Goal: Information Seeking & Learning: Understand process/instructions

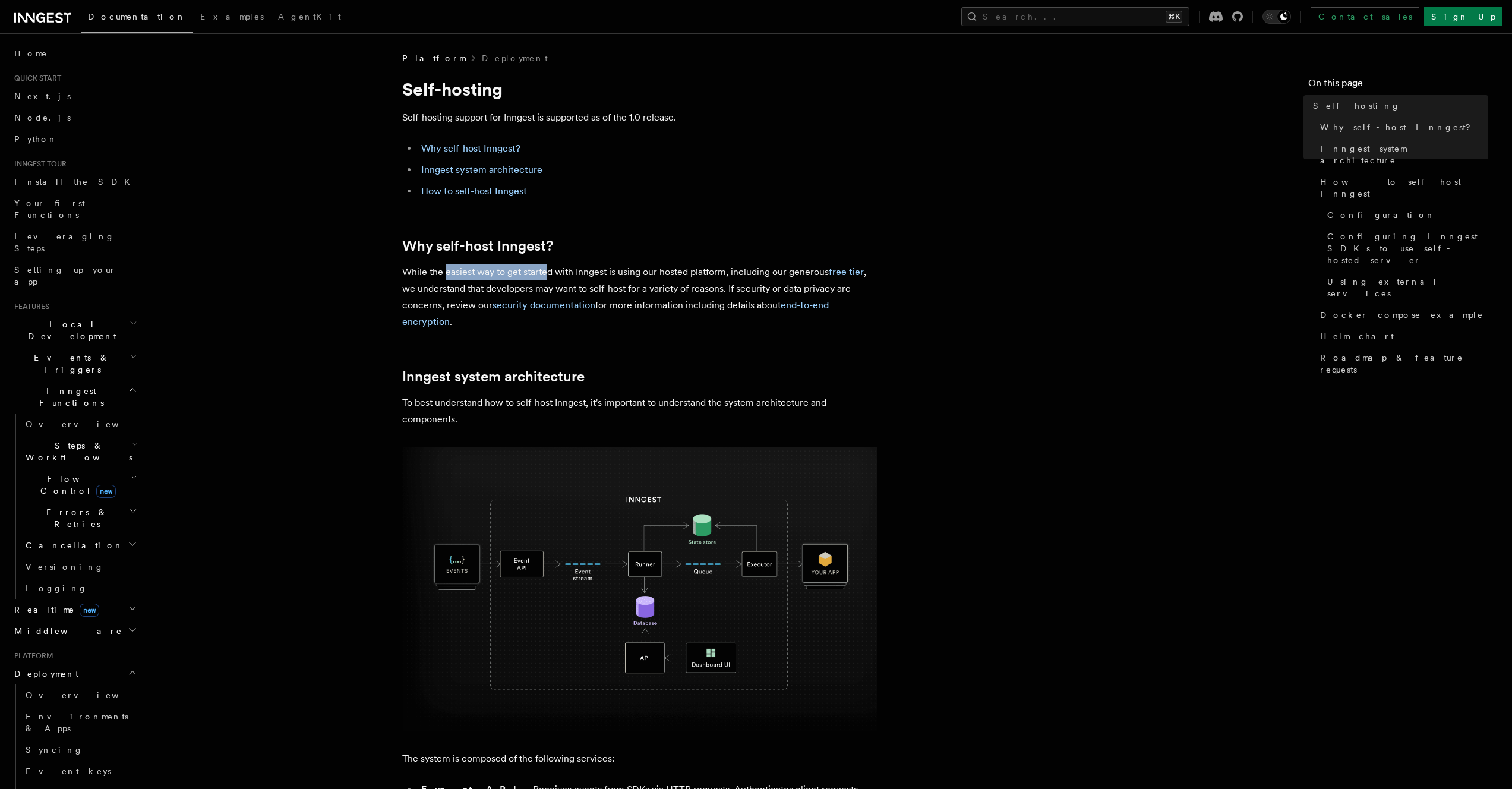
drag, startPoint x: 445, startPoint y: 274, endPoint x: 548, endPoint y: 271, distance: 103.0
click at [548, 271] on p "While the easiest way to get started with Inngest is using our hosted platform,…" at bounding box center [640, 297] width 475 height 67
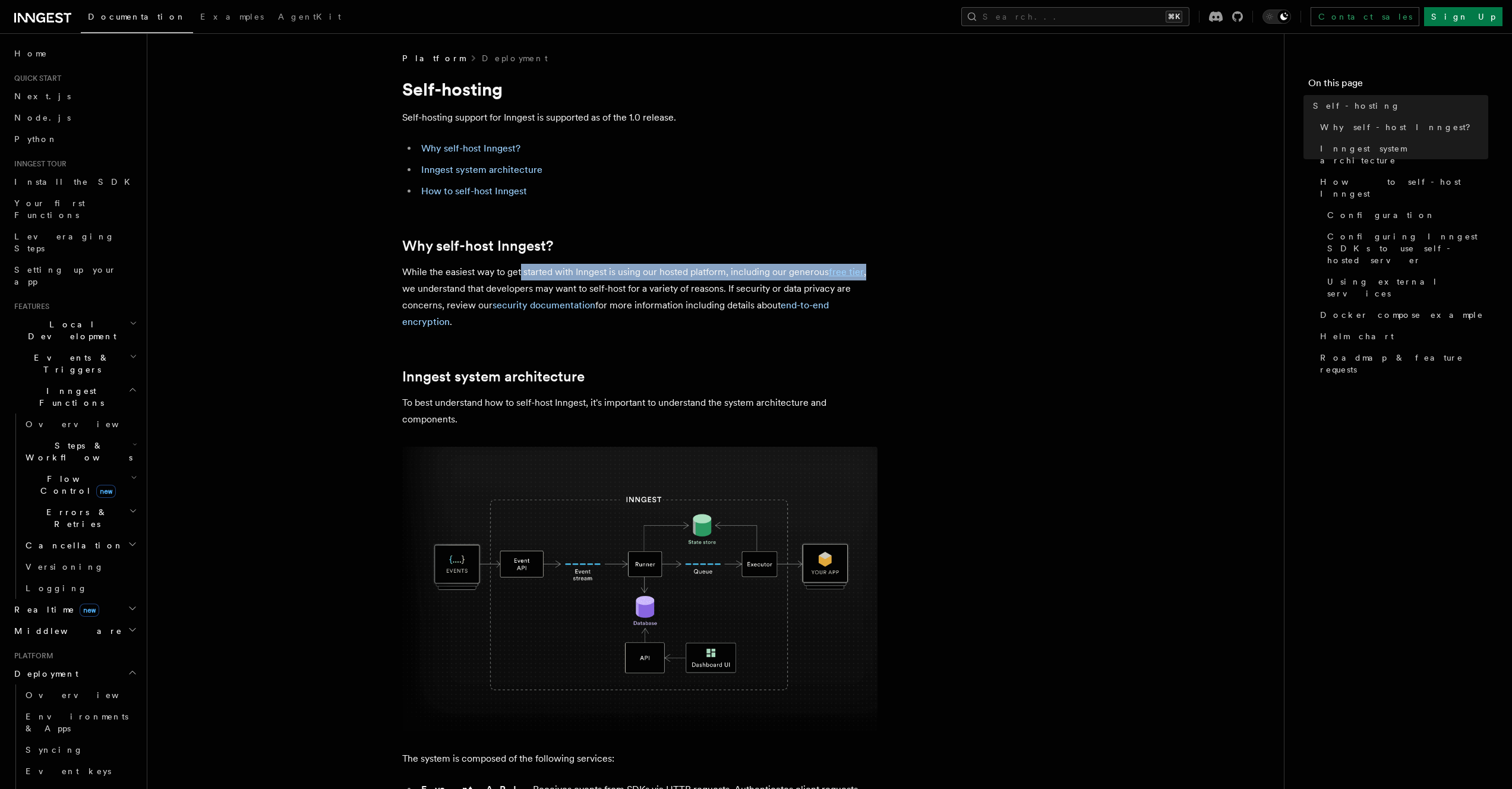
drag, startPoint x: 520, startPoint y: 274, endPoint x: 890, endPoint y: 275, distance: 370.0
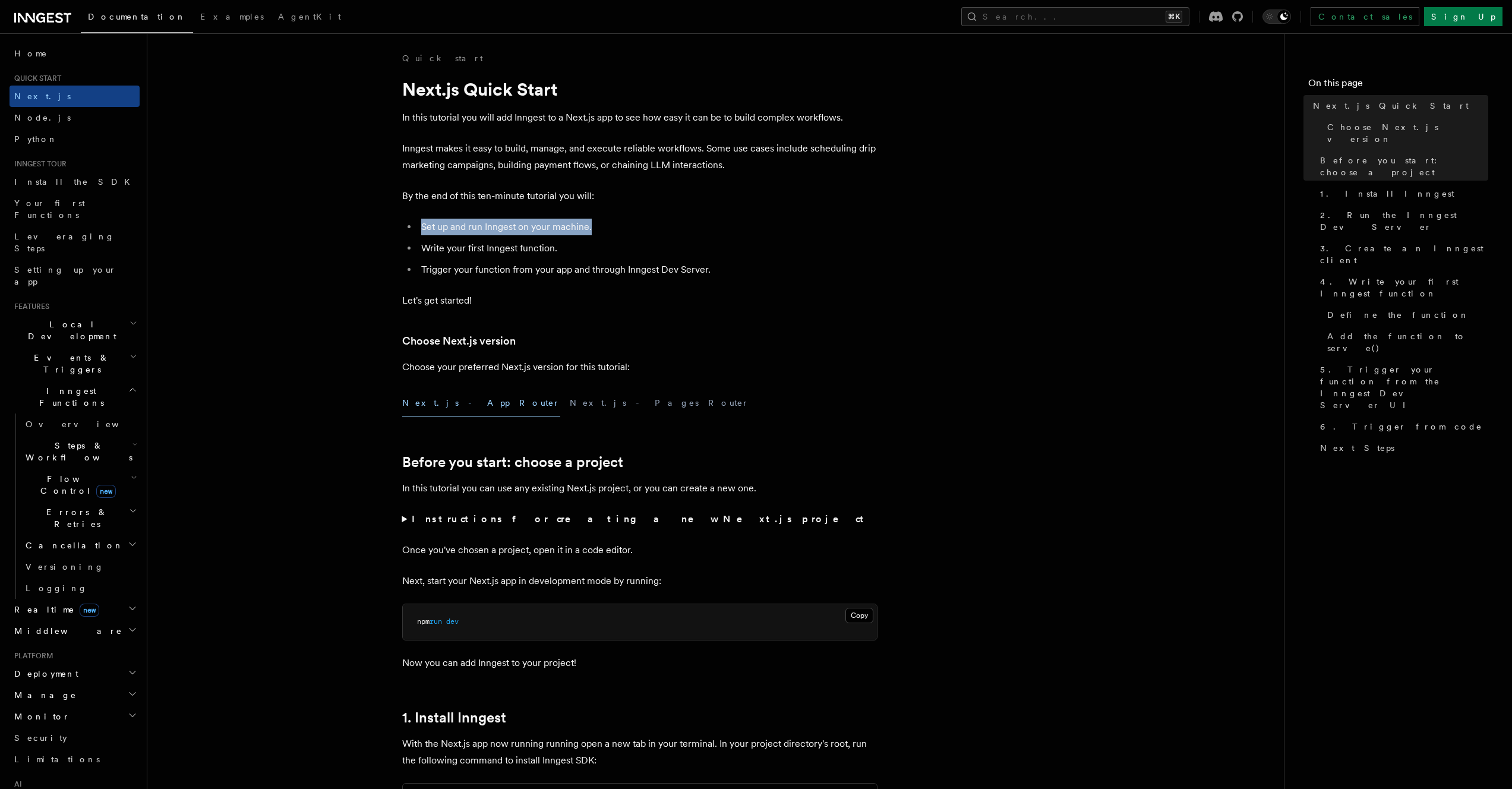
drag, startPoint x: 427, startPoint y: 226, endPoint x: 591, endPoint y: 221, distance: 164.1
click at [591, 221] on li "Set up and run Inngest on your machine." at bounding box center [648, 227] width 460 height 17
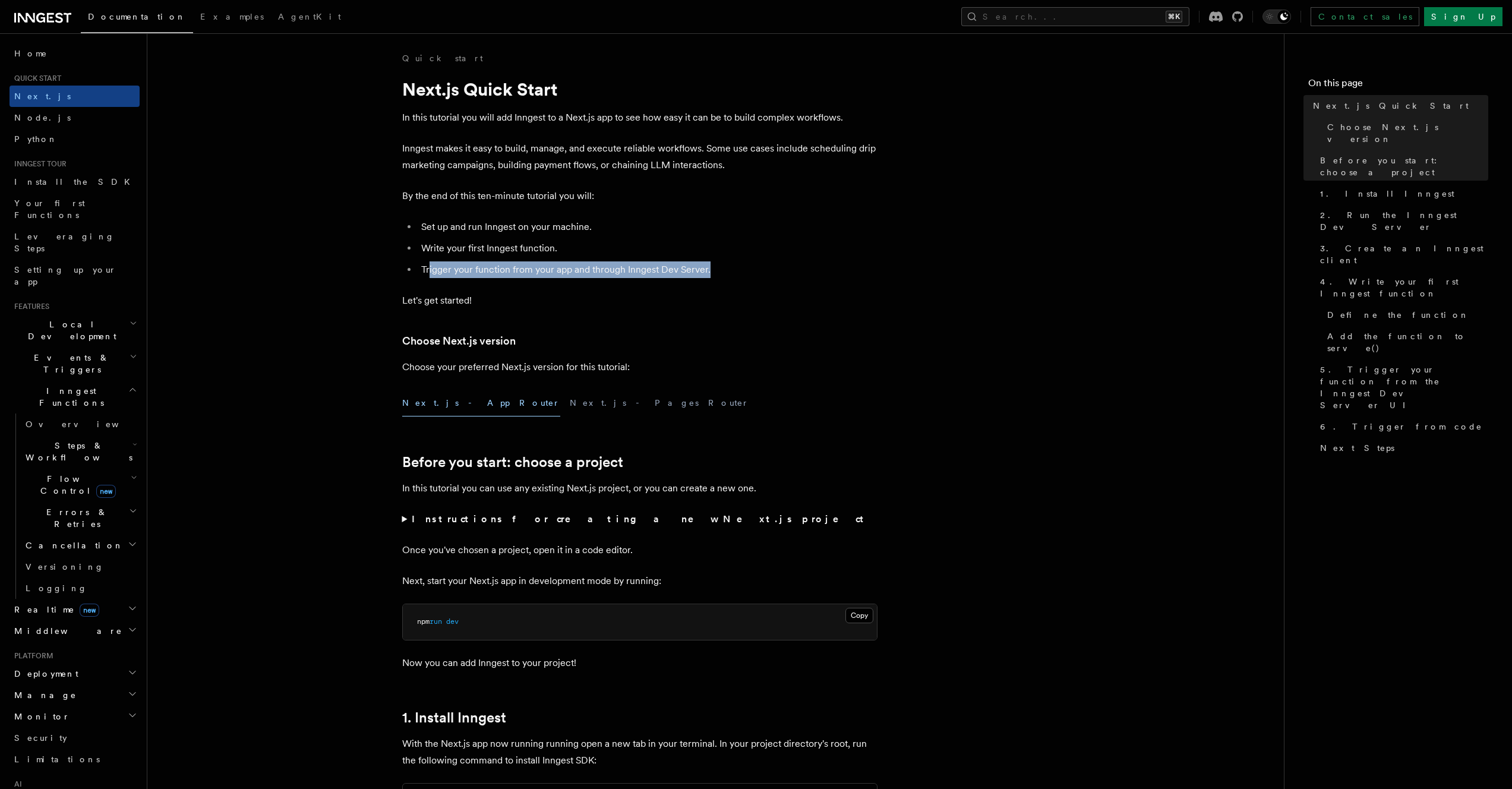
drag, startPoint x: 428, startPoint y: 270, endPoint x: 707, endPoint y: 271, distance: 279.0
click at [707, 271] on li "Trigger your function from your app and through Inngest Dev Server." at bounding box center [648, 270] width 460 height 17
click at [409, 194] on p "By the end of this ten-minute tutorial you will:" at bounding box center [640, 196] width 475 height 17
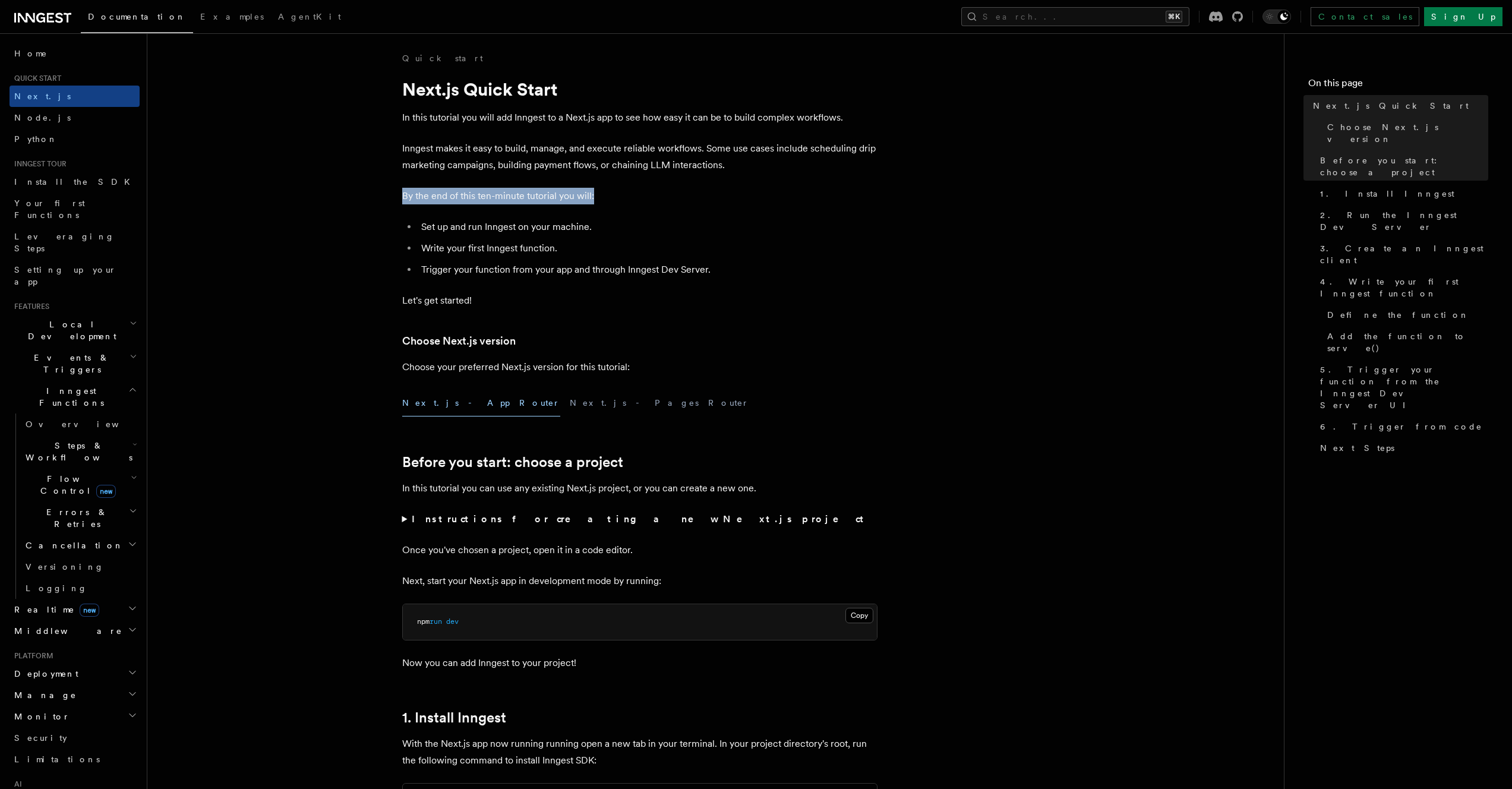
drag, startPoint x: 403, startPoint y: 197, endPoint x: 601, endPoint y: 197, distance: 198.0
click at [601, 197] on p "By the end of this ten-minute tutorial you will:" at bounding box center [640, 196] width 475 height 17
drag, startPoint x: 405, startPoint y: 150, endPoint x: 690, endPoint y: 161, distance: 285.2
click at [493, 156] on p "Inngest makes it easy to build, manage, and execute reliable workflows. Some us…" at bounding box center [640, 156] width 475 height 33
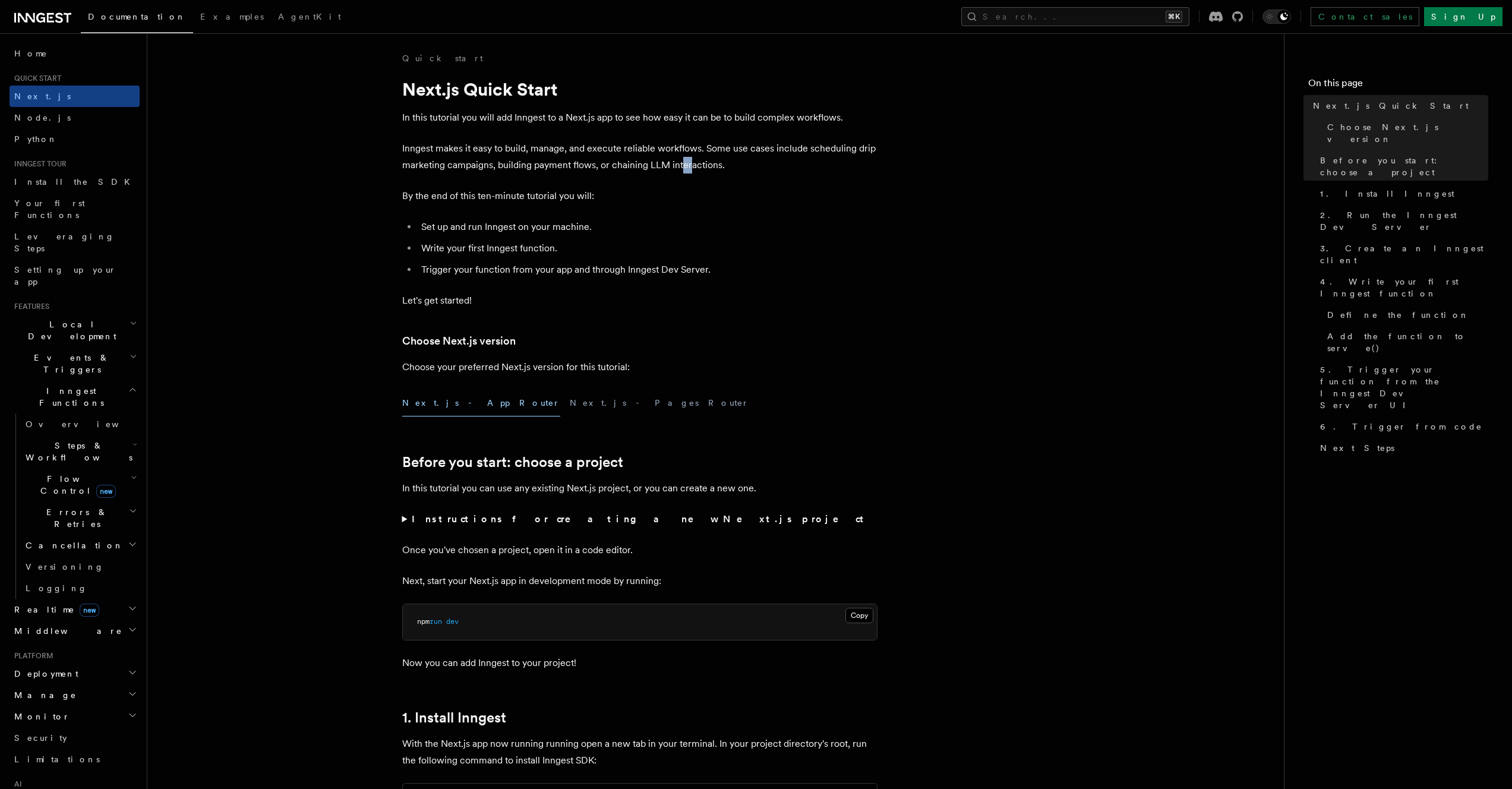
click at [690, 161] on p "Inngest makes it easy to build, manage, and execute reliable workflows. Some us…" at bounding box center [640, 156] width 475 height 33
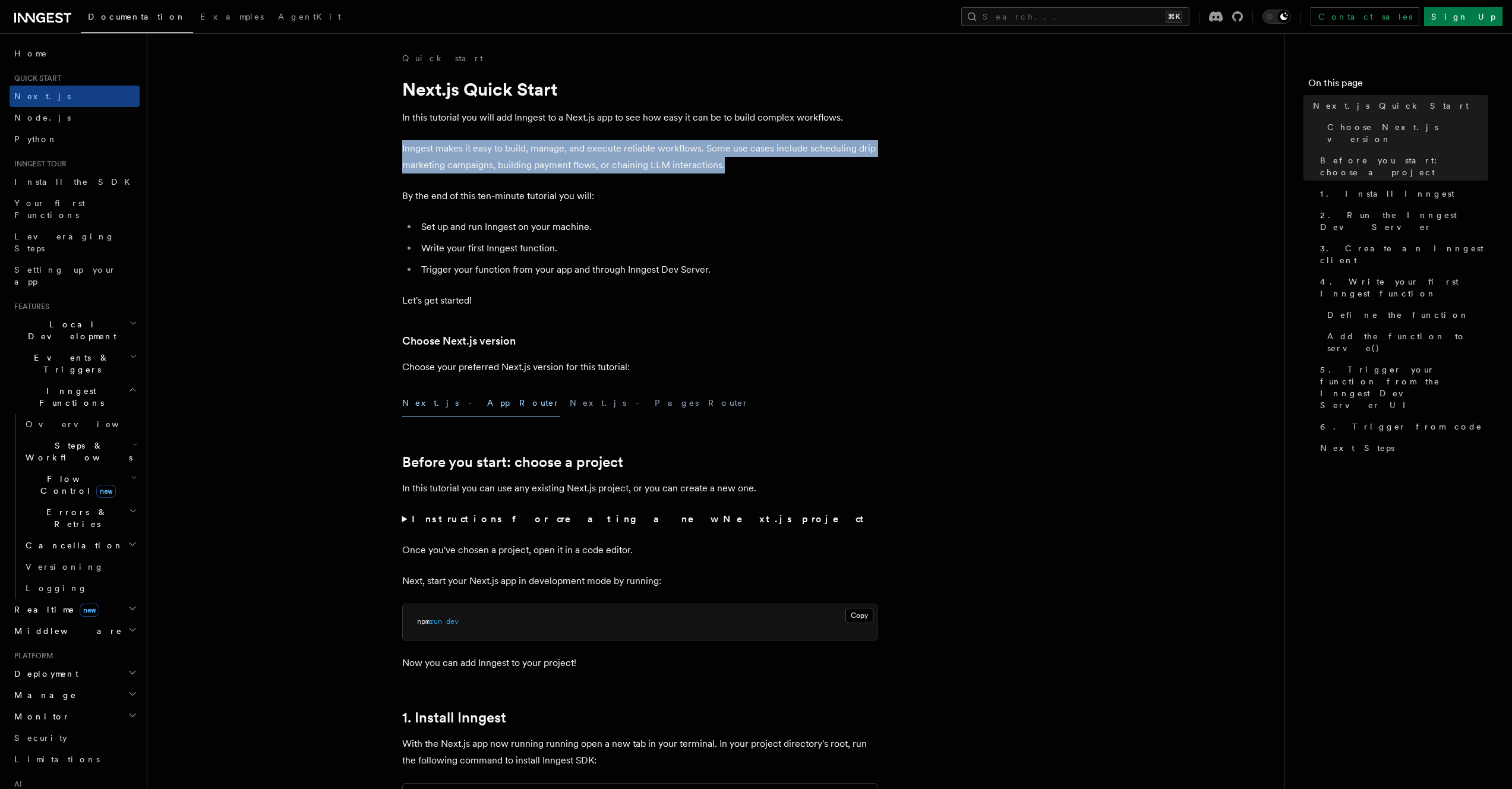
drag, startPoint x: 700, startPoint y: 165, endPoint x: 397, endPoint y: 151, distance: 303.3
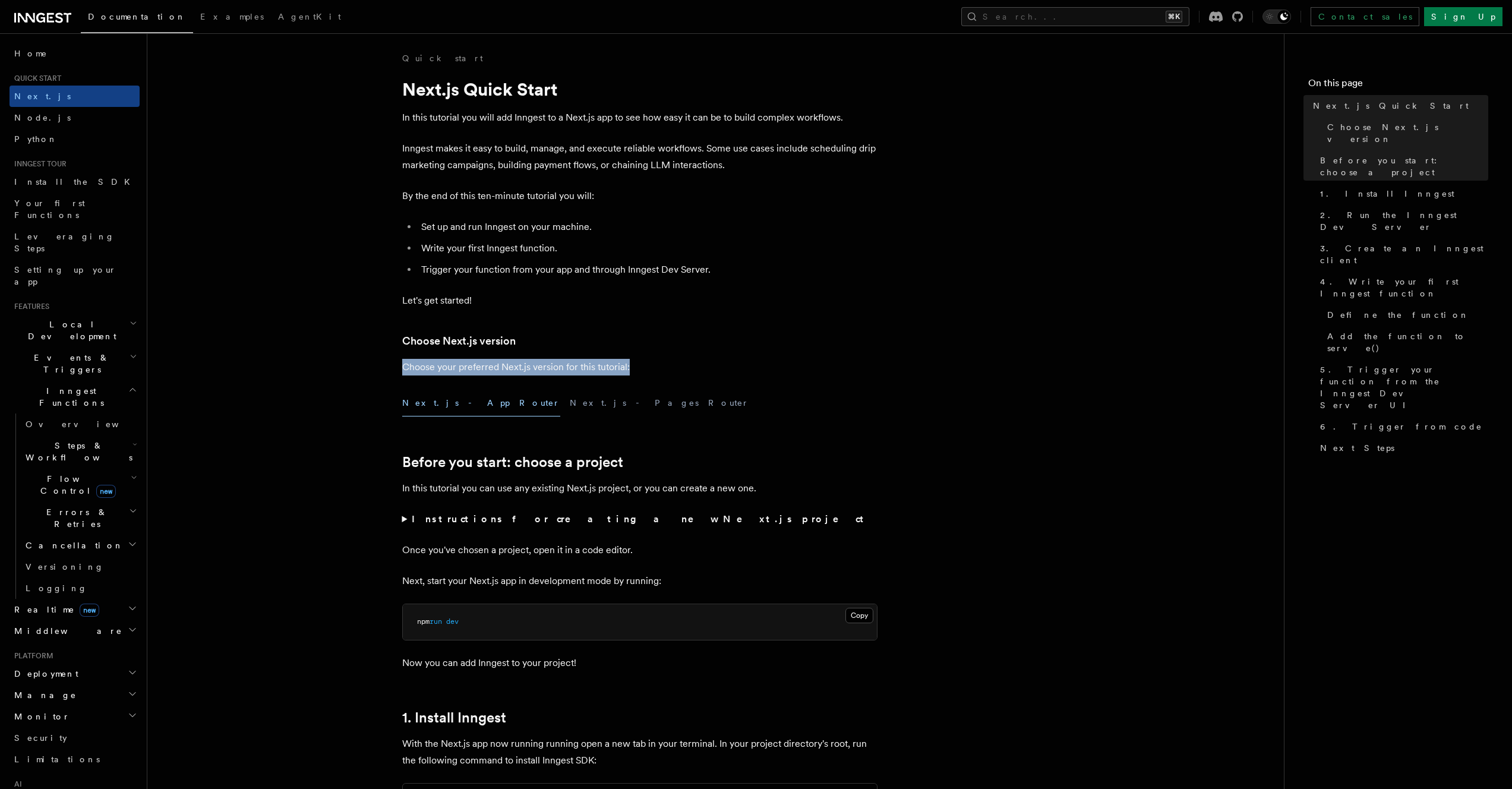
drag, startPoint x: 427, startPoint y: 366, endPoint x: 636, endPoint y: 360, distance: 209.1
click at [636, 360] on p "Choose your preferred Next.js version for this tutorial:" at bounding box center [640, 367] width 475 height 17
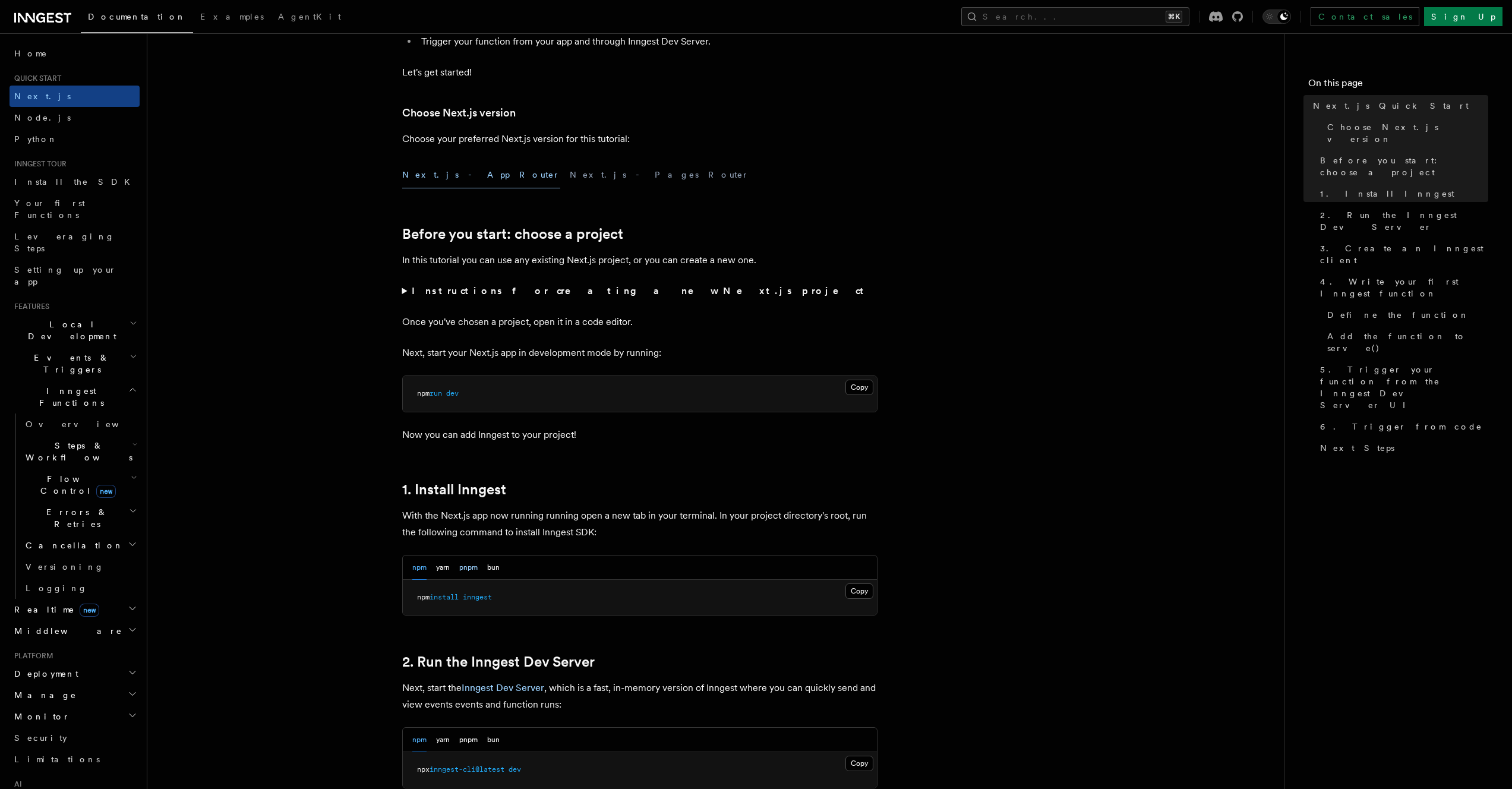
click at [467, 570] on button "pnpm" at bounding box center [468, 568] width 18 height 25
click at [568, 659] on link "2. Run the Inngest Dev Server" at bounding box center [498, 662] width 192 height 17
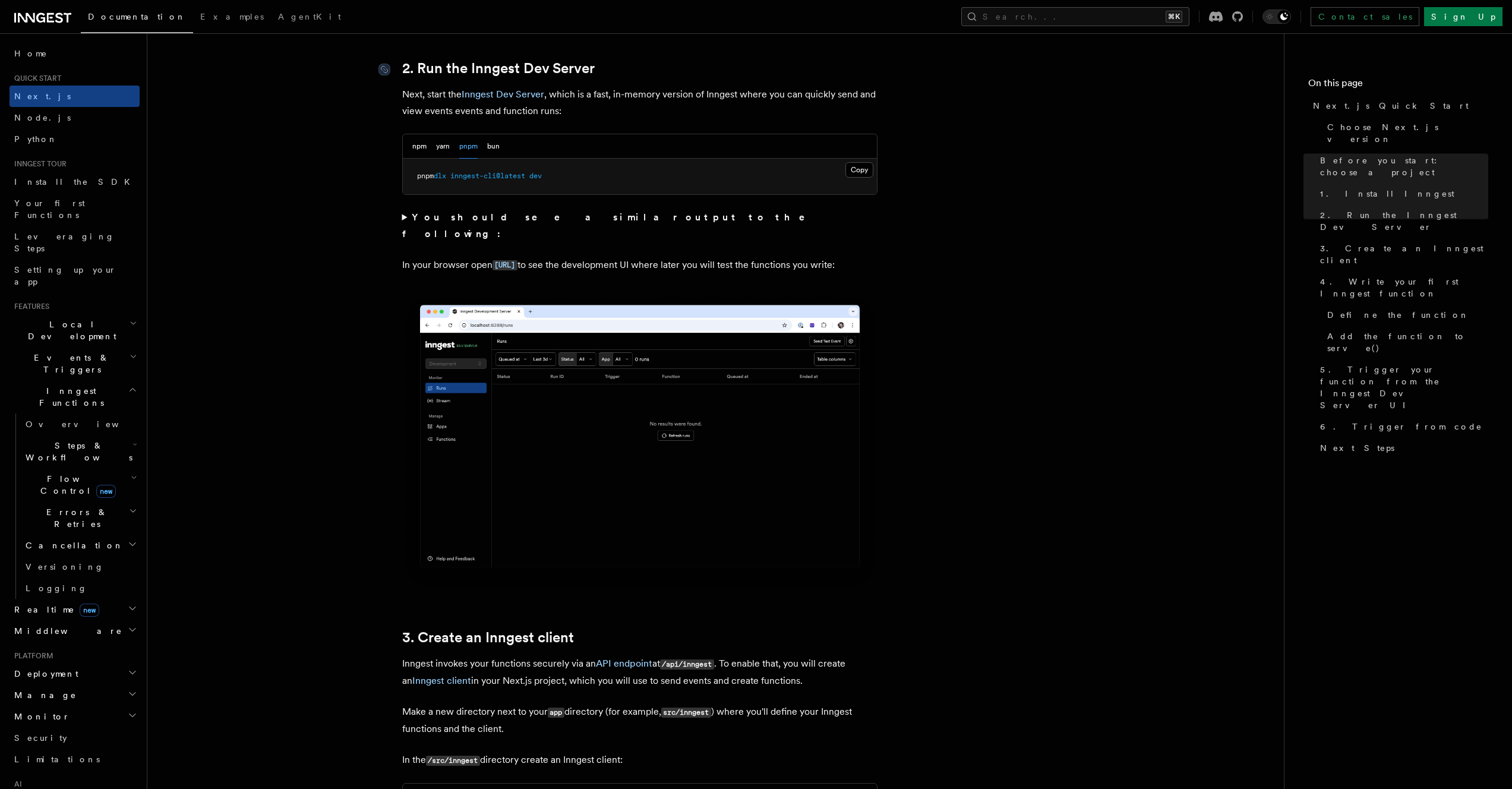
scroll to position [825, 0]
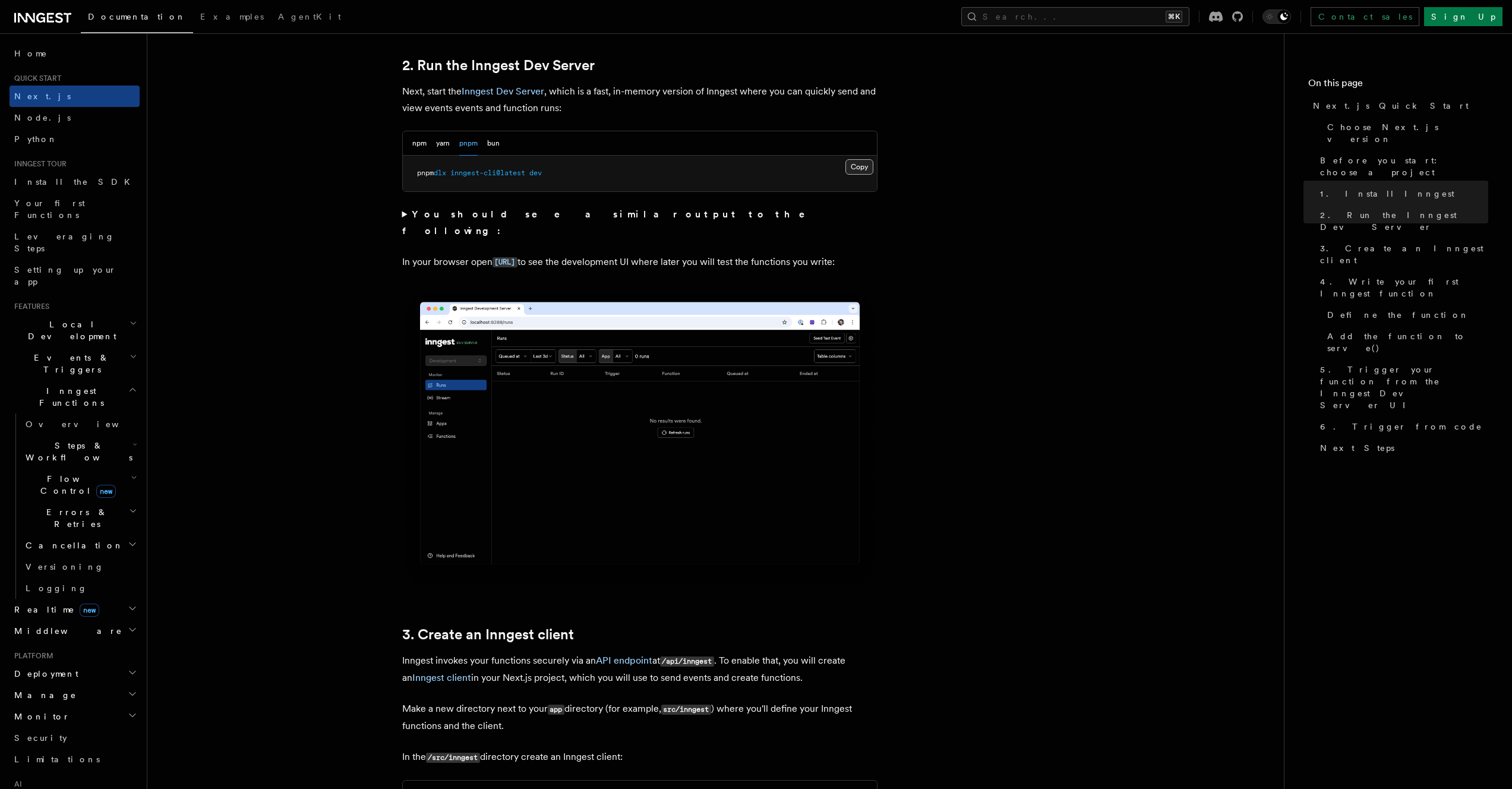
click at [860, 163] on button "Copy Copied" at bounding box center [859, 167] width 28 height 15
click at [517, 258] on code "http://localhost:8288" at bounding box center [505, 262] width 25 height 10
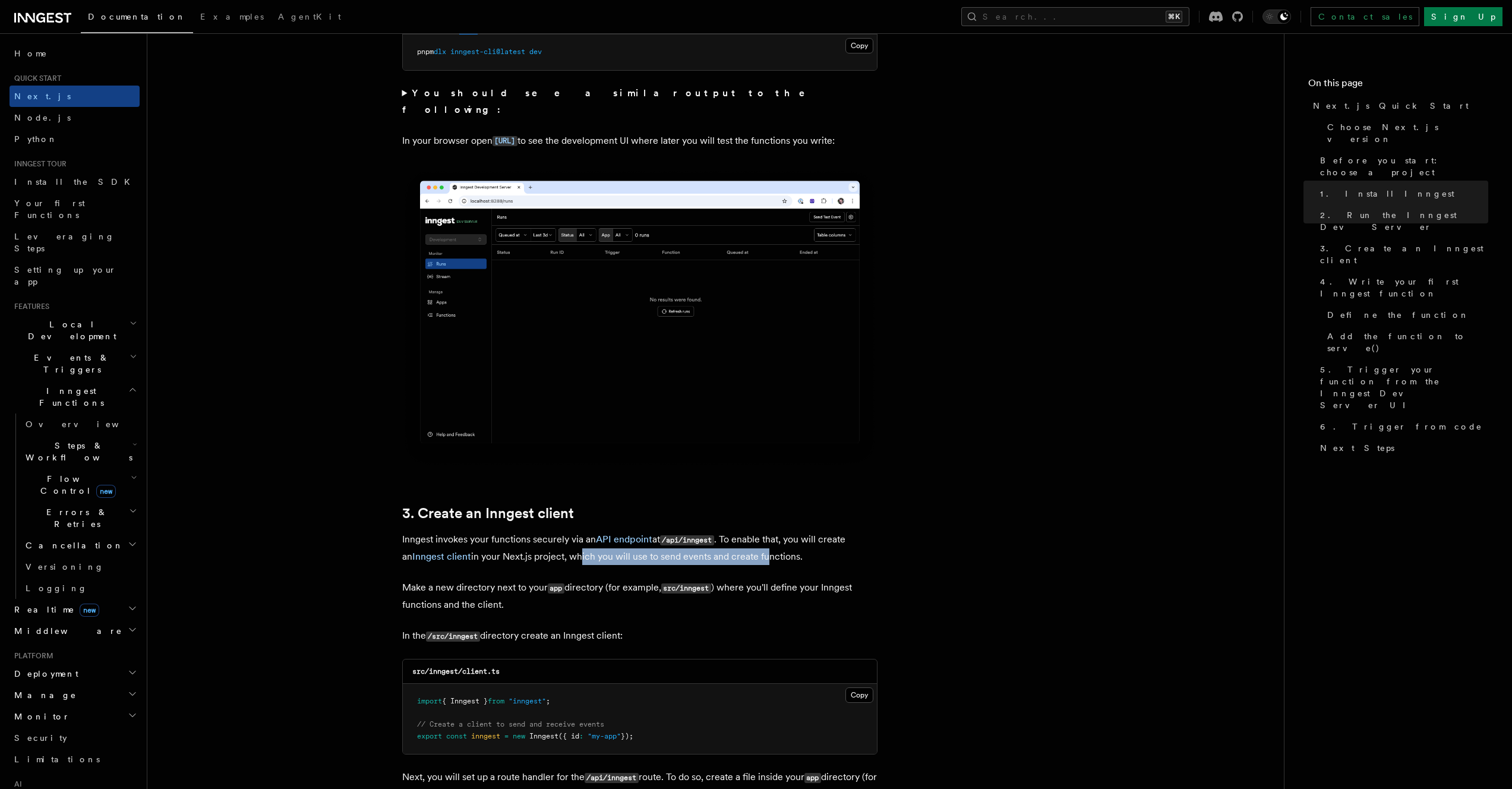
drag, startPoint x: 565, startPoint y: 557, endPoint x: 751, endPoint y: 554, distance: 186.0
click at [751, 554] on p "Inngest invokes your functions securely via an API endpoint at /api/inngest . T…" at bounding box center [640, 548] width 475 height 34
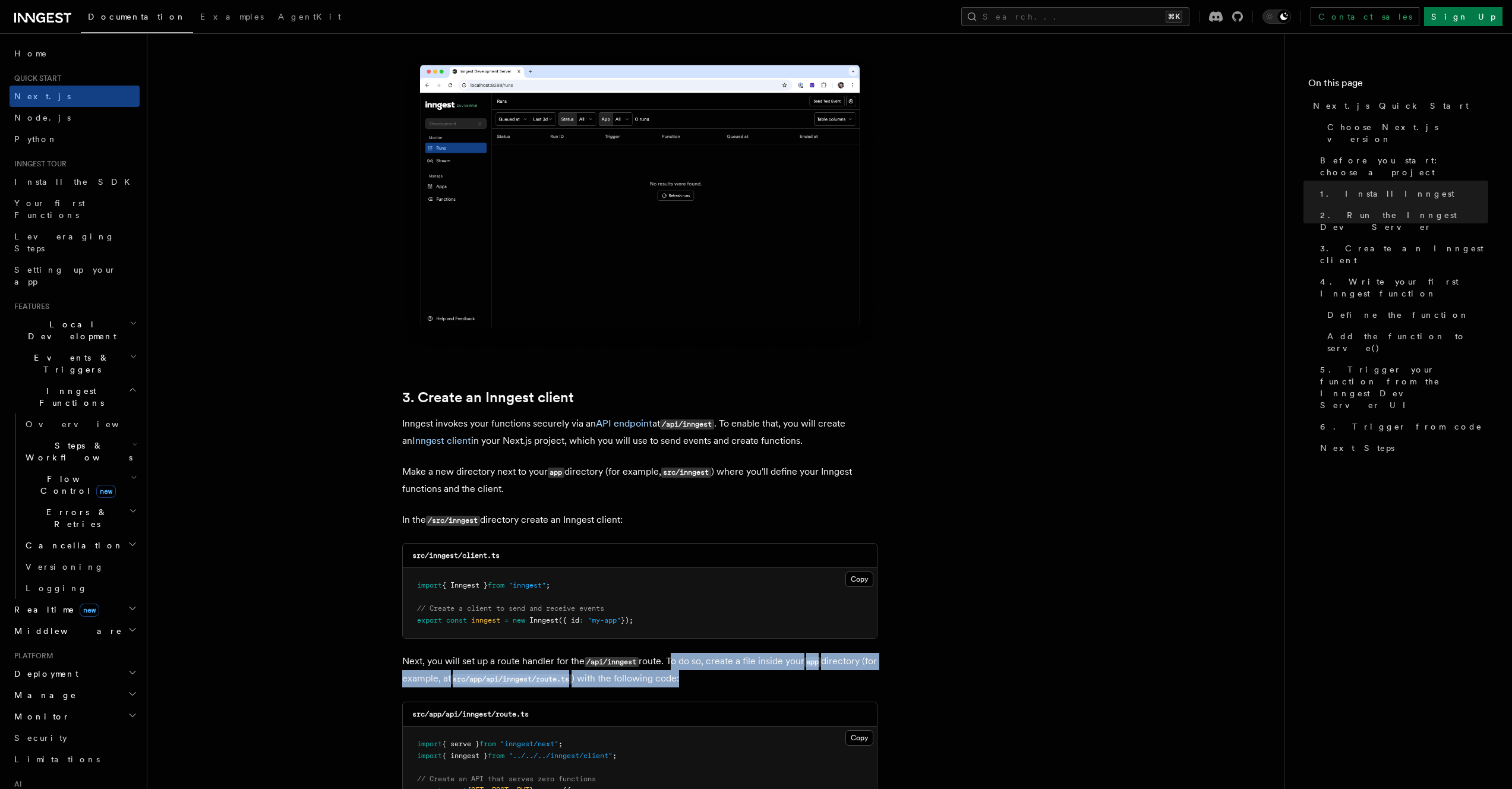
drag, startPoint x: 670, startPoint y: 662, endPoint x: 711, endPoint y: 682, distance: 45.6
click at [711, 682] on p "Next, you will set up a route handler for the /api/inngest route. To do so, cre…" at bounding box center [640, 670] width 475 height 35
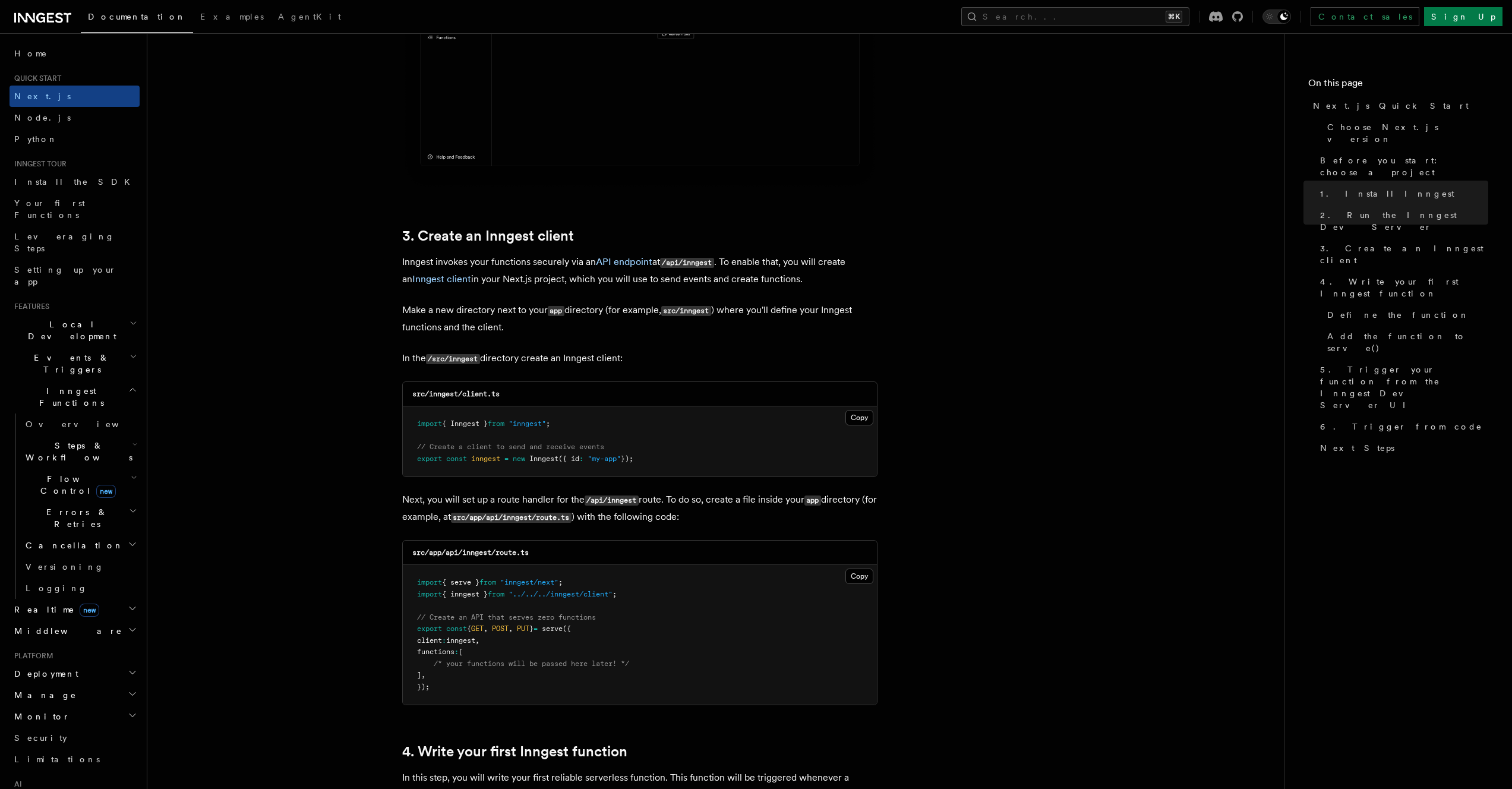
scroll to position [1293, 0]
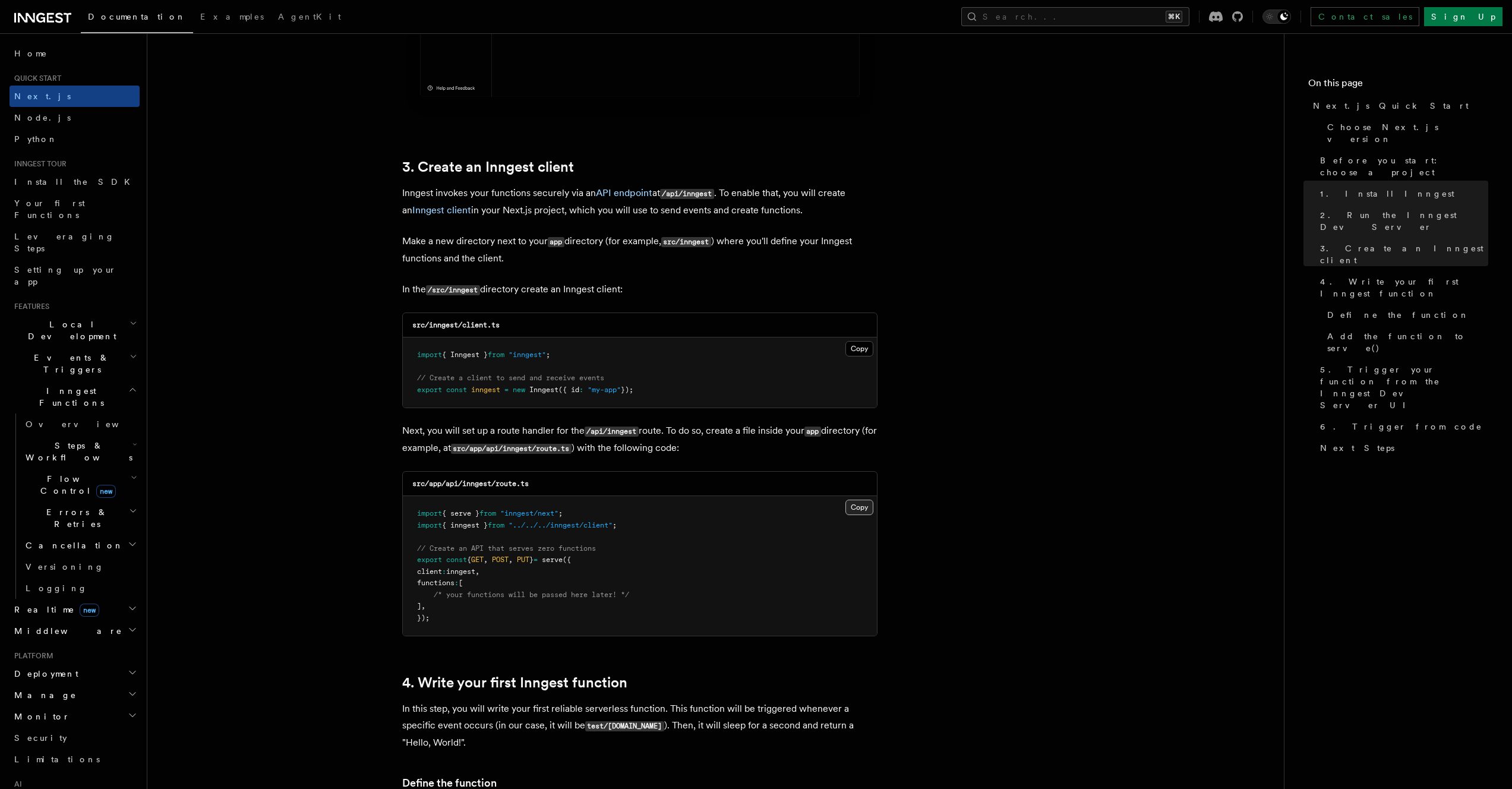
click at [849, 508] on button "Copy Copied" at bounding box center [859, 508] width 28 height 15
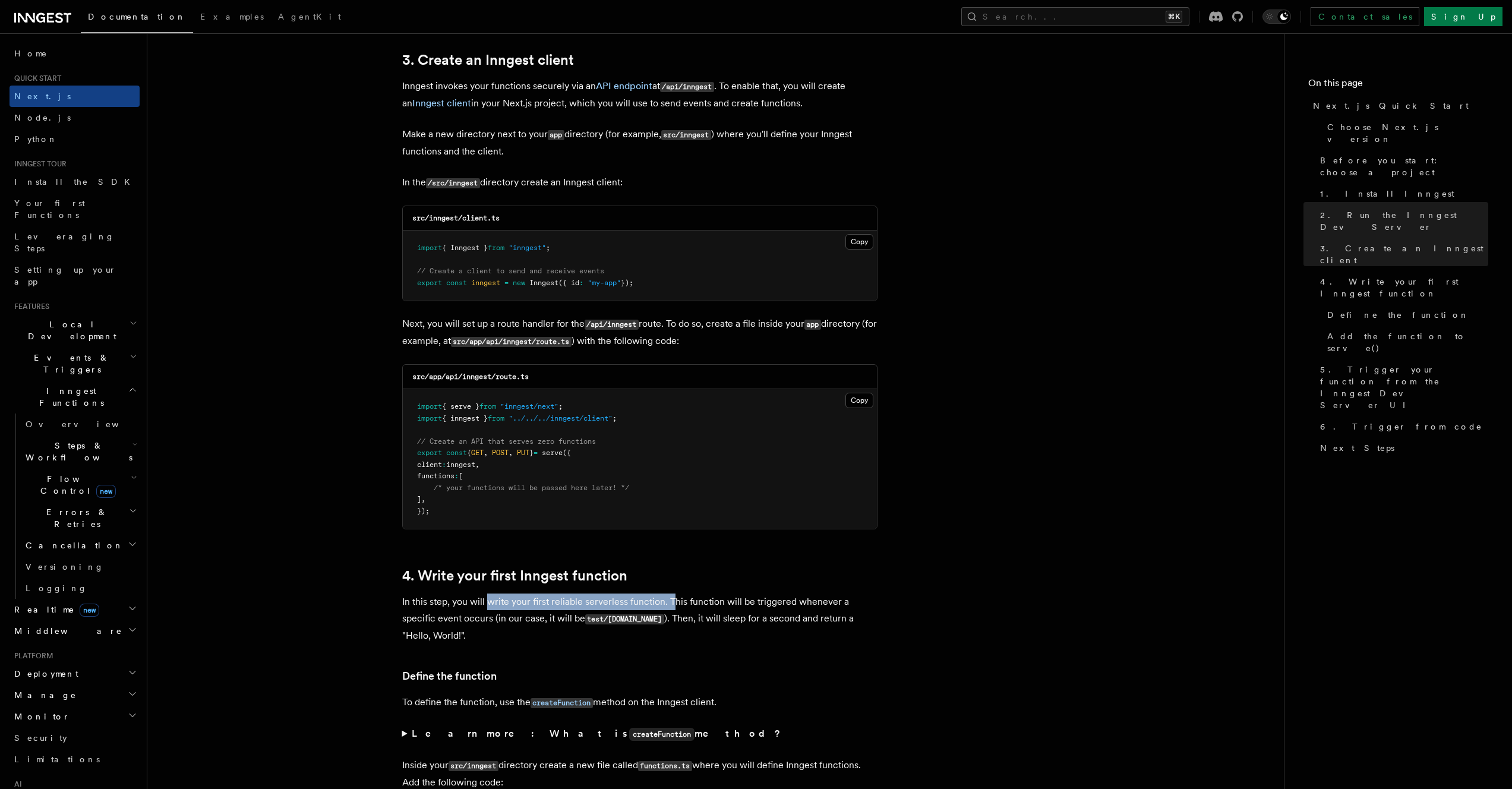
drag, startPoint x: 487, startPoint y: 604, endPoint x: 670, endPoint y: 603, distance: 183.0
click at [670, 603] on p "In this step, you will write your first reliable serverless function. This func…" at bounding box center [640, 619] width 475 height 51
drag, startPoint x: 666, startPoint y: 603, endPoint x: 851, endPoint y: 599, distance: 185.0
click at [851, 599] on p "In this step, you will write your first reliable serverless function. This func…" at bounding box center [640, 619] width 475 height 51
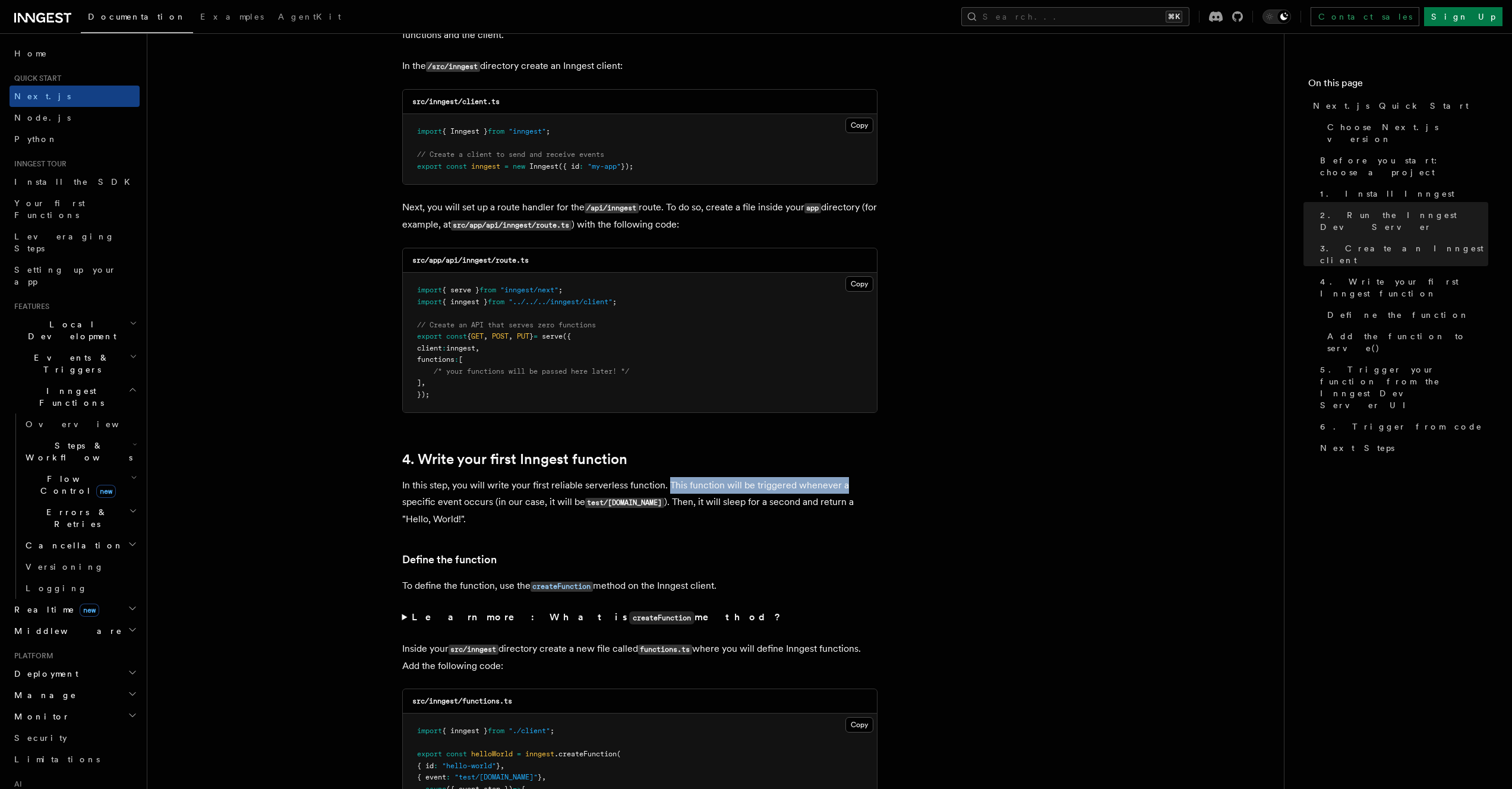
scroll to position [1623, 0]
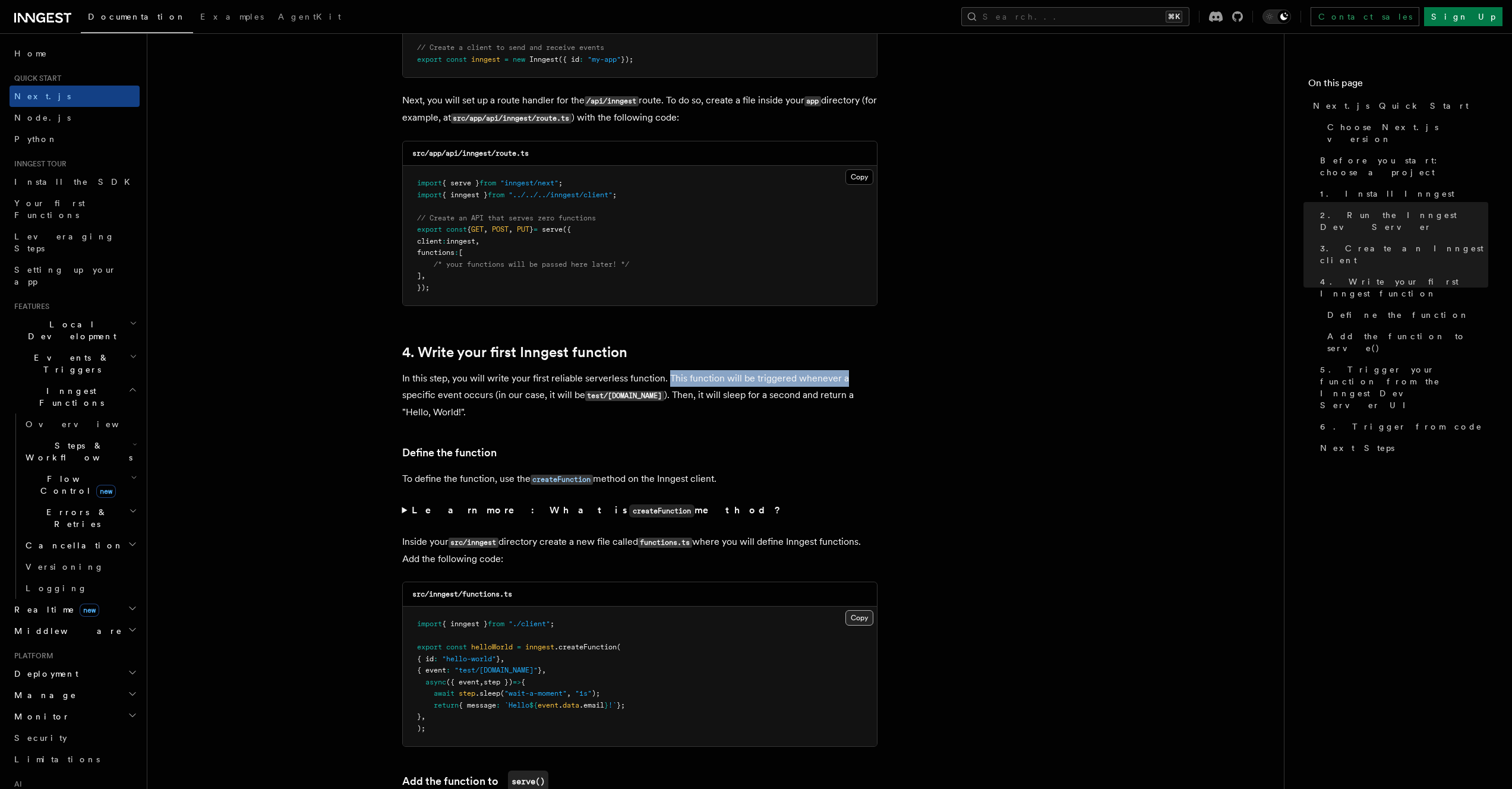
click at [851, 620] on button "Copy Copied" at bounding box center [859, 618] width 28 height 15
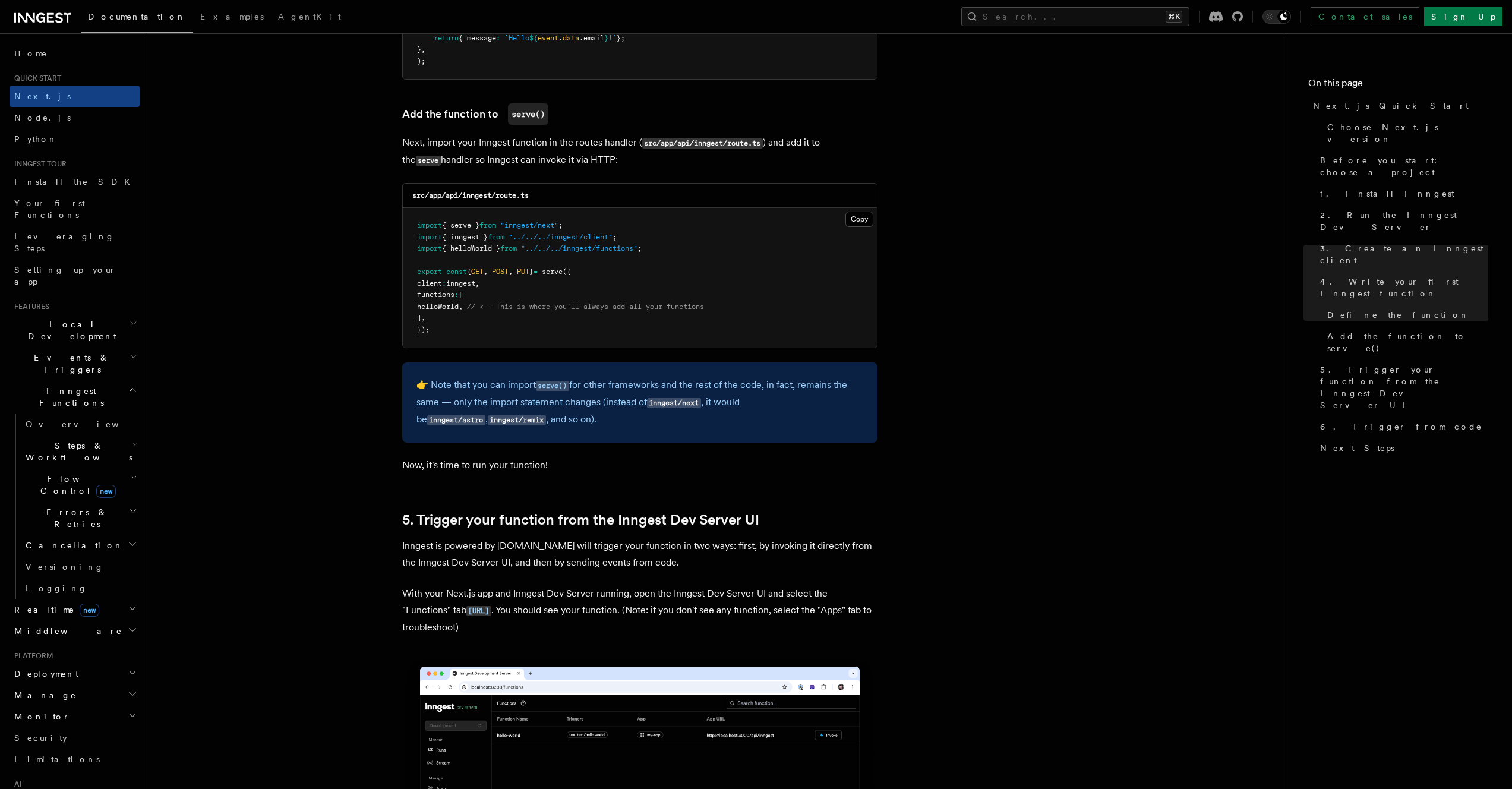
scroll to position [2382, 0]
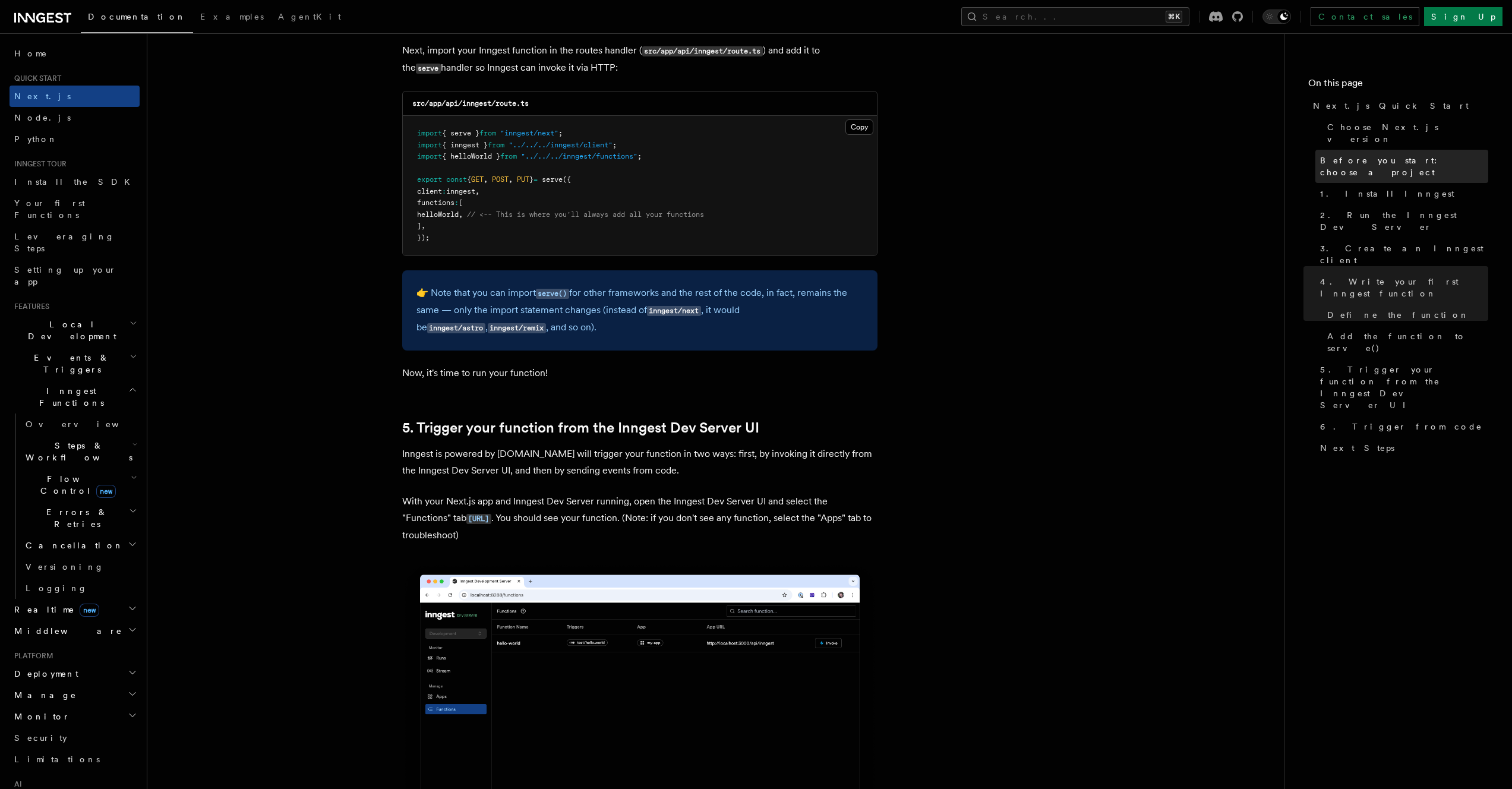
click at [1324, 150] on link "Before you start: choose a project" at bounding box center [1402, 166] width 173 height 33
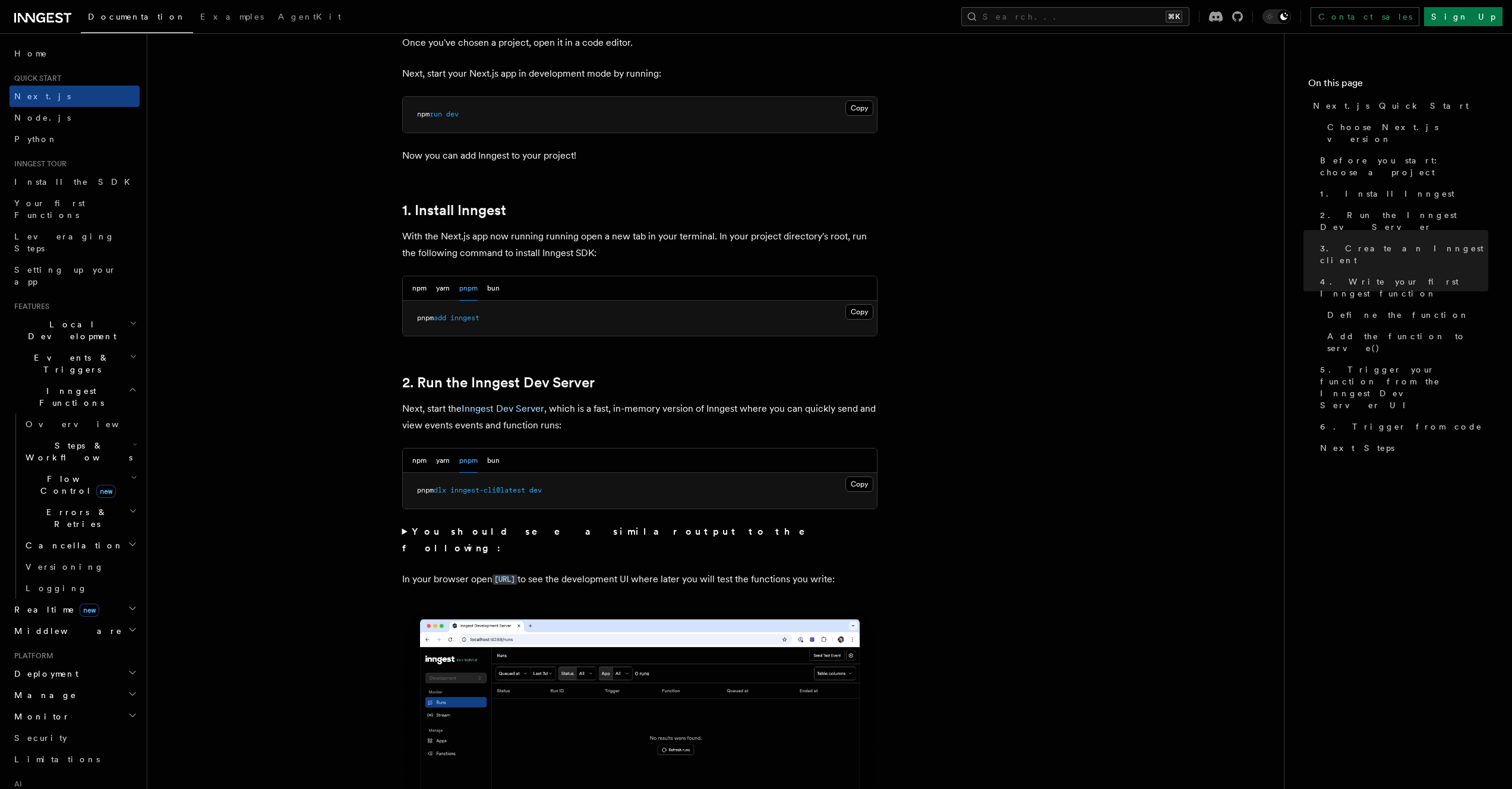
scroll to position [397, 0]
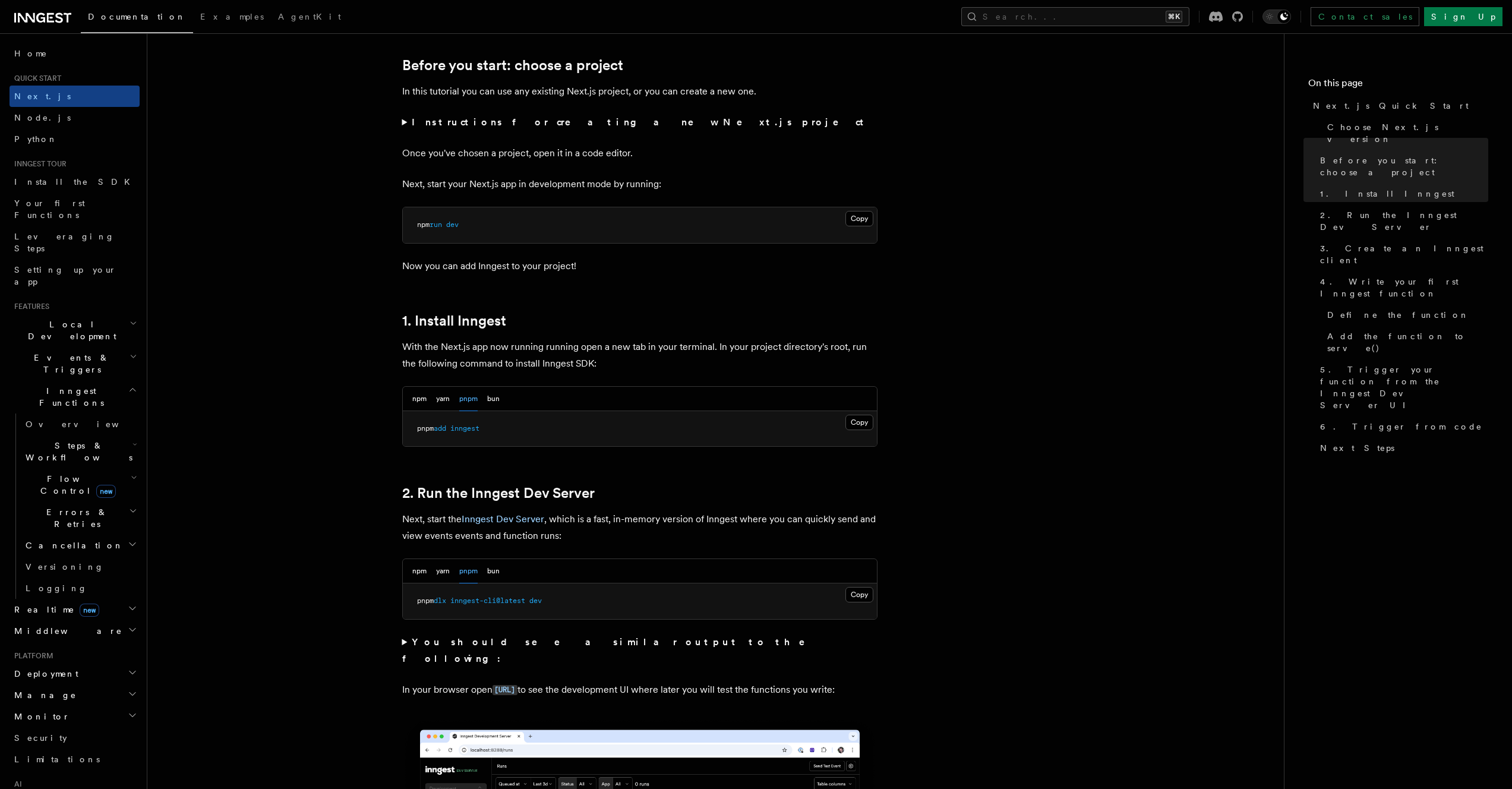
click at [403, 123] on summary "Instructions for creating a new Next.js project" at bounding box center [640, 123] width 475 height 17
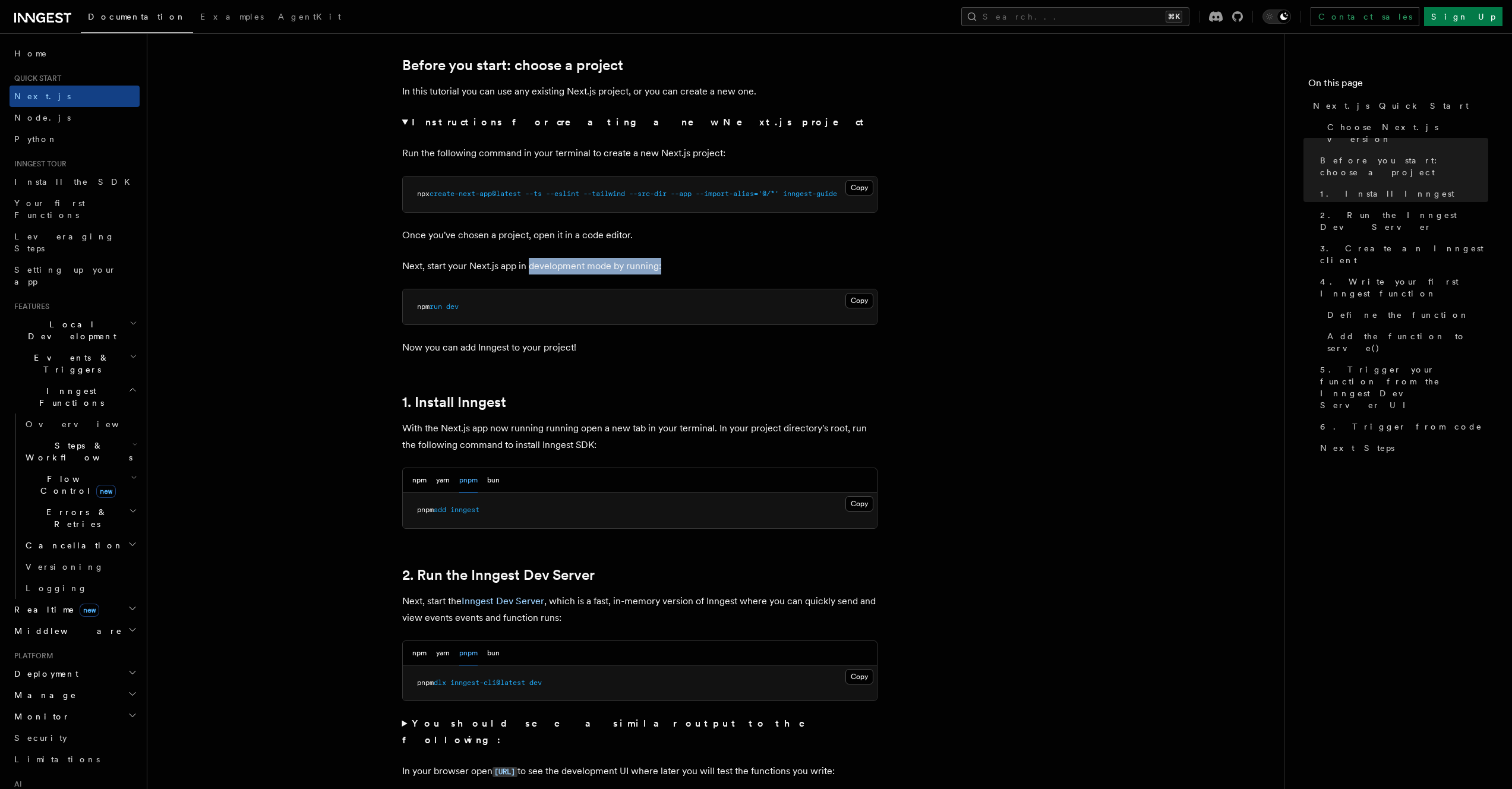
drag, startPoint x: 528, startPoint y: 265, endPoint x: 667, endPoint y: 264, distance: 139.0
click at [667, 264] on p "Next, start your Next.js app in development mode by running:" at bounding box center [640, 266] width 475 height 17
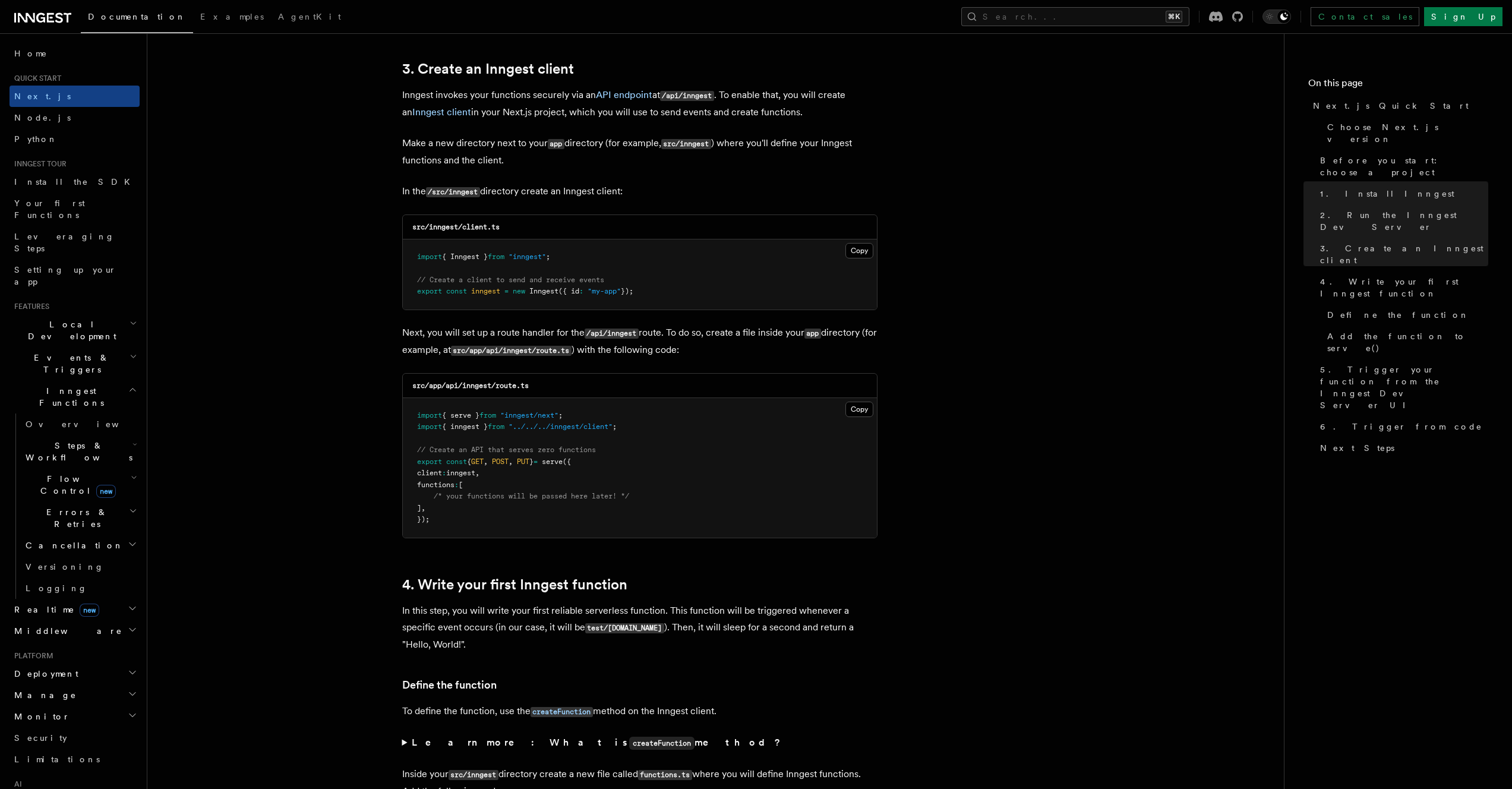
scroll to position [1512, 0]
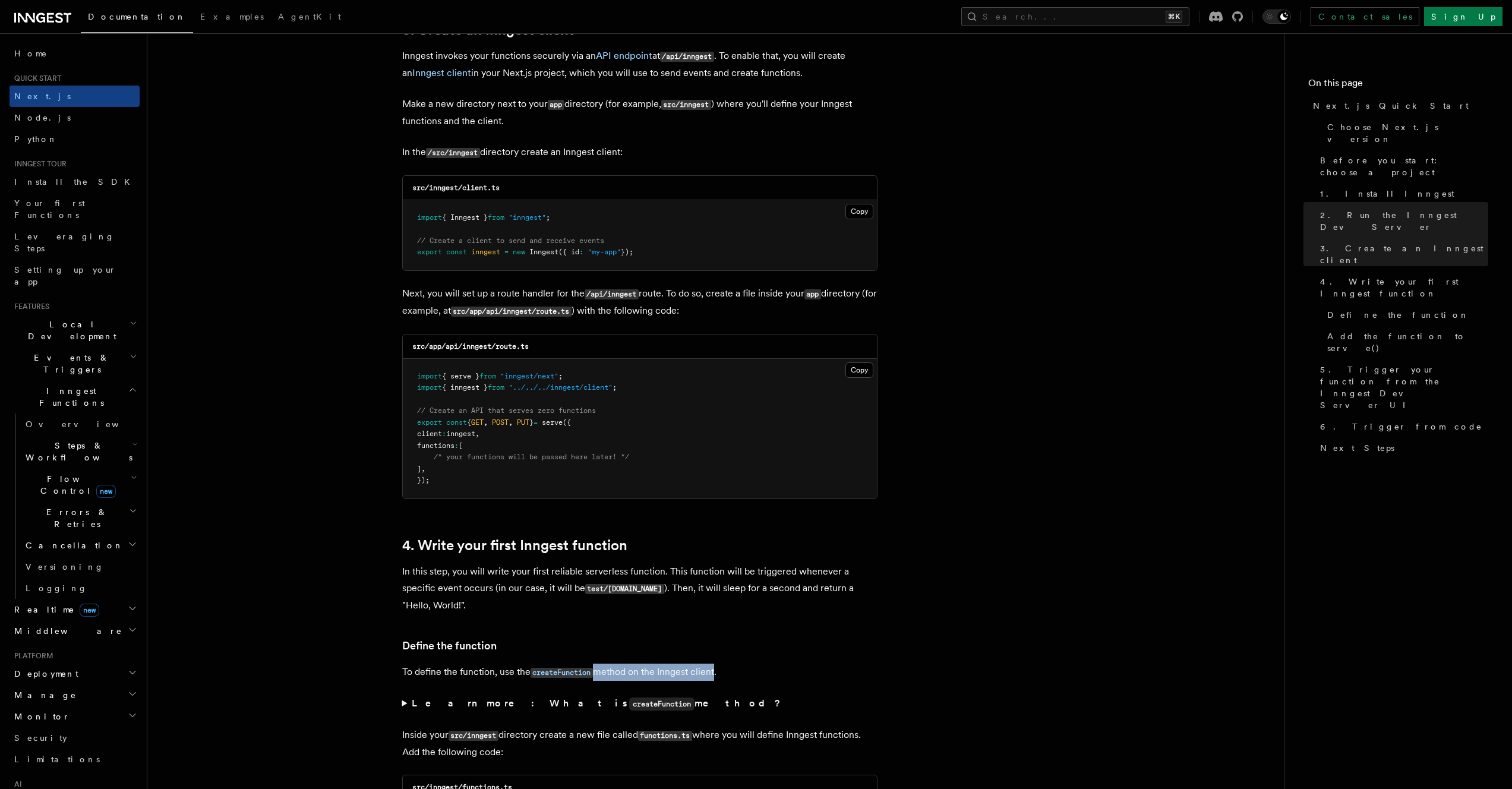
drag, startPoint x: 602, startPoint y: 674, endPoint x: 714, endPoint y: 672, distance: 112.0
click at [714, 672] on p "To define the function, use the createFunction method on the Inngest client." at bounding box center [640, 672] width 475 height 17
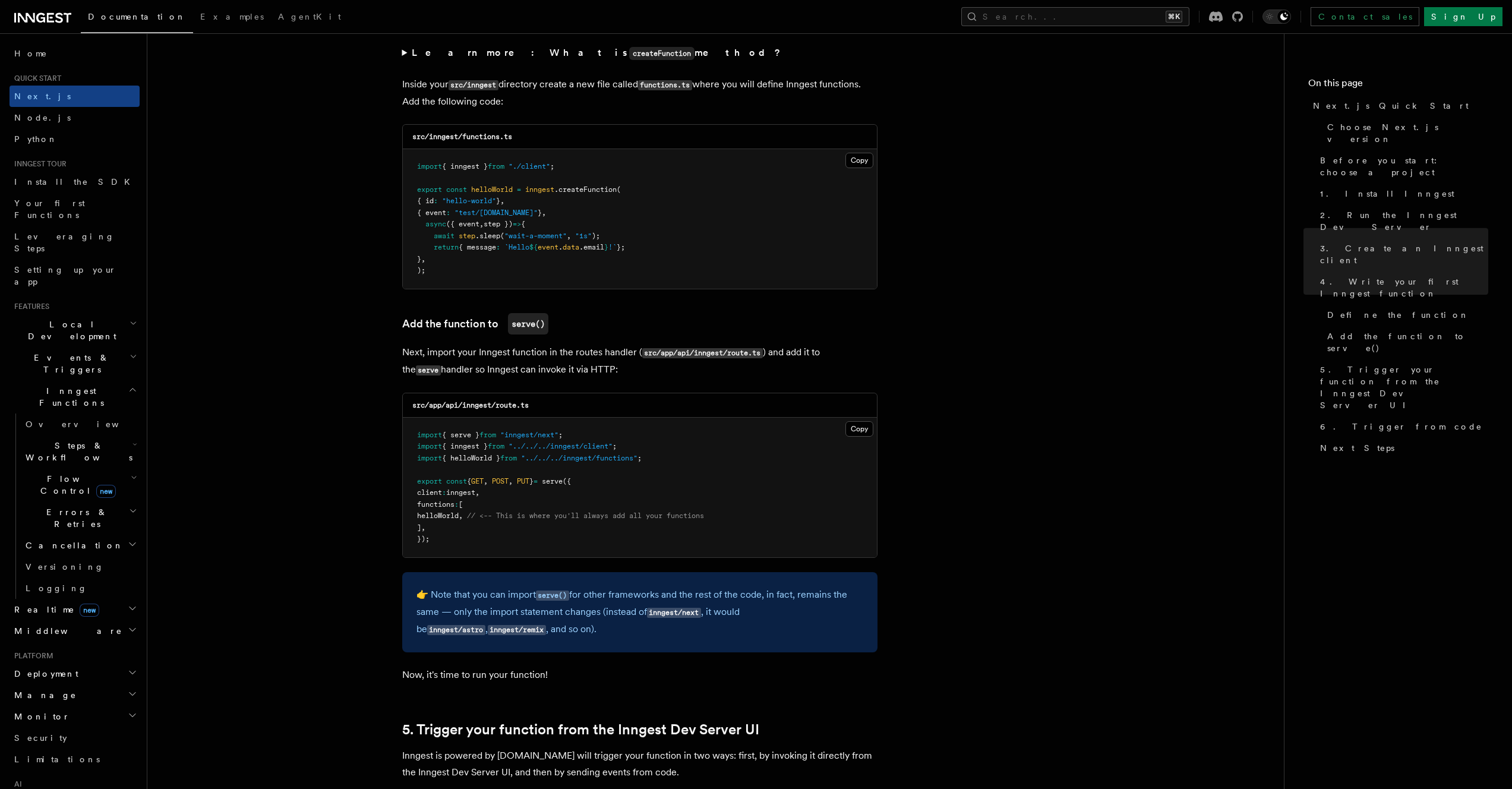
scroll to position [2201, 0]
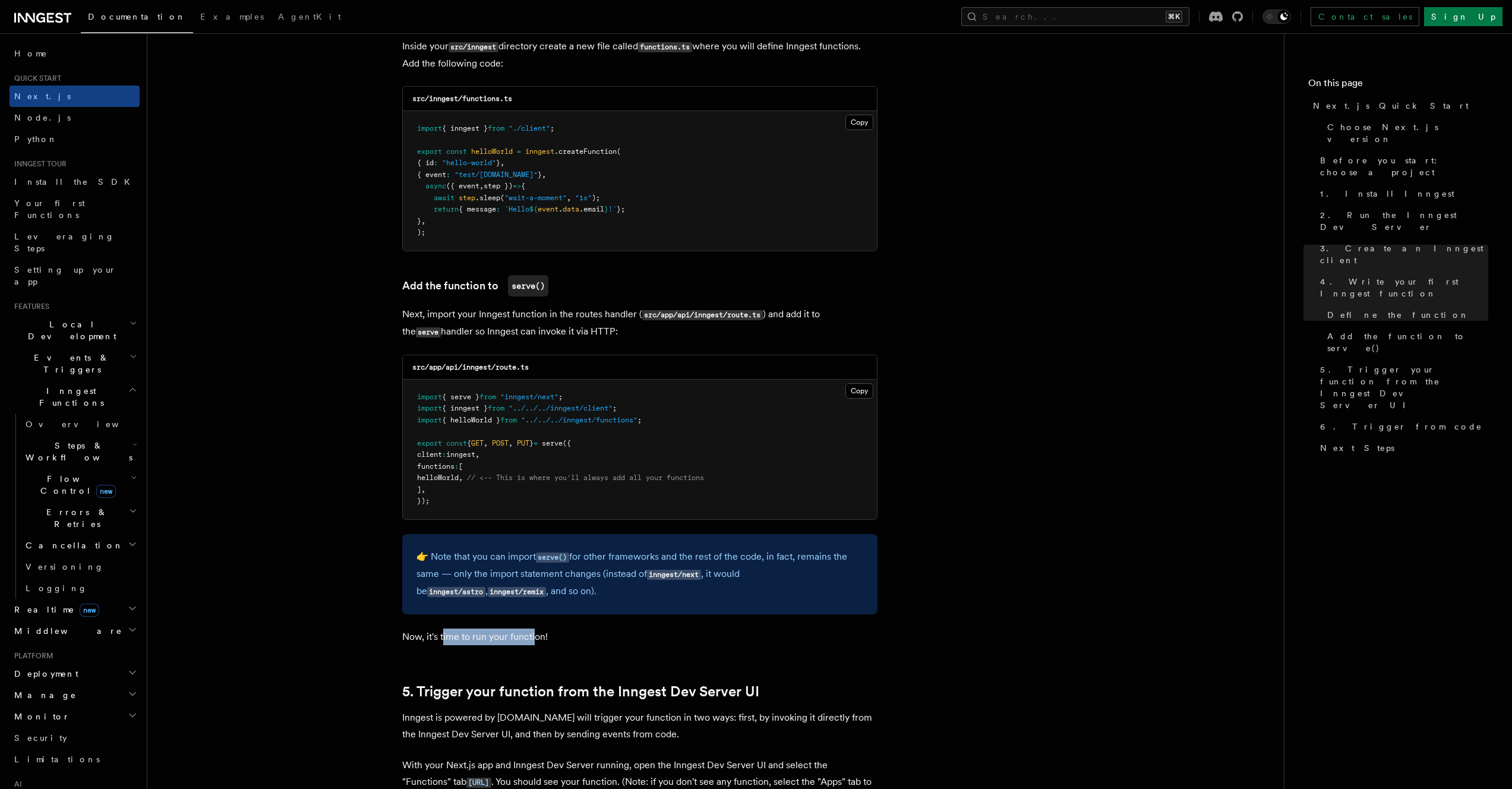
drag, startPoint x: 445, startPoint y: 643, endPoint x: 534, endPoint y: 643, distance: 89.0
click at [534, 643] on p "Now, it's time to run your function!" at bounding box center [640, 637] width 475 height 17
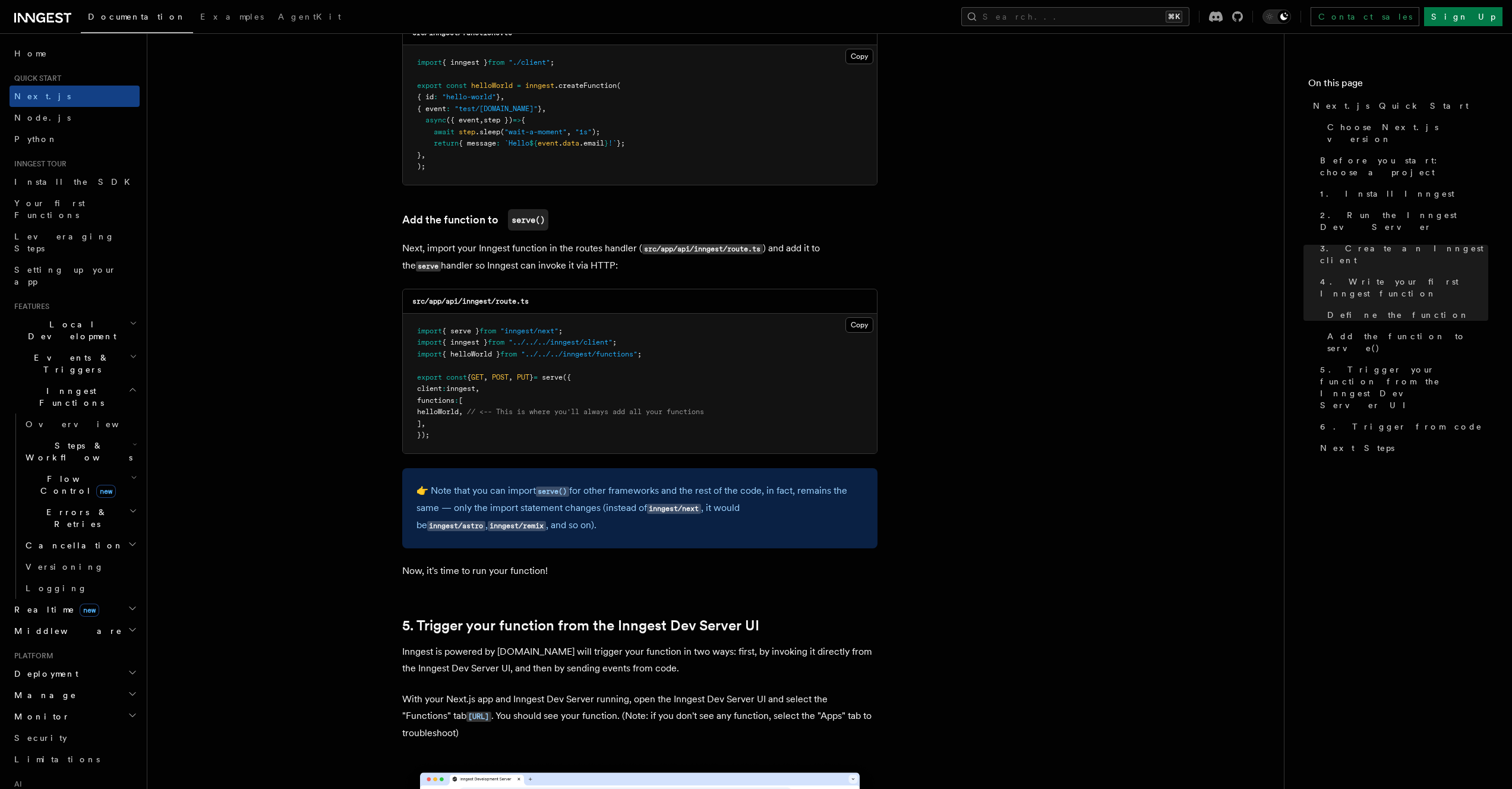
scroll to position [2299, 0]
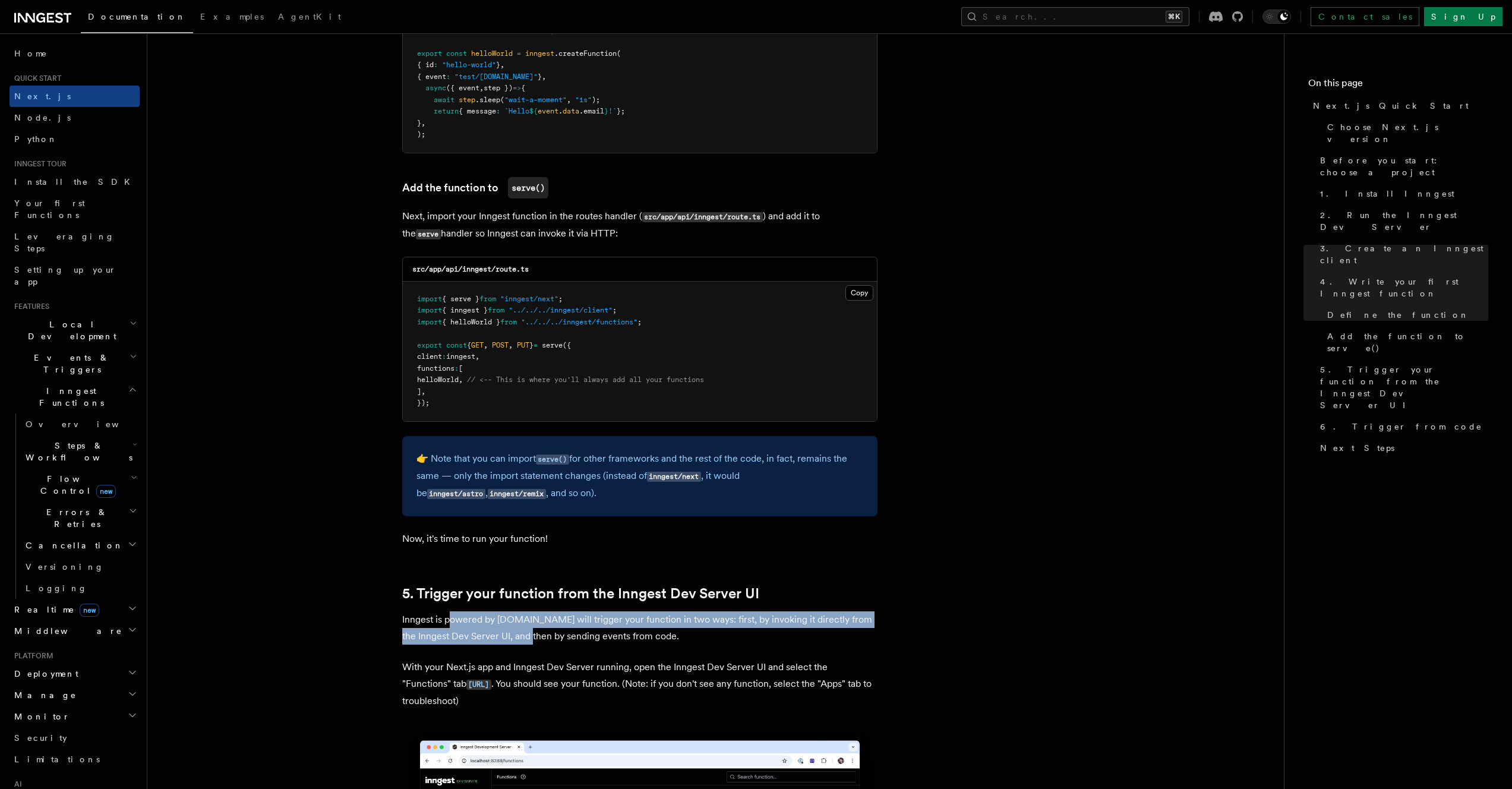
drag, startPoint x: 449, startPoint y: 626, endPoint x: 529, endPoint y: 636, distance: 80.6
click at [529, 636] on p "Inngest is powered by events.You will trigger your function in two ways: first,…" at bounding box center [640, 628] width 475 height 33
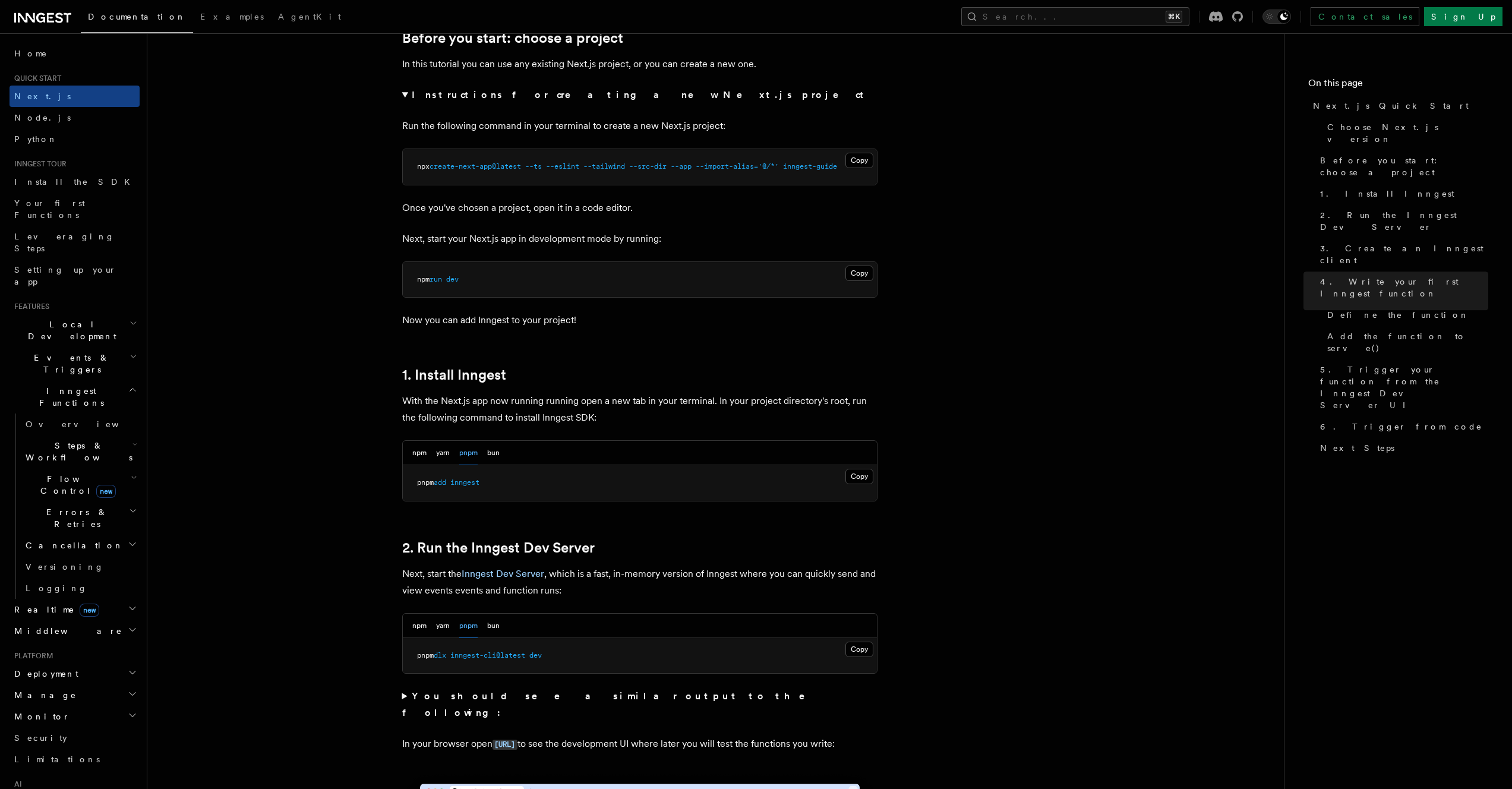
scroll to position [0, 0]
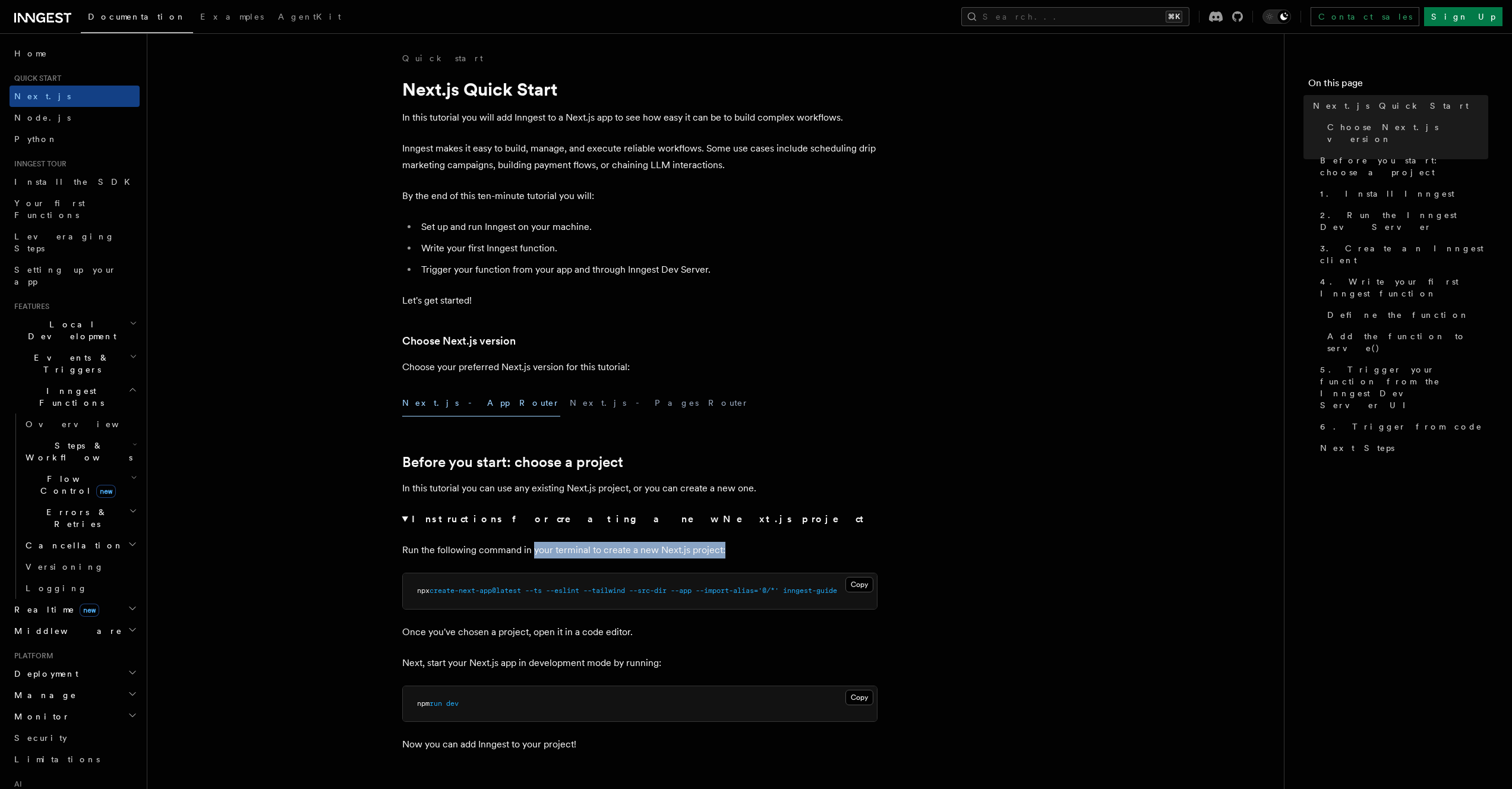
drag, startPoint x: 533, startPoint y: 552, endPoint x: 761, endPoint y: 553, distance: 228.0
click at [761, 553] on p "Run the following command in your terminal to create a new Next.js project:" at bounding box center [640, 551] width 475 height 17
click at [107, 663] on h2 "Deployment" at bounding box center [74, 674] width 130 height 21
click at [128, 668] on icon "button" at bounding box center [133, 672] width 9 height 9
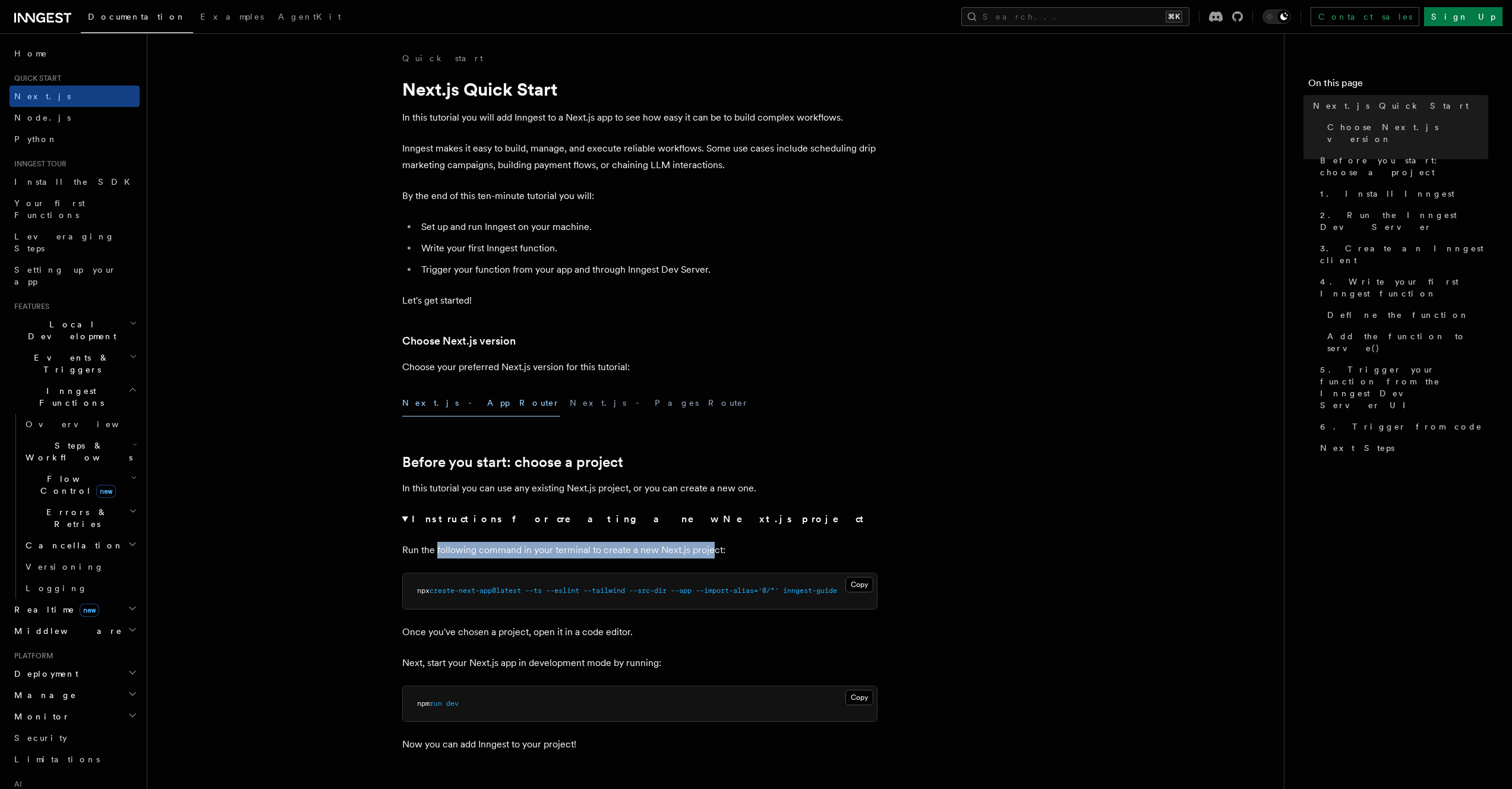
drag, startPoint x: 437, startPoint y: 551, endPoint x: 709, endPoint y: 552, distance: 272.0
click at [709, 552] on p "Run the following command in your terminal to create a new Next.js project:" at bounding box center [640, 551] width 475 height 17
drag, startPoint x: 567, startPoint y: 488, endPoint x: 755, endPoint y: 491, distance: 188.0
click at [755, 491] on p "In this tutorial you can use any existing Next.js project, or you can create a …" at bounding box center [640, 488] width 475 height 17
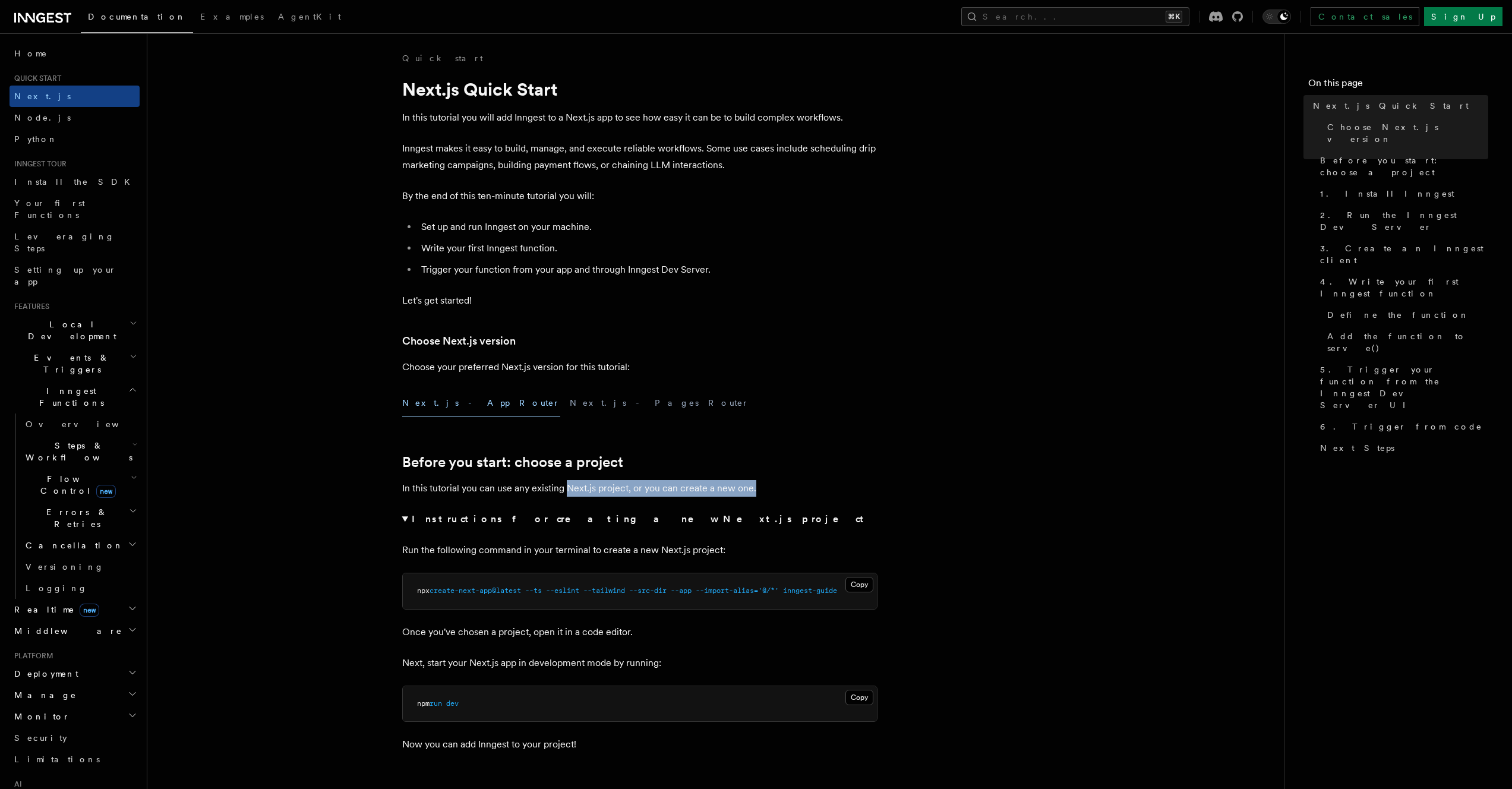
click at [755, 491] on p "In this tutorial you can use any existing Next.js project, or you can create a …" at bounding box center [640, 488] width 475 height 17
drag, startPoint x: 689, startPoint y: 554, endPoint x: 747, endPoint y: 553, distance: 58.0
click at [747, 553] on p "Run the following command in your terminal to create a new Next.js project:" at bounding box center [640, 551] width 475 height 17
click at [1356, 276] on span "4. Write your first Inngest function" at bounding box center [1403, 288] width 168 height 24
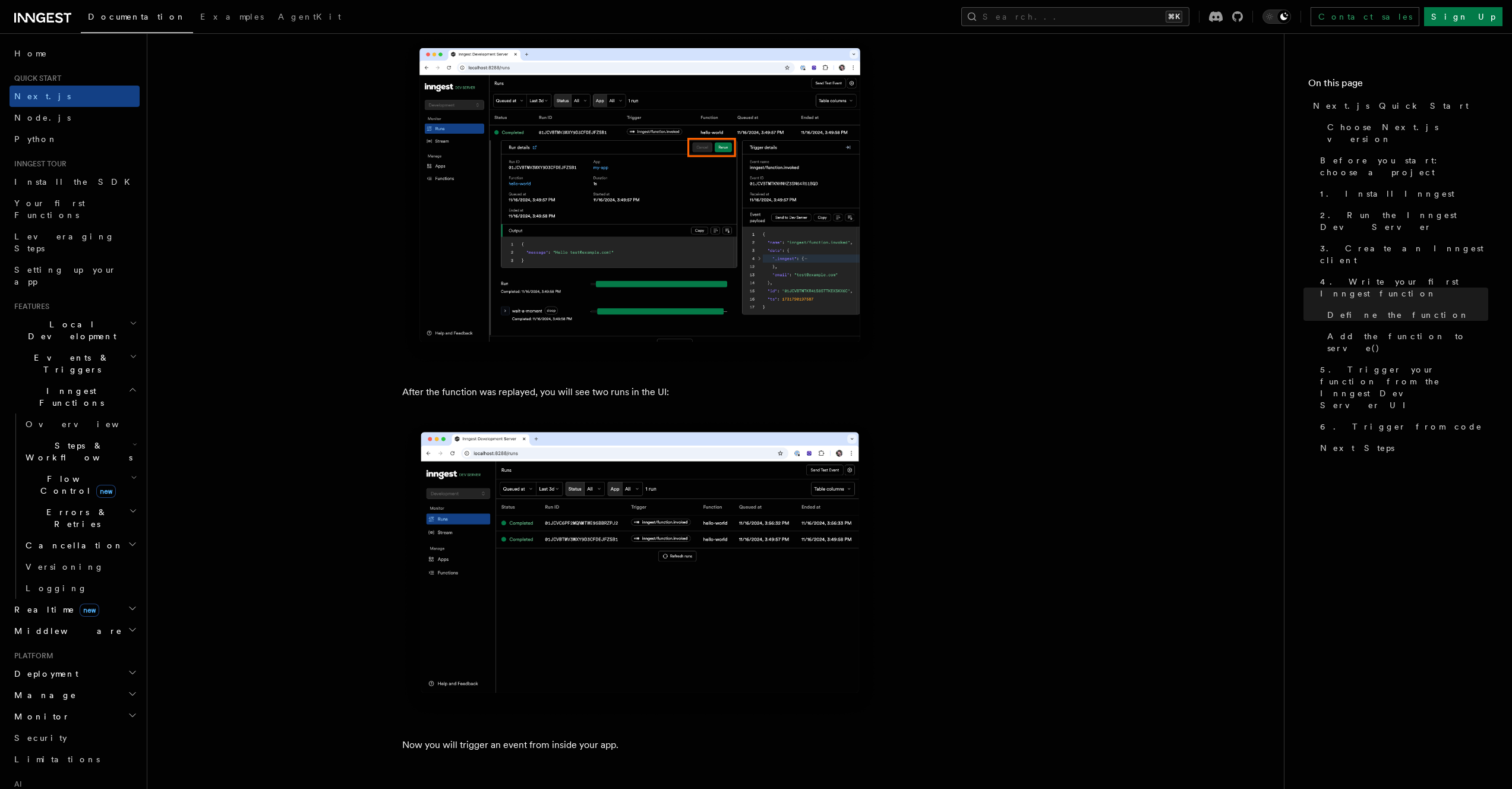
scroll to position [5488, 0]
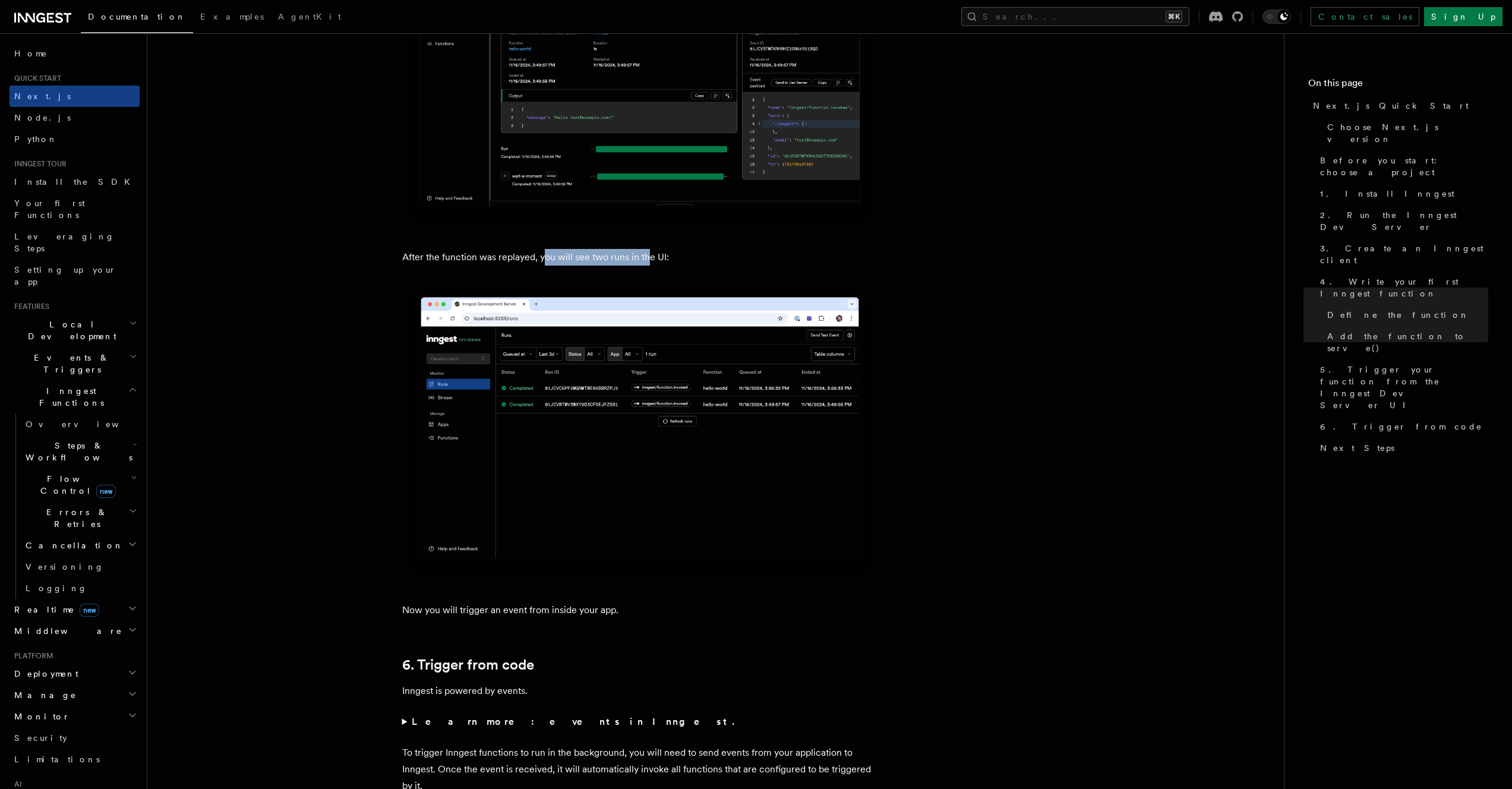
drag, startPoint x: 546, startPoint y: 261, endPoint x: 646, endPoint y: 260, distance: 100.0
click at [646, 260] on p "After the function was replayed, you will see two runs in the UI:" at bounding box center [640, 258] width 475 height 17
click at [669, 260] on p "After the function was replayed, you will see two runs in the UI:" at bounding box center [640, 258] width 475 height 17
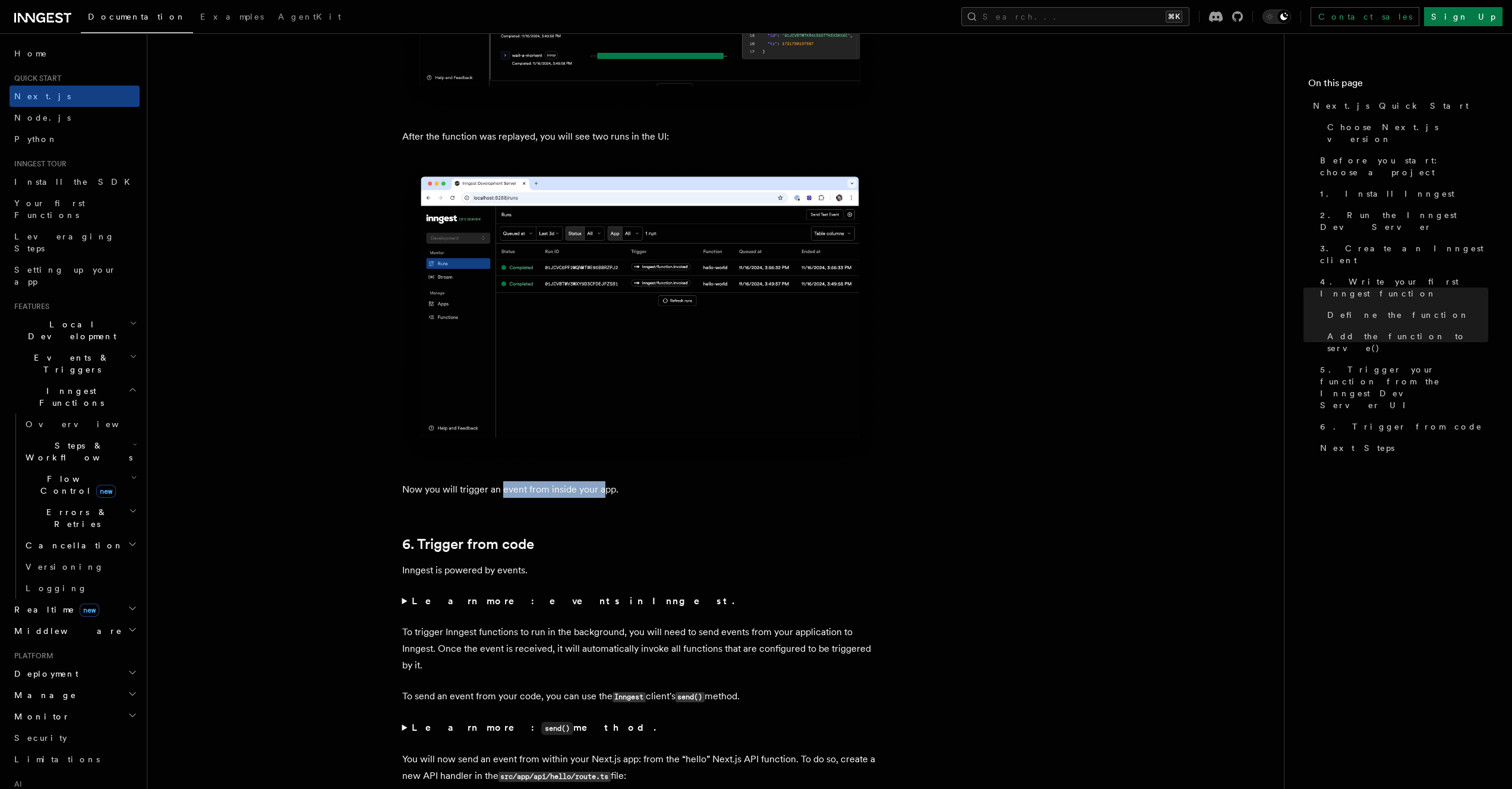
drag, startPoint x: 503, startPoint y: 498, endPoint x: 603, endPoint y: 497, distance: 100.0
click at [603, 497] on p "Now you will trigger an event from inside your app." at bounding box center [640, 490] width 475 height 17
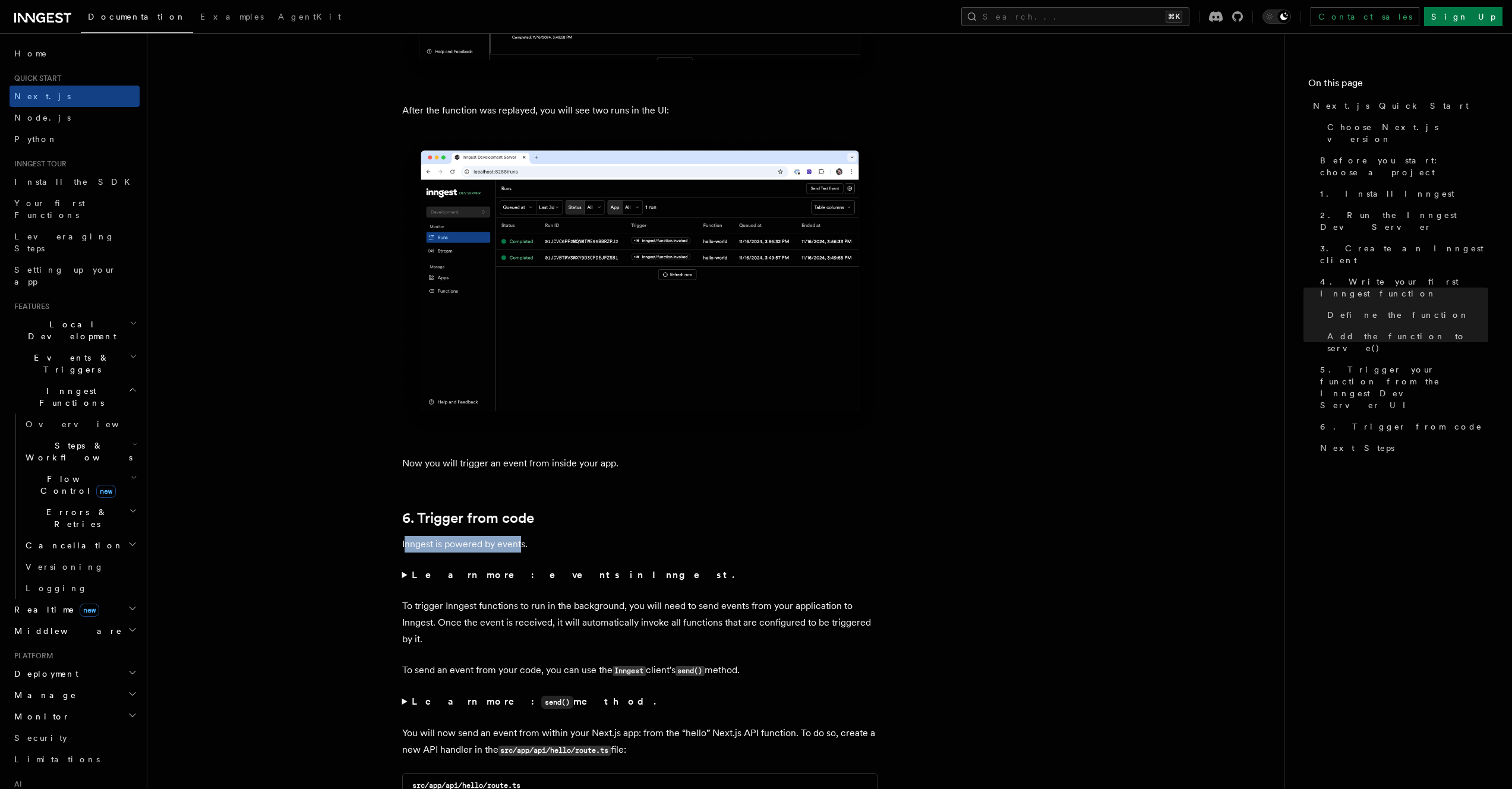
drag, startPoint x: 405, startPoint y: 548, endPoint x: 522, endPoint y: 548, distance: 117.0
click at [522, 548] on p "Inngest is powered by events." at bounding box center [640, 544] width 475 height 17
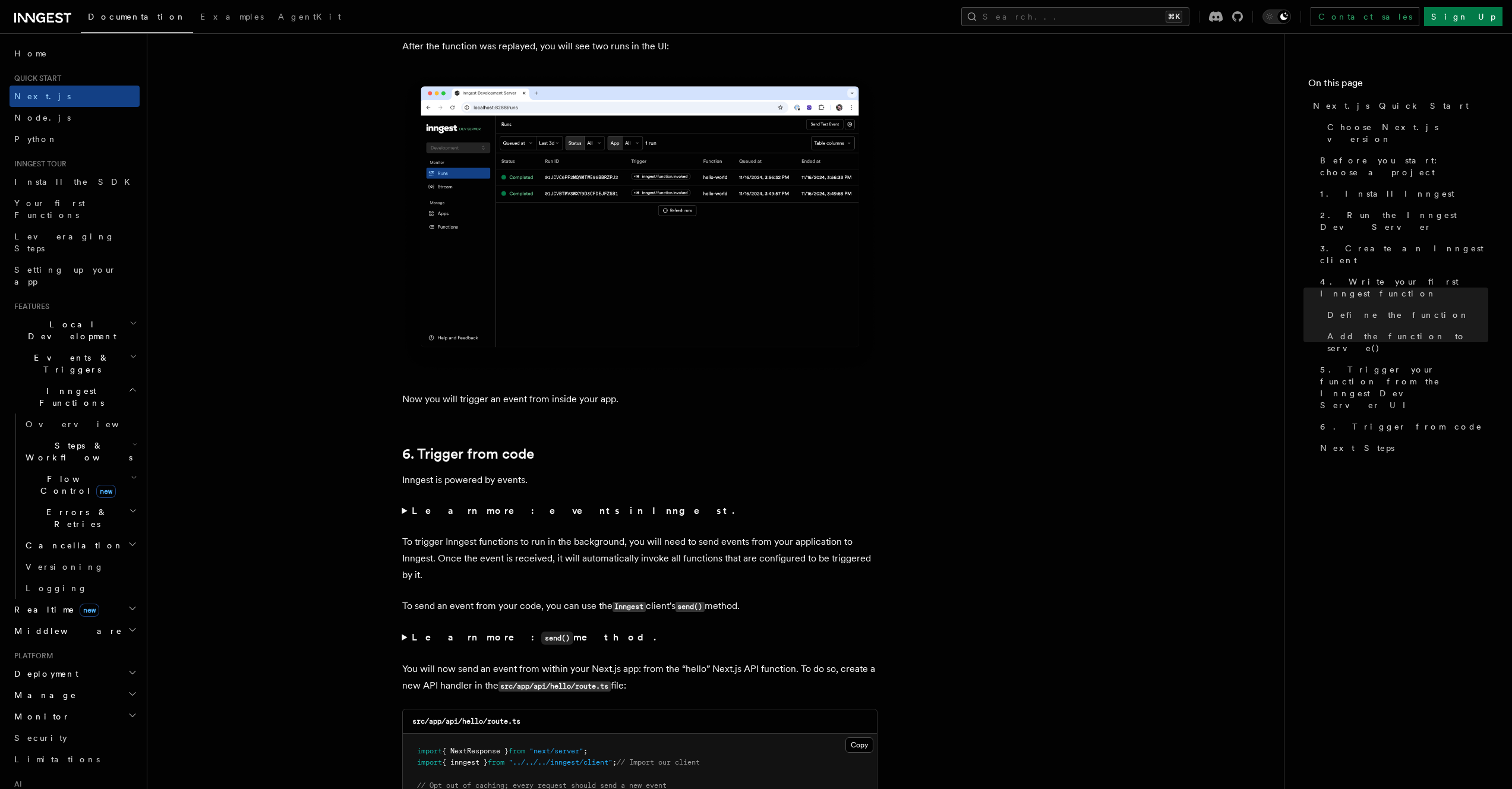
scroll to position [5707, 0]
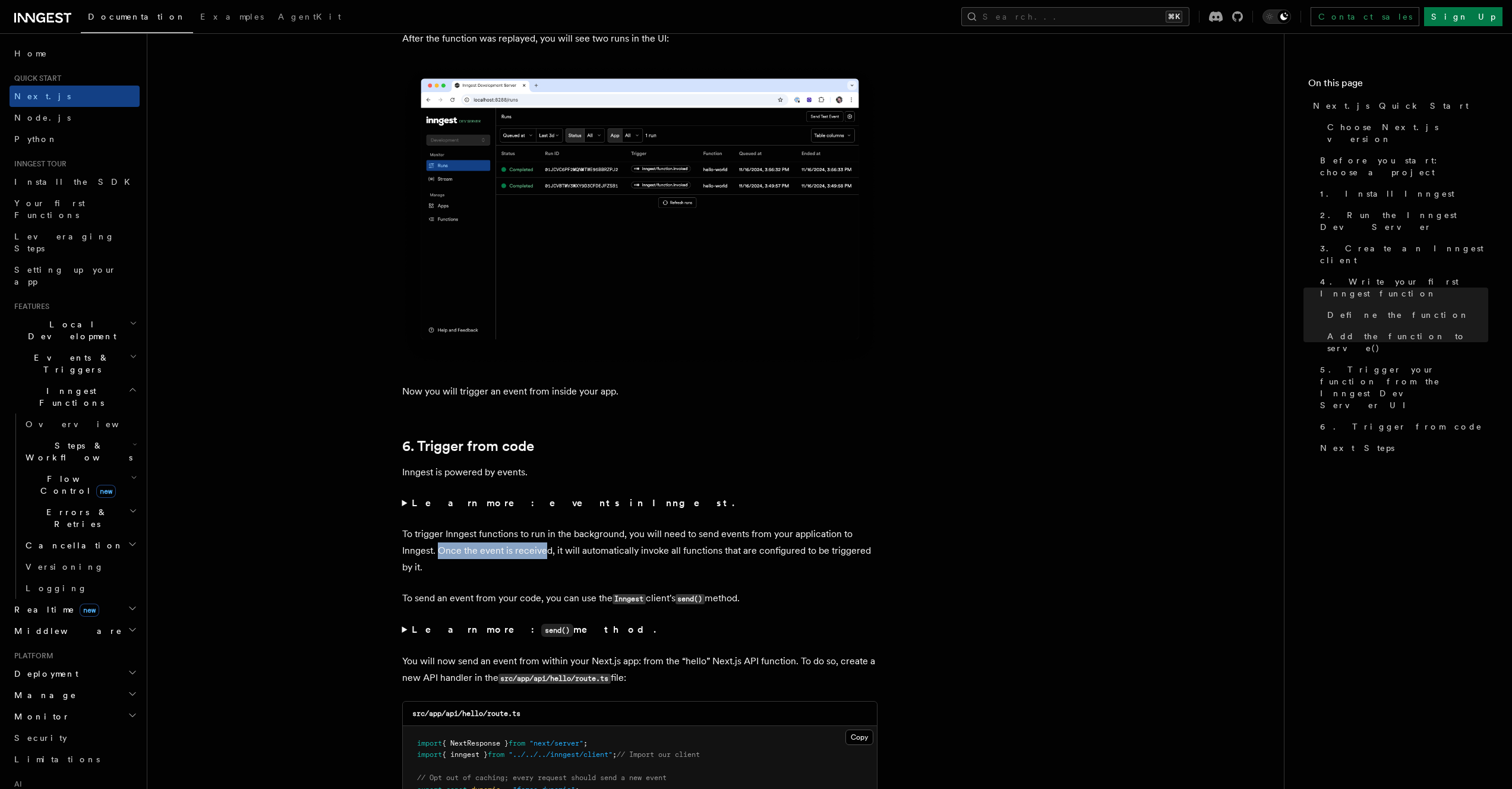
drag, startPoint x: 441, startPoint y: 556, endPoint x: 546, endPoint y: 554, distance: 105.0
click at [546, 554] on p "To trigger Inngest functions to run in the background, you will need to send ev…" at bounding box center [640, 551] width 475 height 50
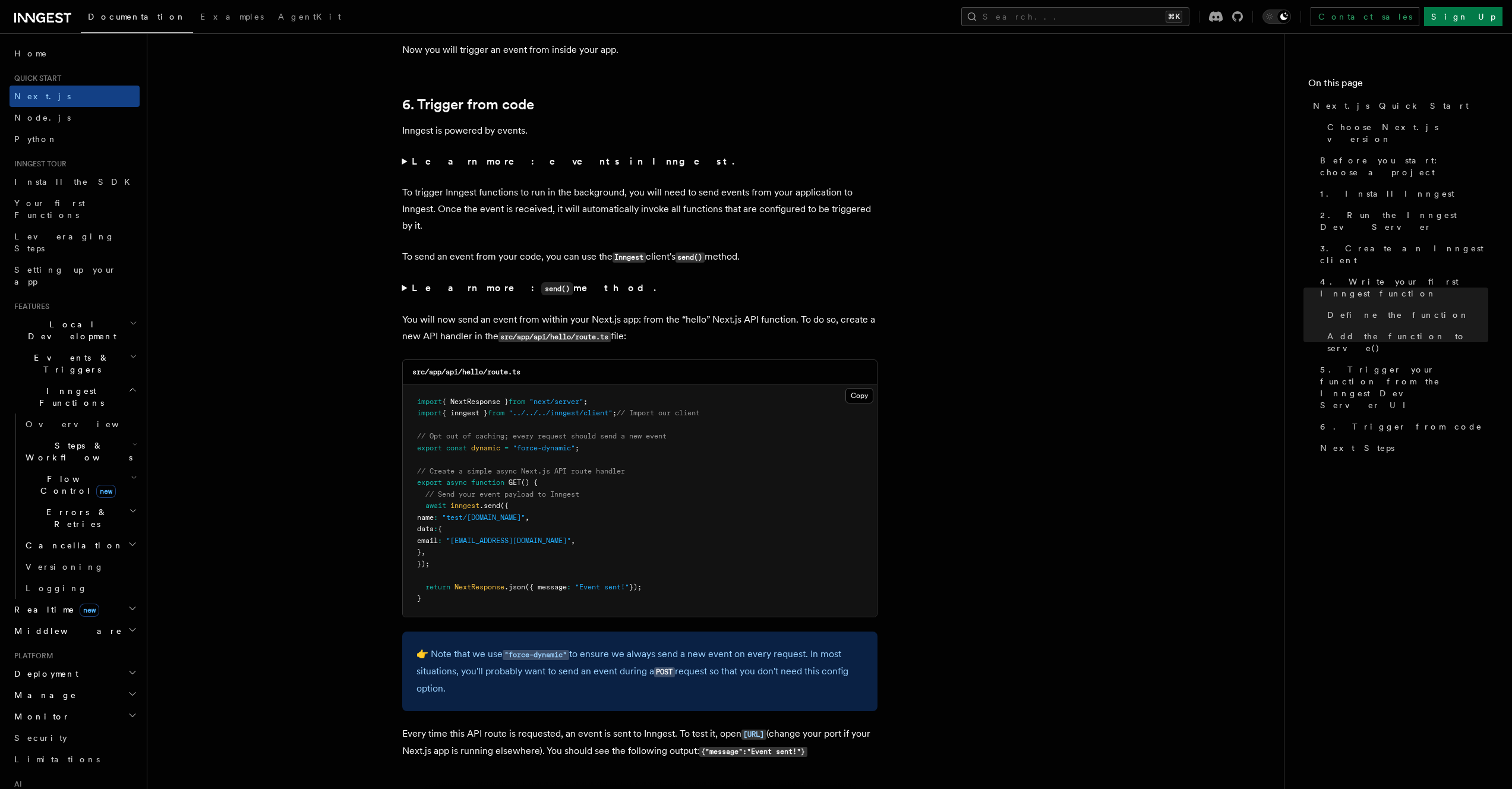
scroll to position [6166, 0]
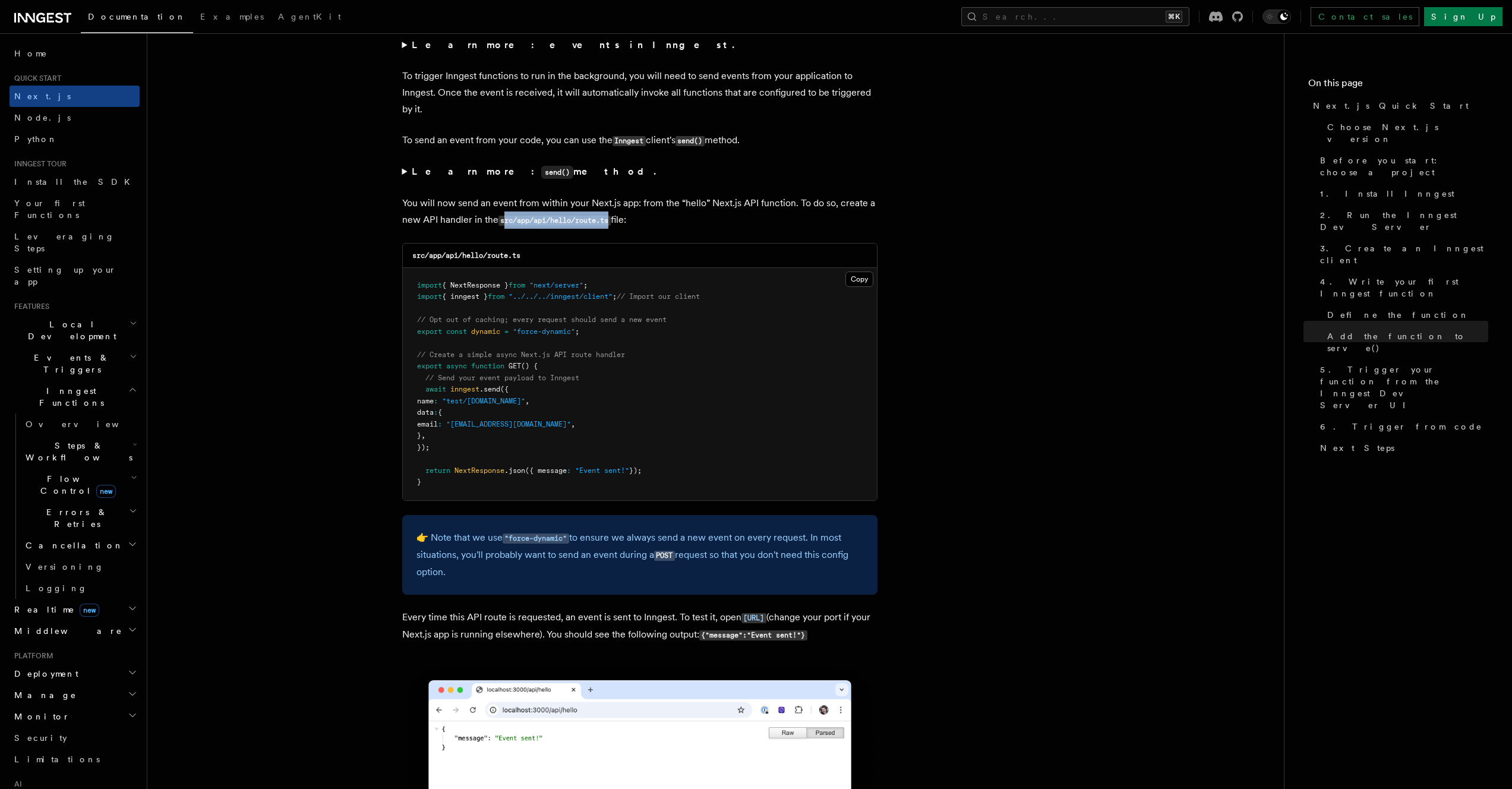
drag, startPoint x: 503, startPoint y: 225, endPoint x: 614, endPoint y: 224, distance: 111.0
click at [614, 224] on p "You will now send an event from within your Next.js app: from the “hello” Next.…" at bounding box center [640, 212] width 475 height 34
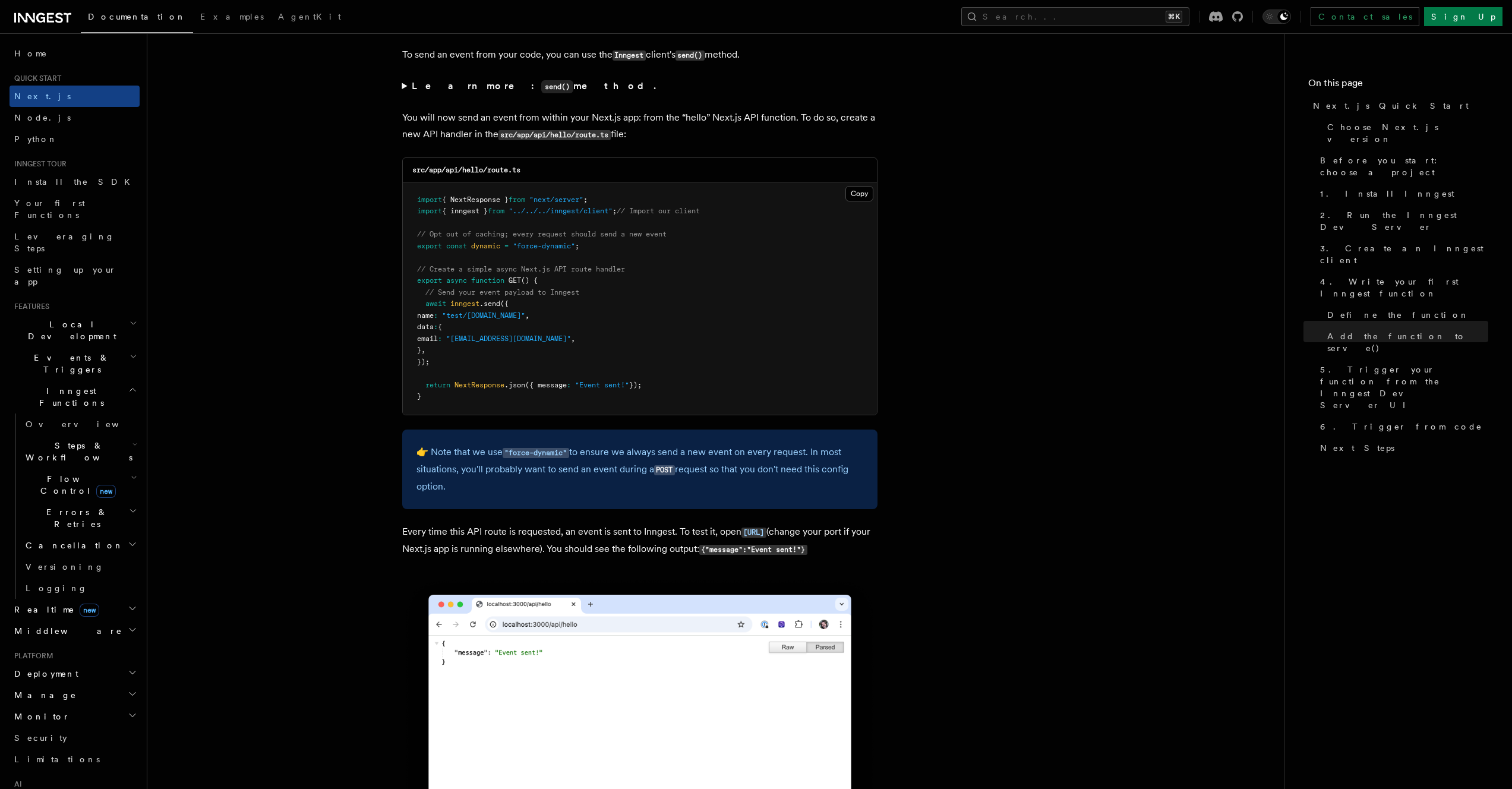
scroll to position [6277, 0]
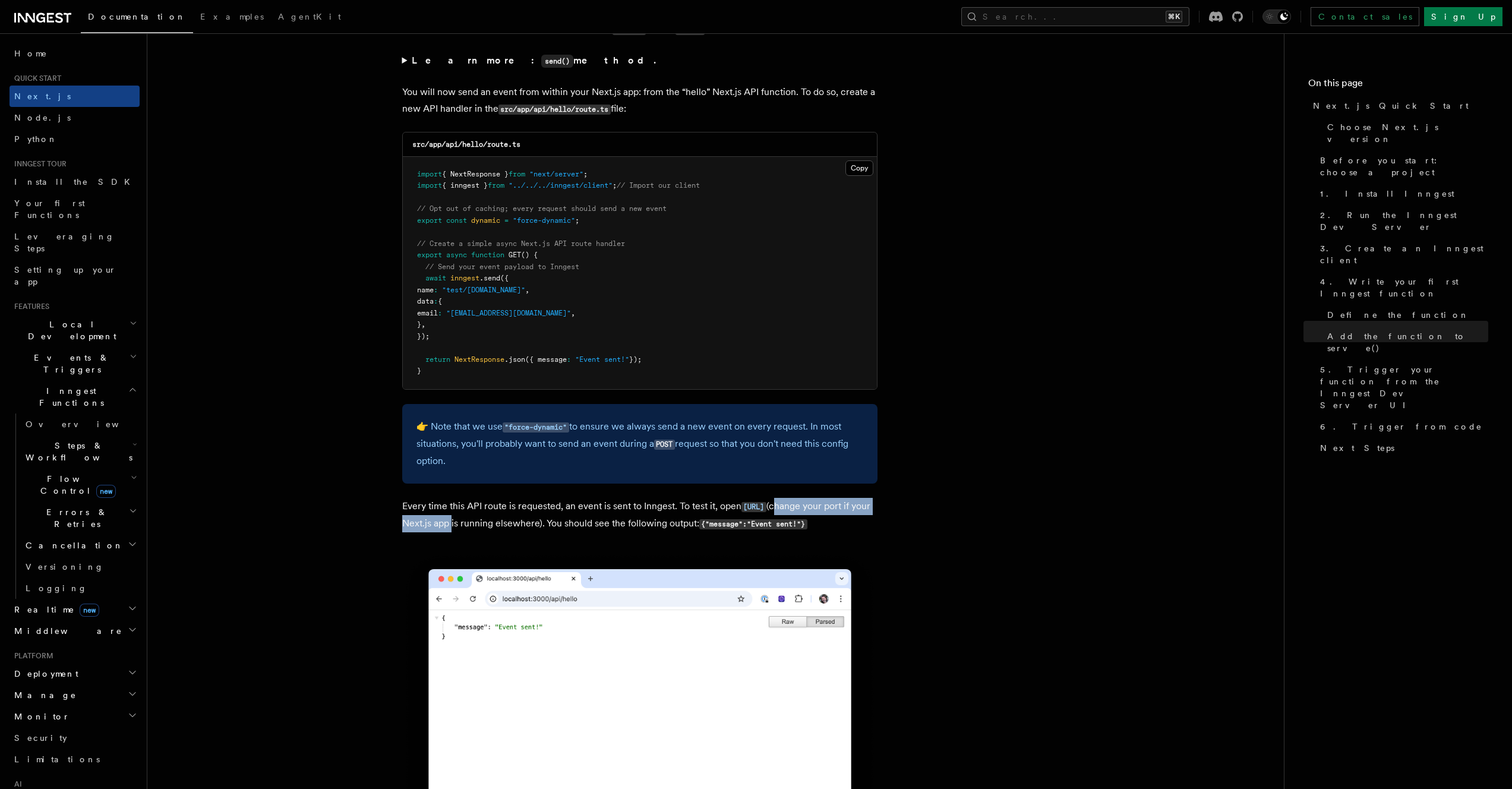
drag, startPoint x: 543, startPoint y: 530, endPoint x: 699, endPoint y: 531, distance: 156.0
click at [699, 531] on p "Every time this API route is requested, an event is sent to Inngest. To test it…" at bounding box center [640, 515] width 475 height 35
click at [851, 170] on button "Copy Copied" at bounding box center [859, 168] width 28 height 15
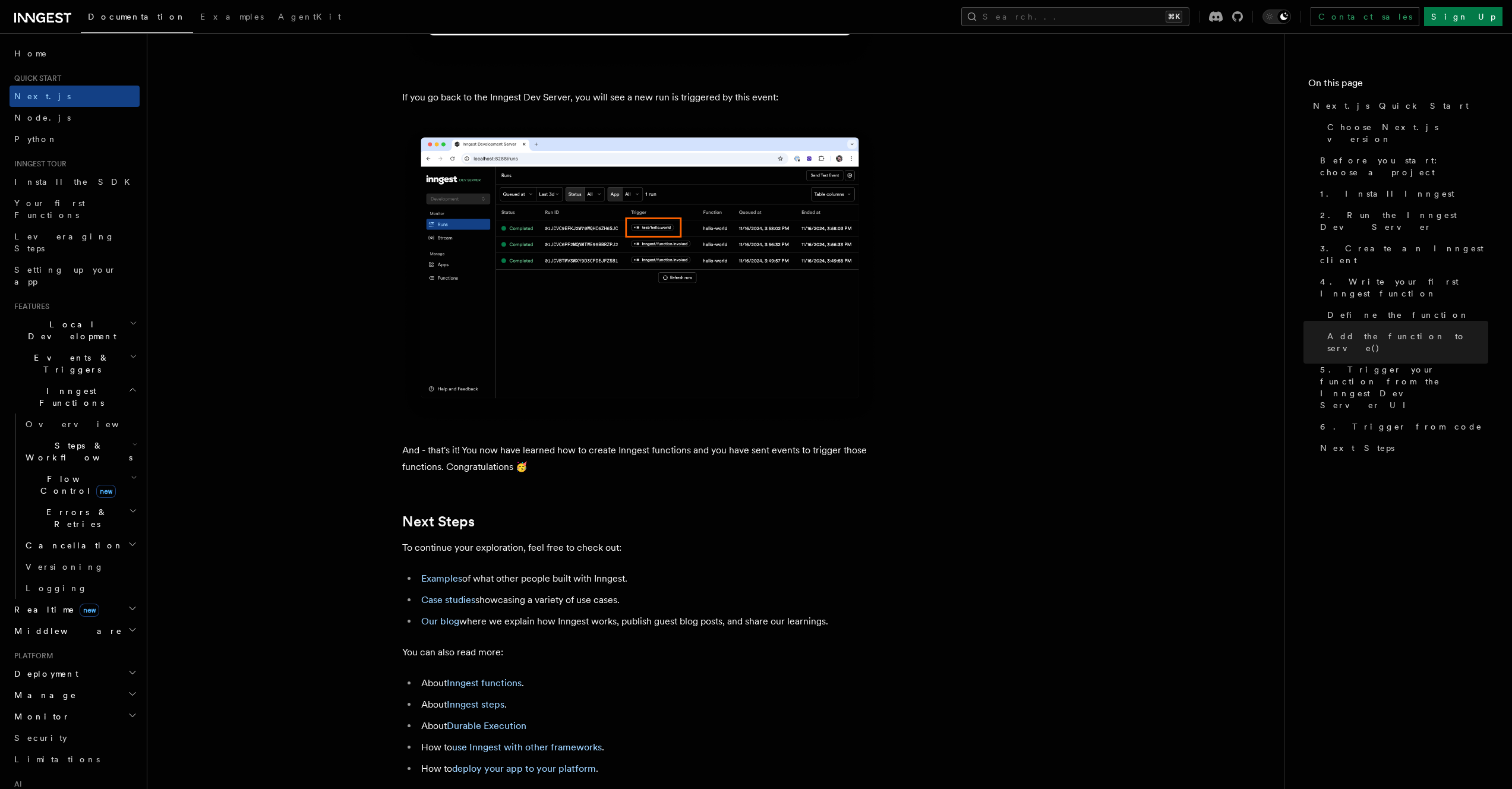
scroll to position [7060, 0]
drag, startPoint x: 489, startPoint y: 623, endPoint x: 584, endPoint y: 623, distance: 95.0
click at [584, 608] on li "Case studies showcasing a variety of use cases." at bounding box center [648, 600] width 460 height 17
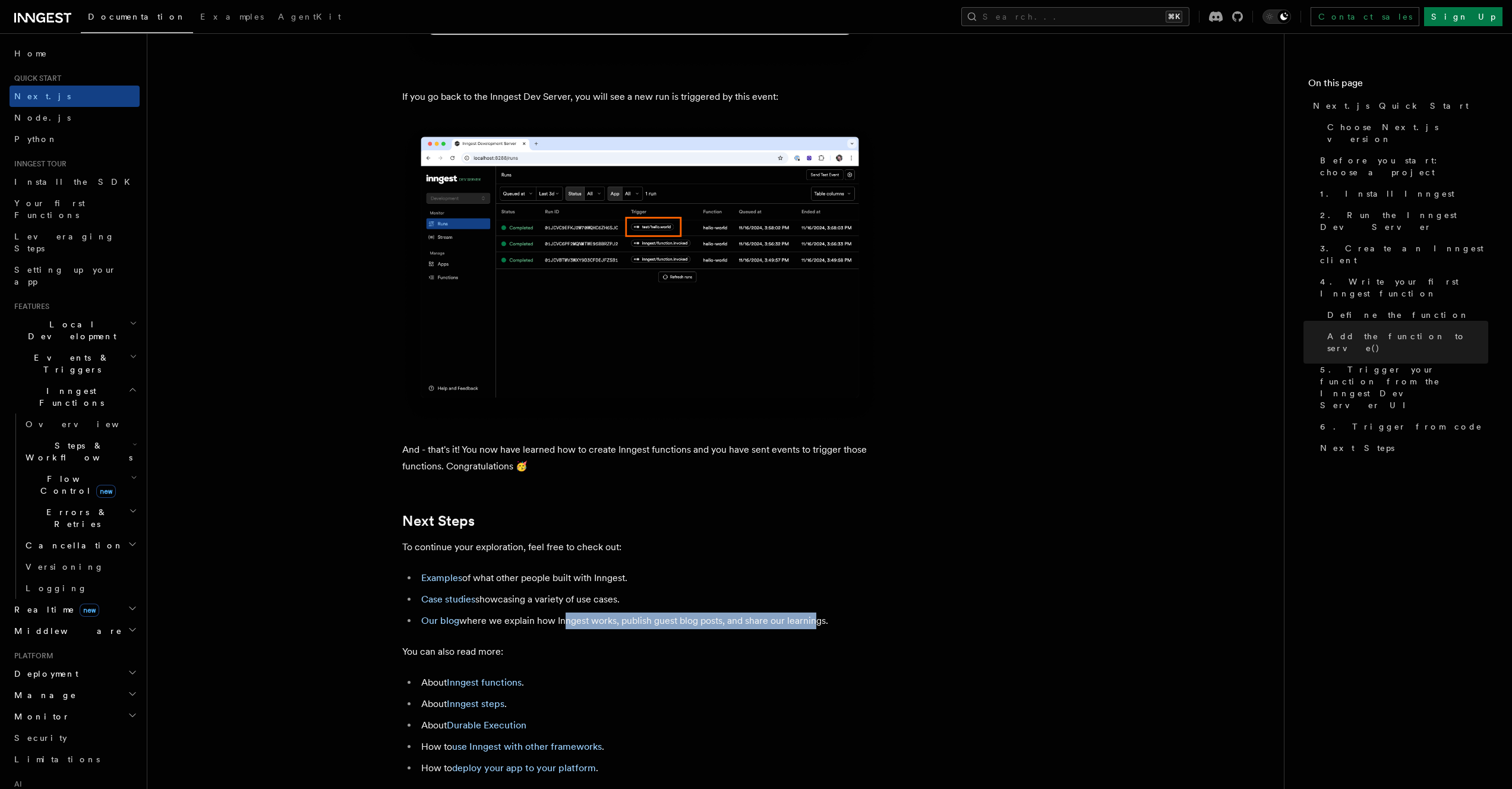
drag, startPoint x: 559, startPoint y: 647, endPoint x: 811, endPoint y: 645, distance: 252.0
click at [811, 630] on li "Our blog where we explain how Inngest works, publish guest blog posts, and shar…" at bounding box center [648, 621] width 460 height 17
click at [103, 314] on h2 "Local Development" at bounding box center [74, 330] width 130 height 33
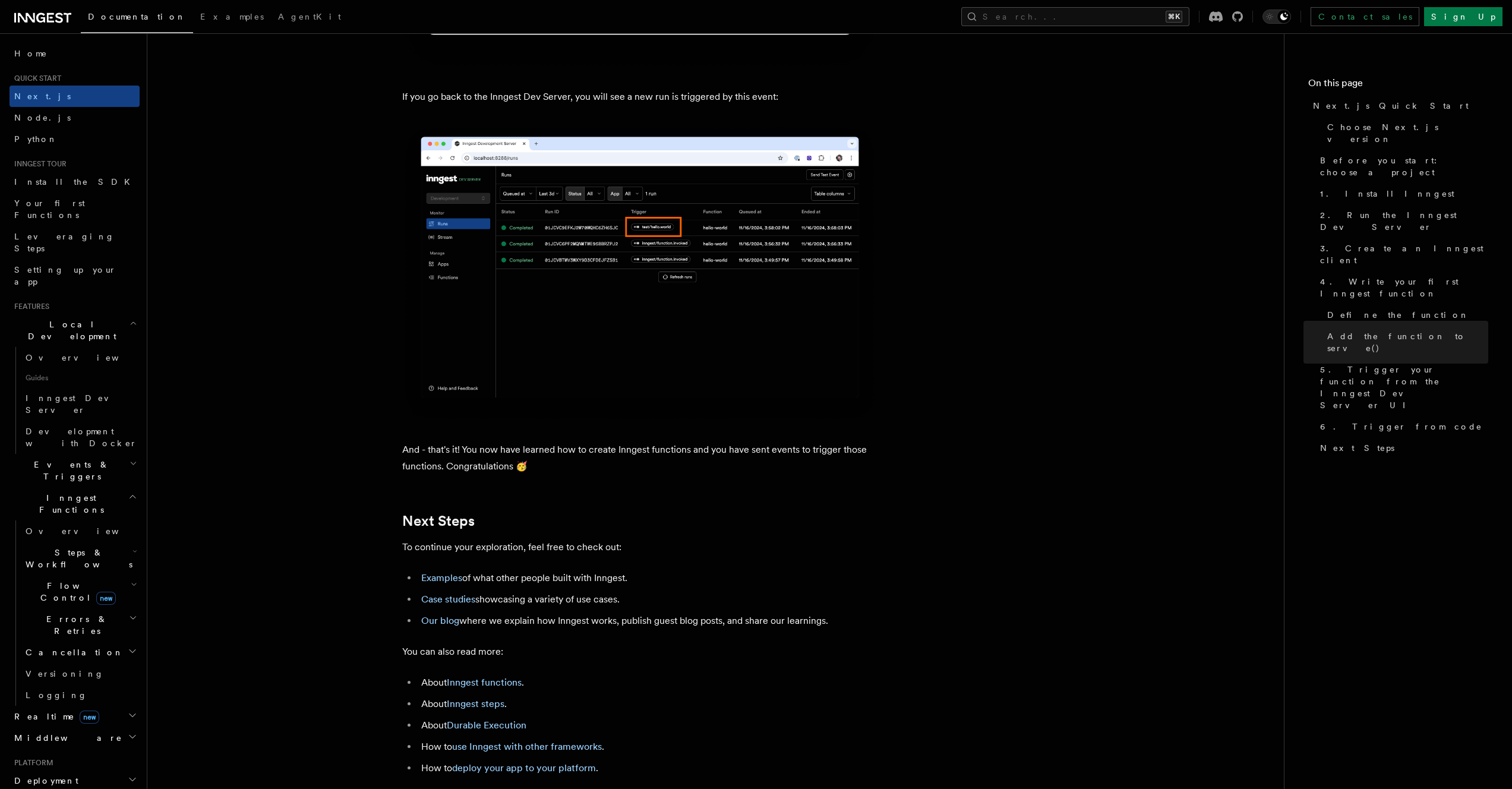
click at [86, 454] on h2 "Events & Triggers" at bounding box center [74, 470] width 130 height 33
click at [72, 728] on span "Background jobs" at bounding box center [67, 739] width 84 height 21
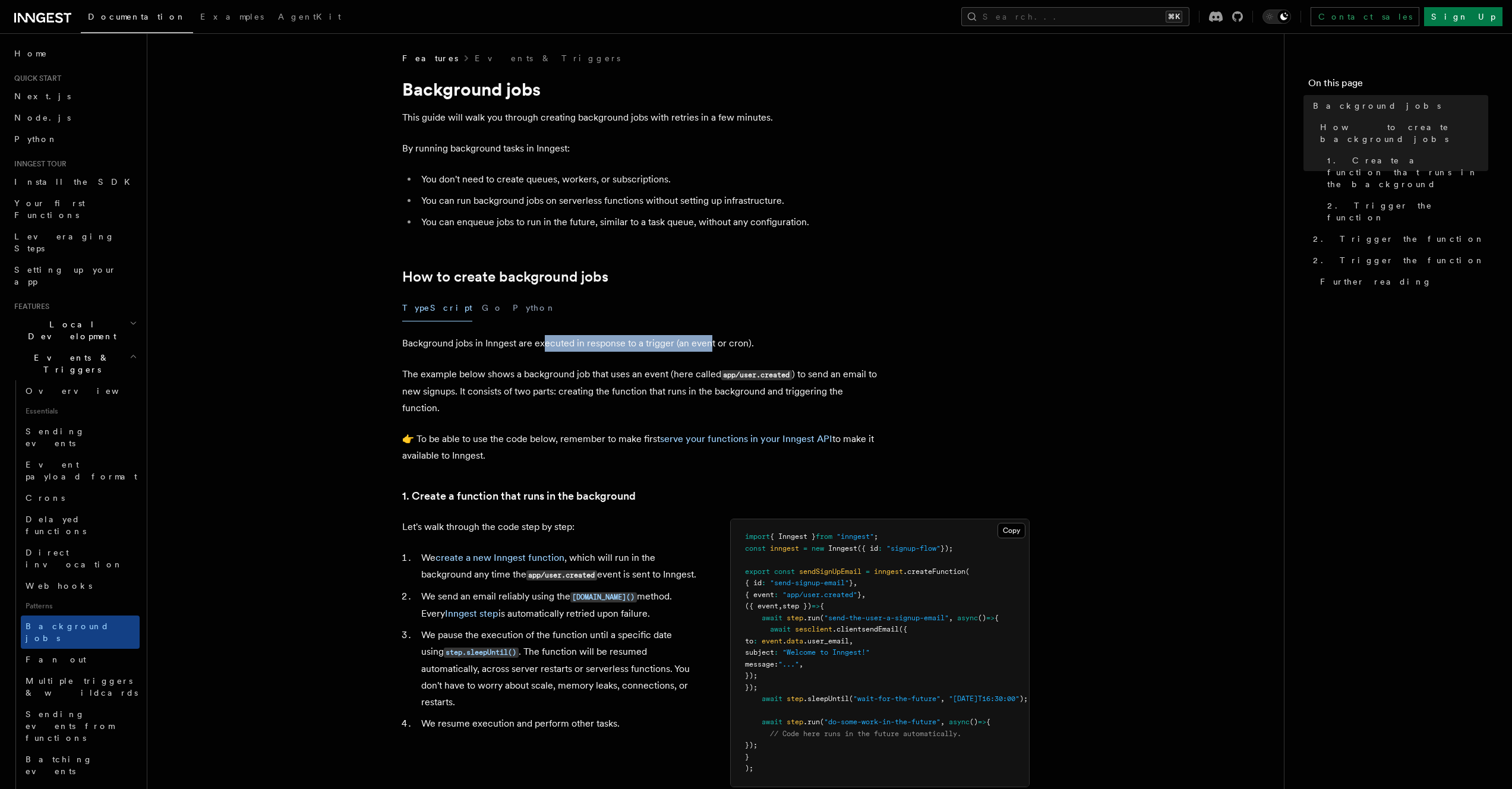
drag, startPoint x: 545, startPoint y: 342, endPoint x: 709, endPoint y: 344, distance: 164.0
click at [709, 344] on p "Background jobs in Inngest are executed in response to a trigger (an event or c…" at bounding box center [640, 344] width 475 height 17
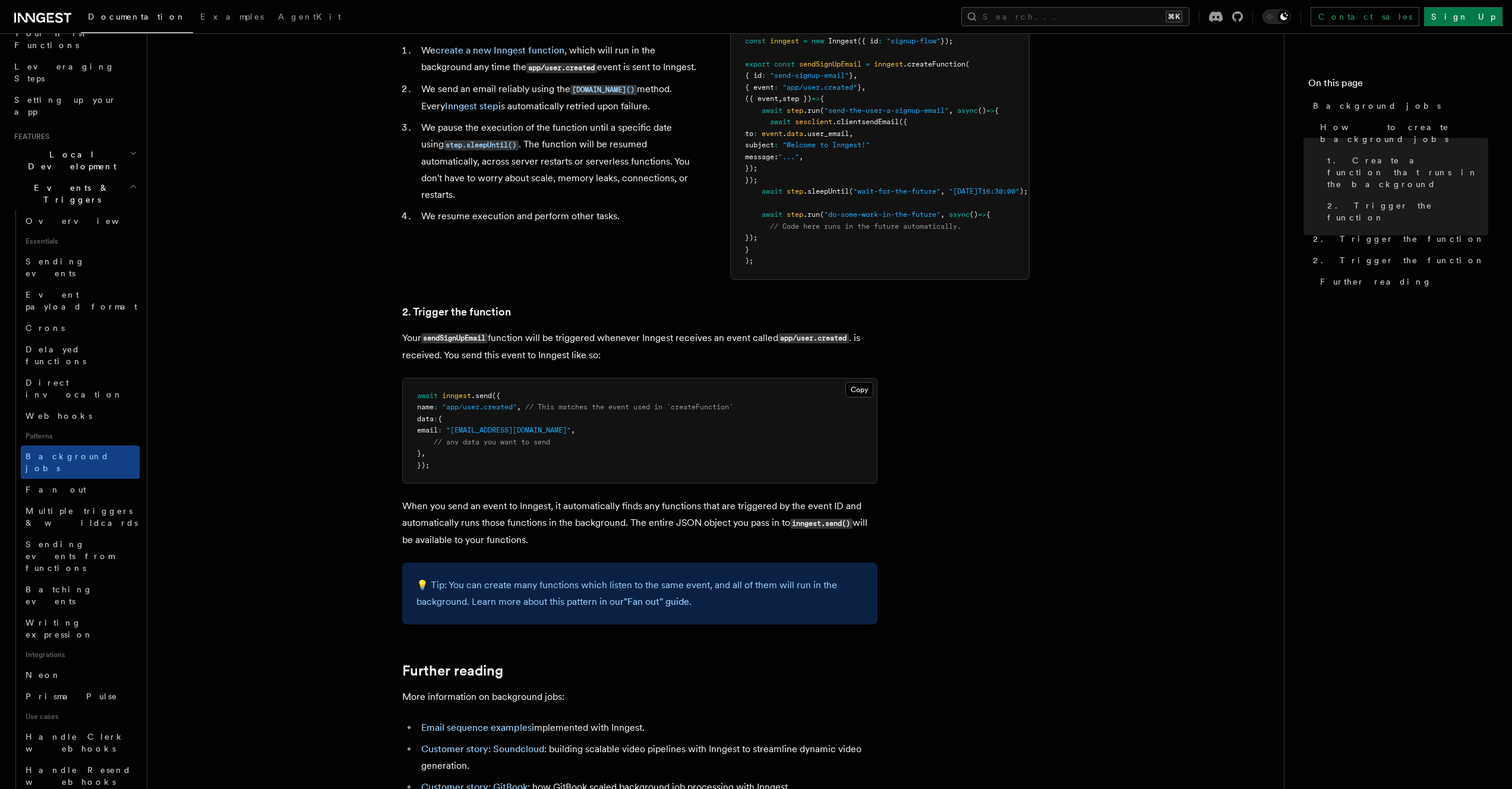
scroll to position [179, 0]
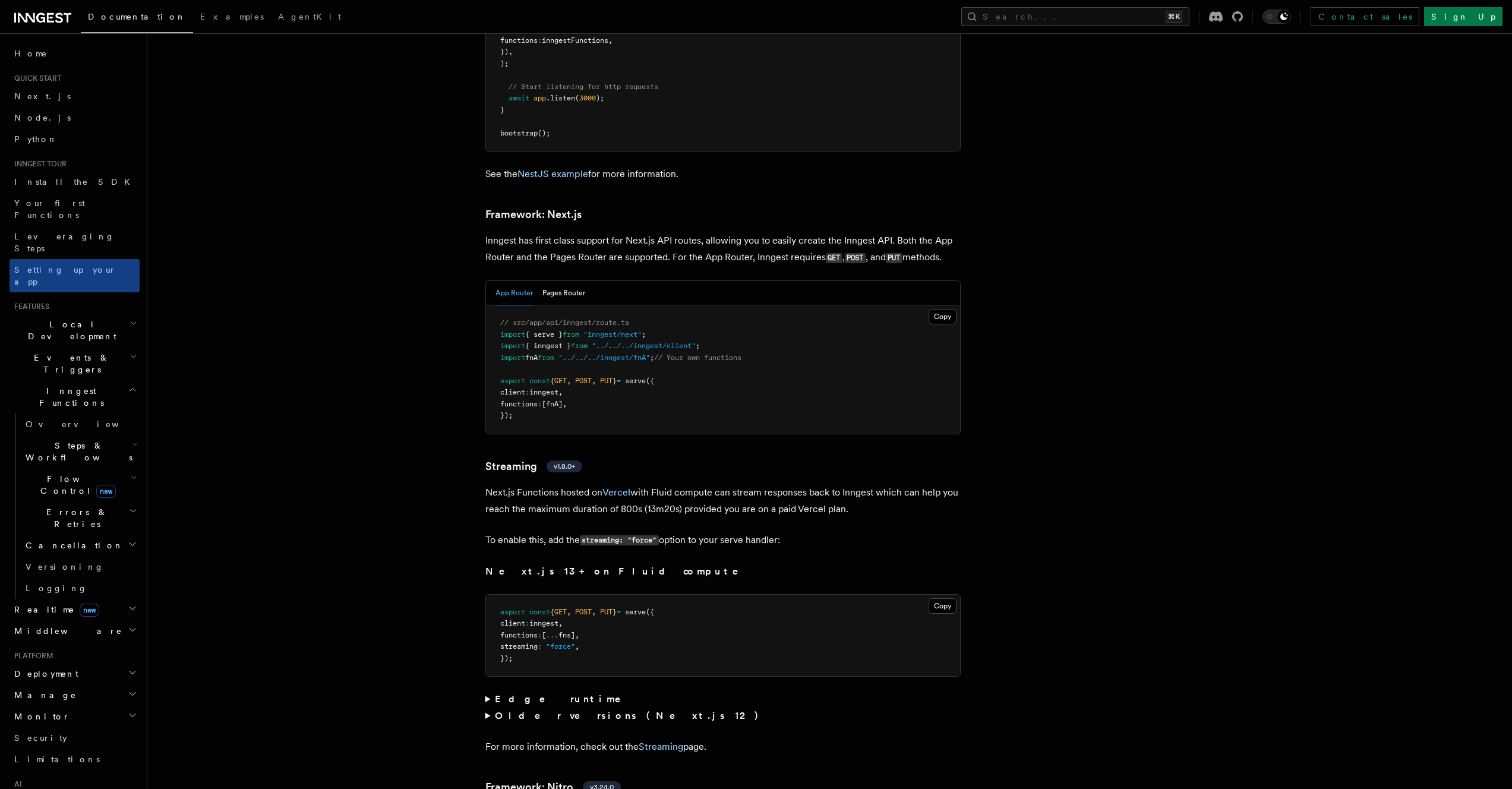
scroll to position [7280, 0]
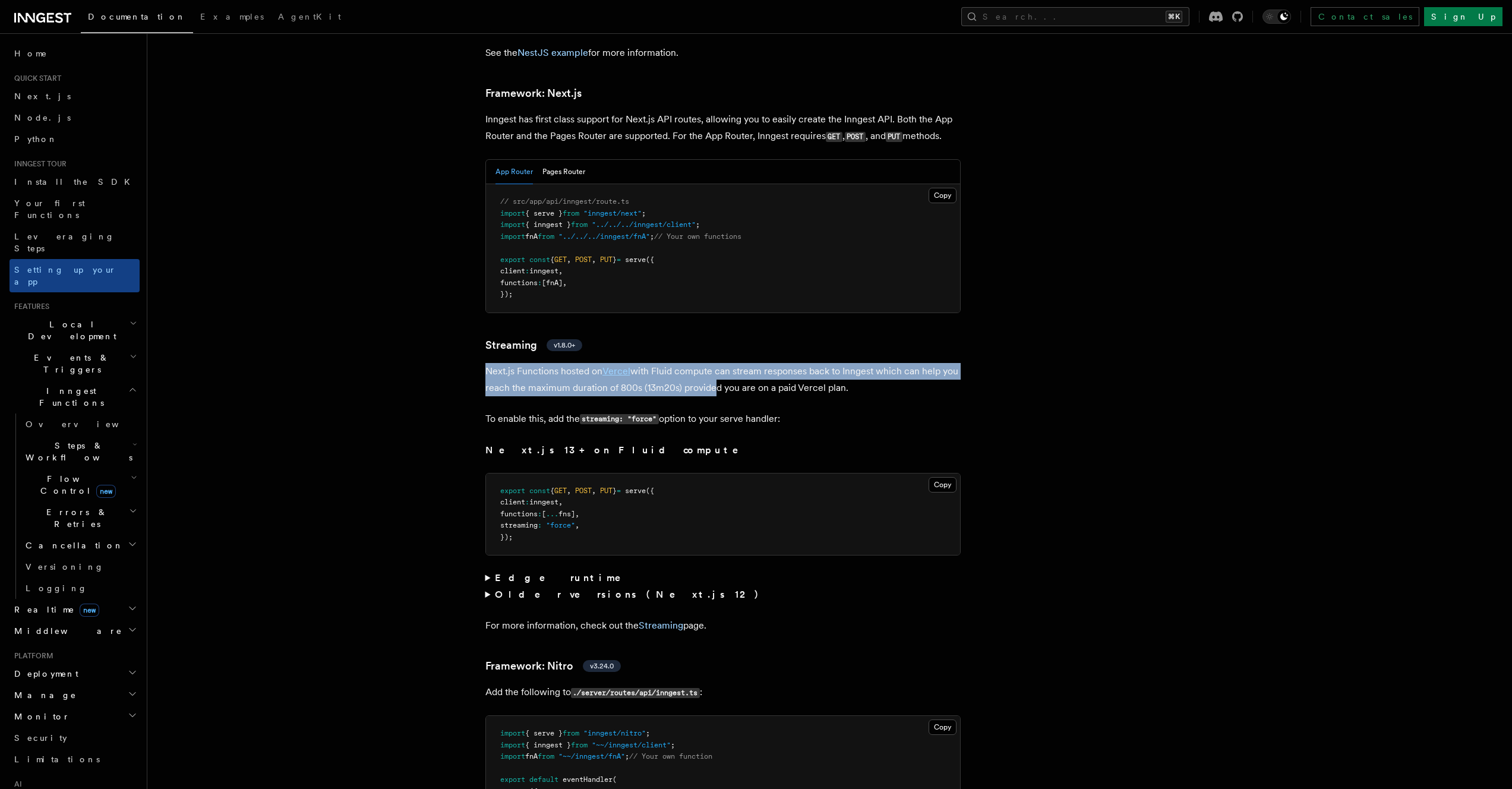
drag, startPoint x: 487, startPoint y: 346, endPoint x: 733, endPoint y: 356, distance: 246.2
click at [733, 363] on p "Next.js Functions hosted on Vercel with Fluid compute can stream responses back…" at bounding box center [723, 380] width 475 height 33
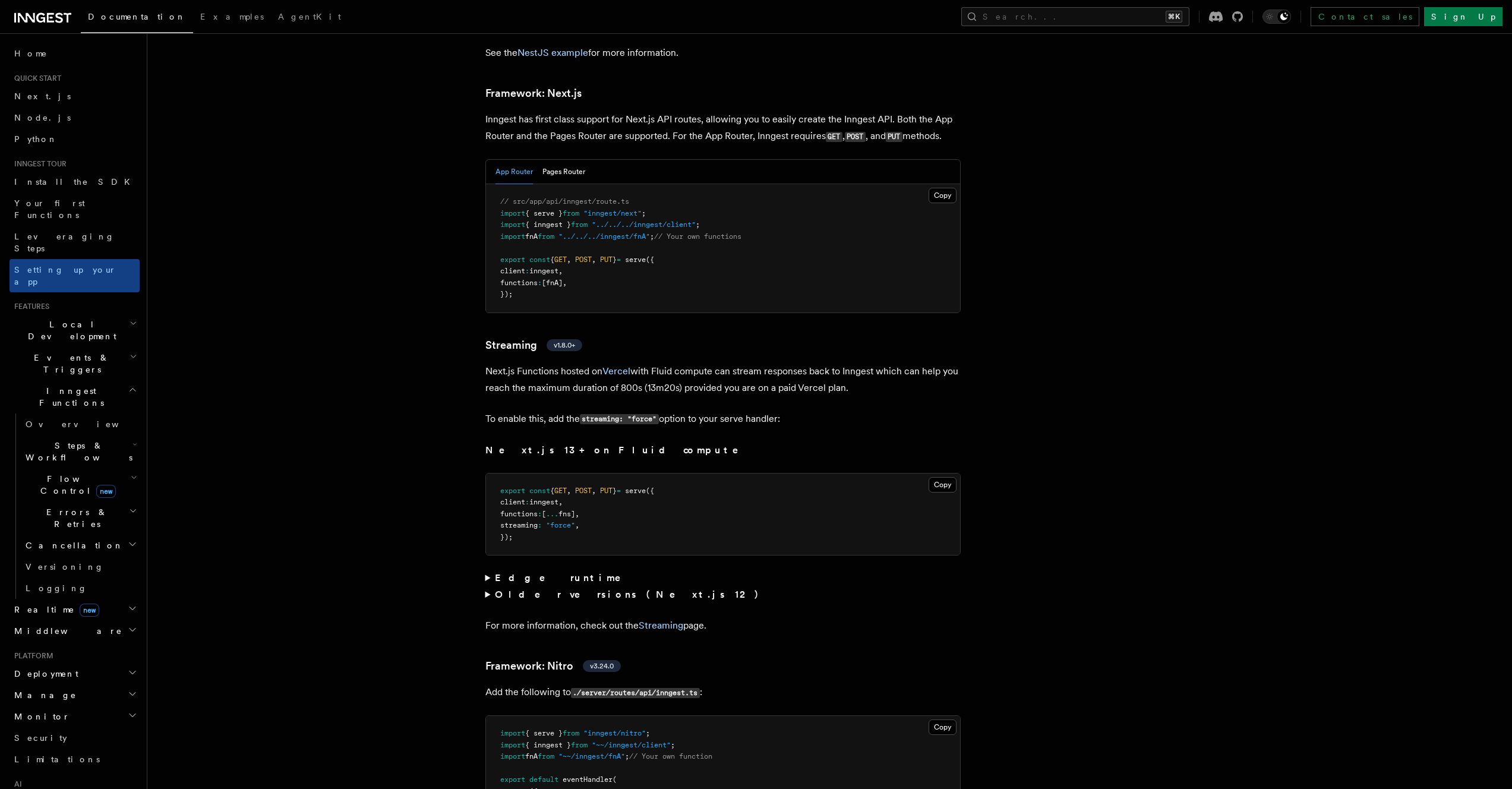
drag, startPoint x: 733, startPoint y: 356, endPoint x: 713, endPoint y: 355, distance: 20.0
click at [733, 363] on p "Next.js Functions hosted on Vercel with Fluid compute can stream responses back…" at bounding box center [723, 380] width 475 height 33
drag, startPoint x: 656, startPoint y: 342, endPoint x: 852, endPoint y: 353, distance: 196.3
click at [852, 363] on p "Next.js Functions hosted on Vercel with Fluid compute can stream responses back…" at bounding box center [723, 380] width 475 height 33
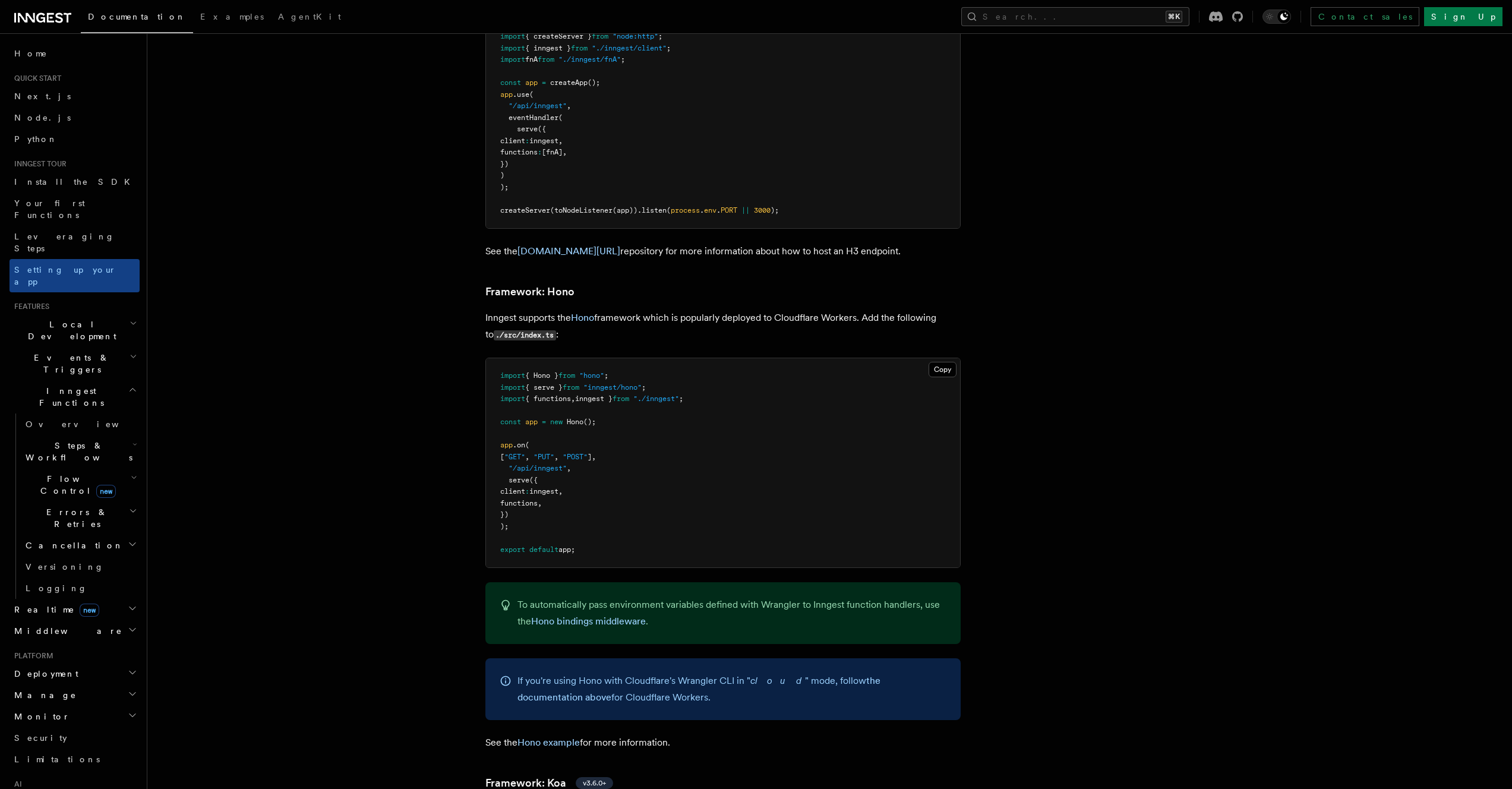
scroll to position [5844, 0]
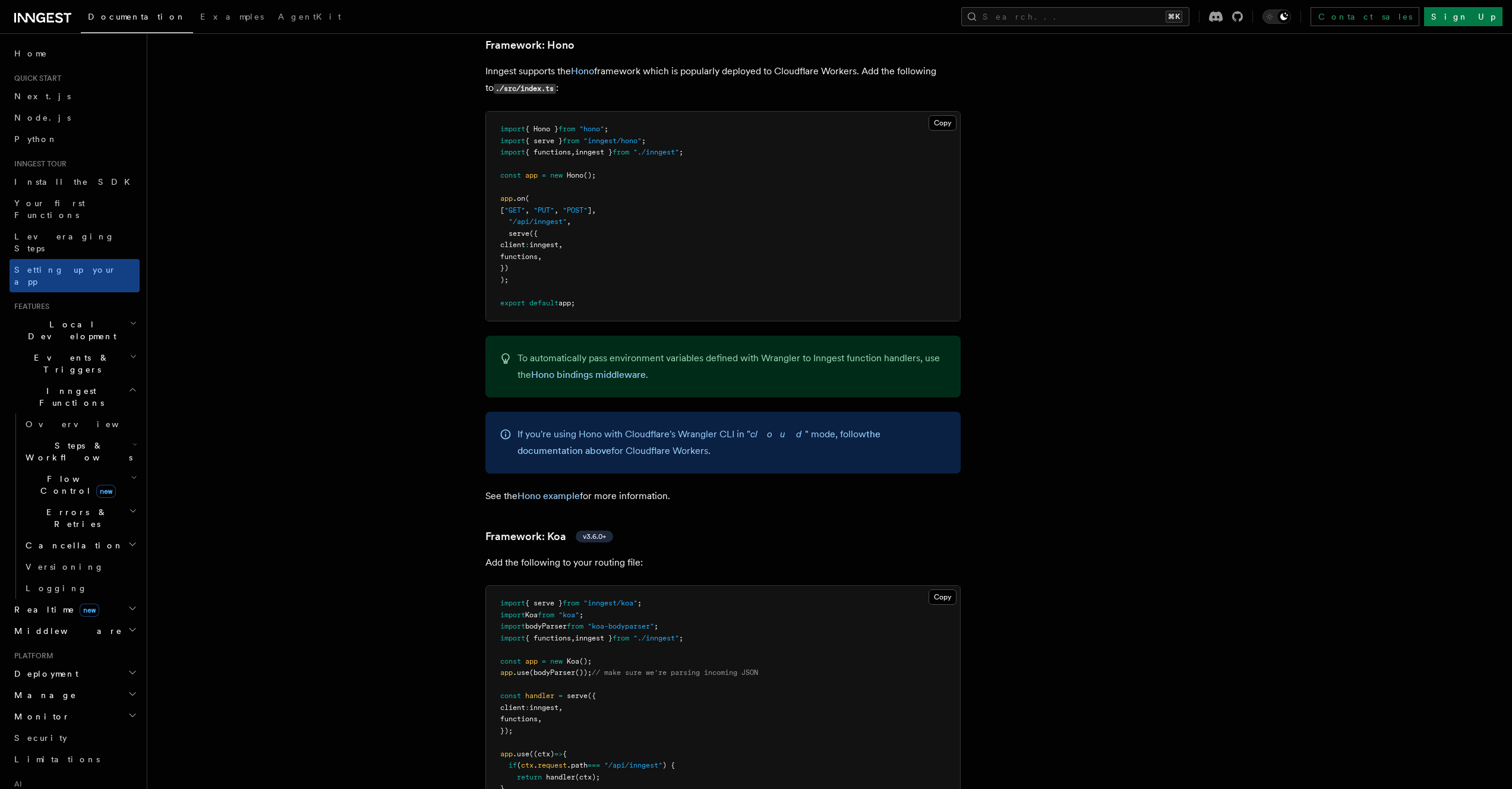
click at [728, 265] on pre "import { Hono } from "hono" ; import { serve } from "inngest/hono" ; import { f…" at bounding box center [723, 216] width 474 height 209
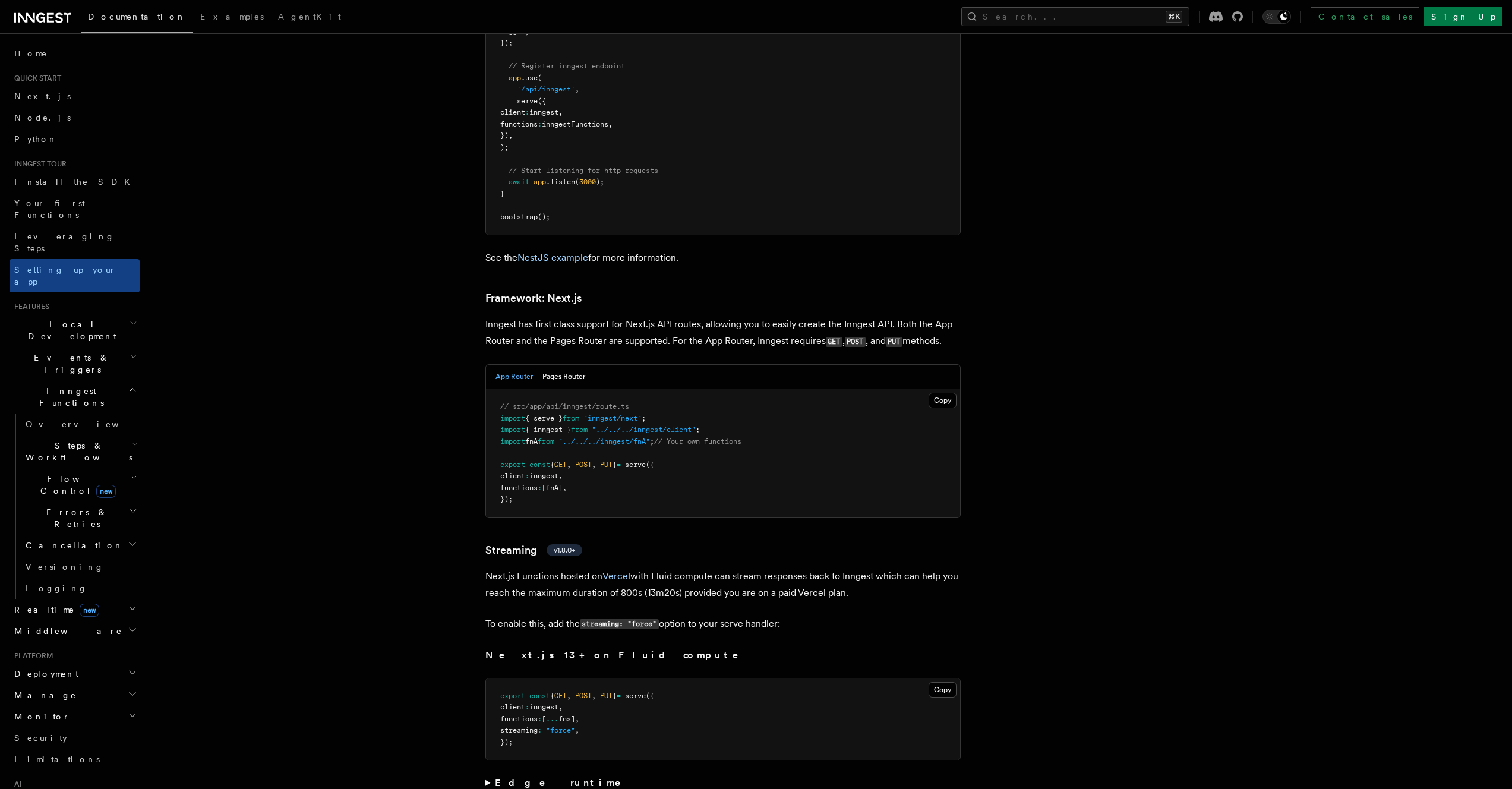
scroll to position [7280, 0]
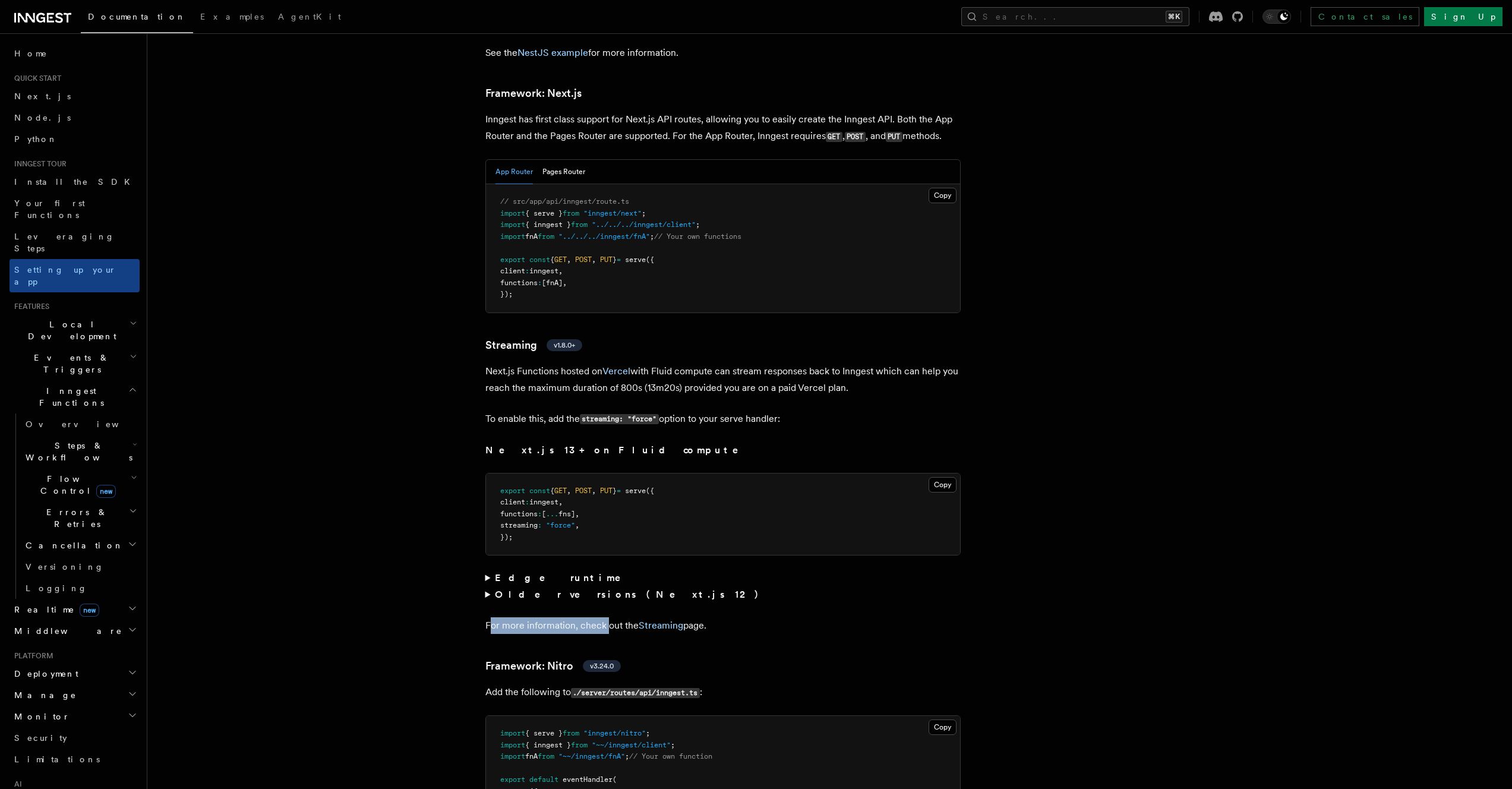
drag, startPoint x: 490, startPoint y: 599, endPoint x: 607, endPoint y: 600, distance: 117.0
click at [607, 617] on p "For more information, check out the Streaming page." at bounding box center [723, 626] width 475 height 17
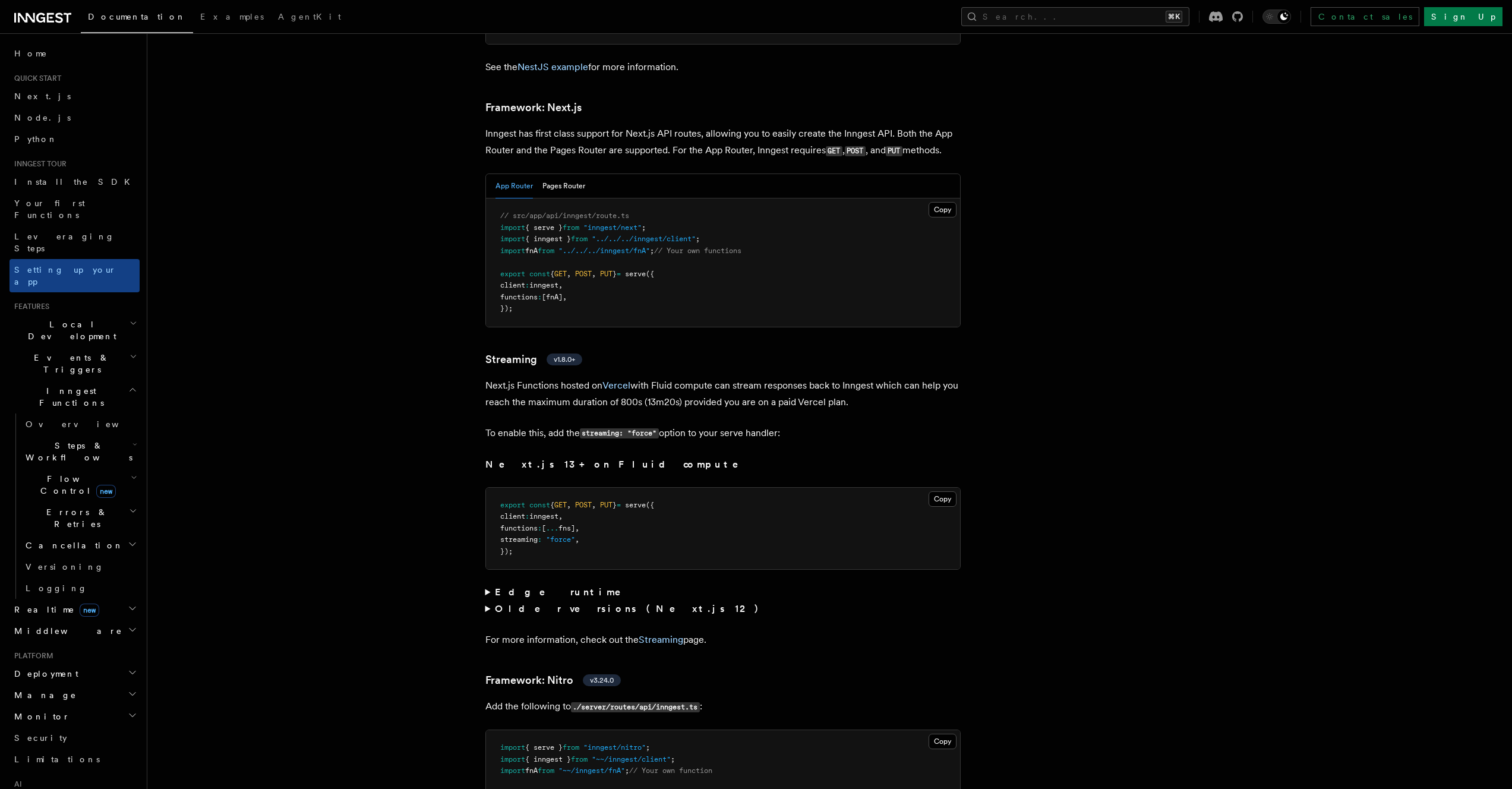
scroll to position [7242, 0]
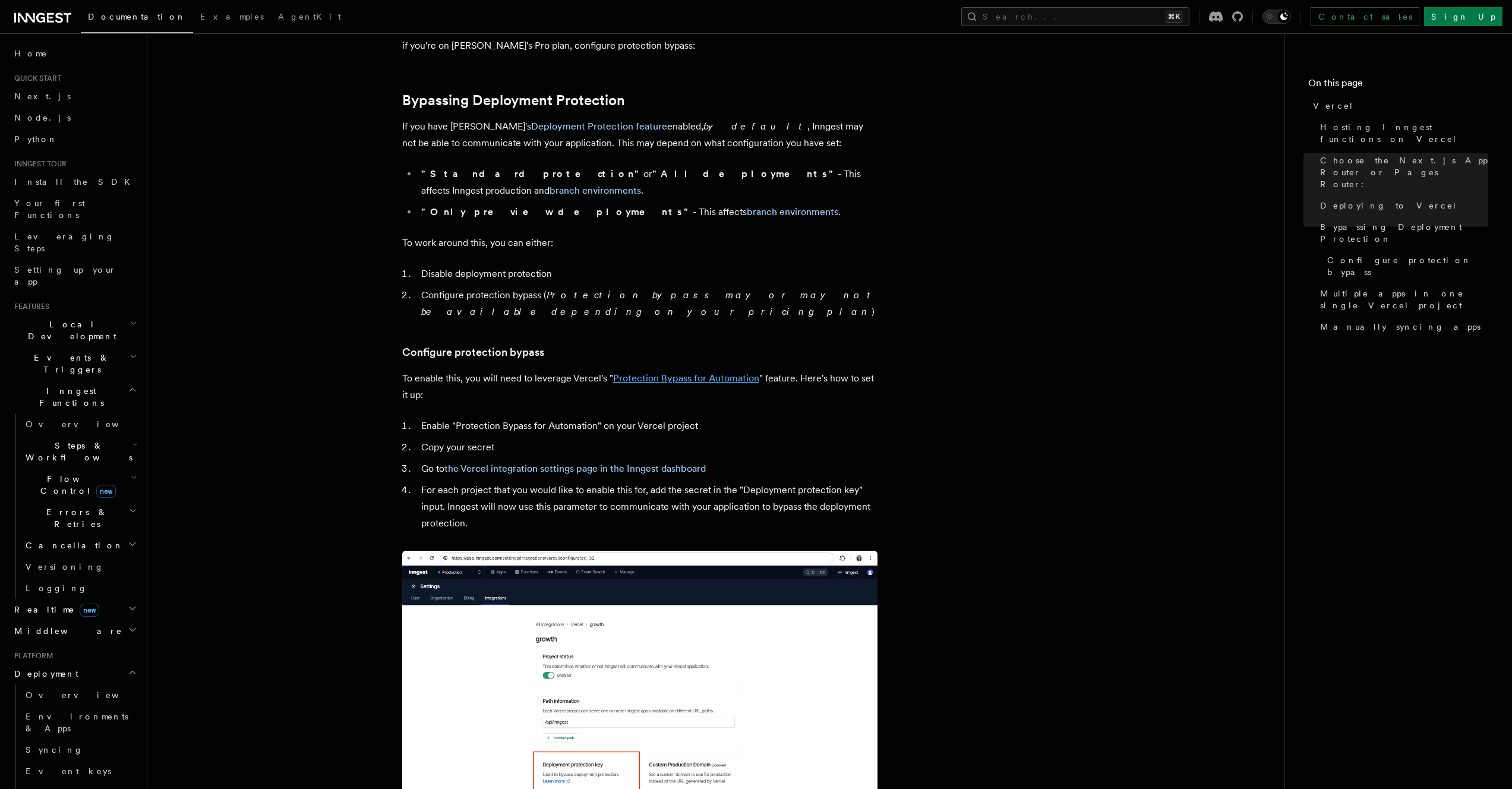
scroll to position [879, 0]
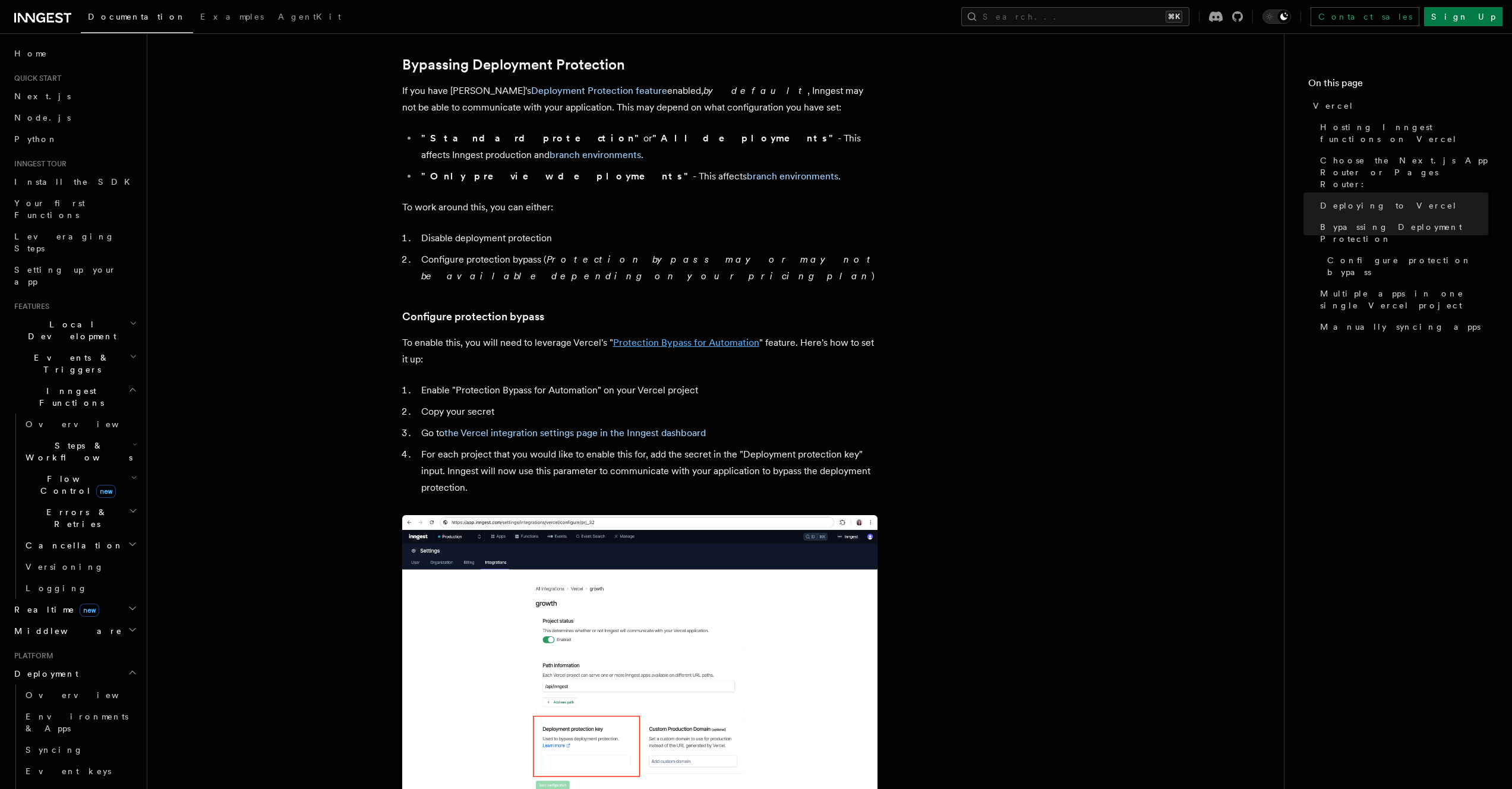
click at [681, 337] on link "Protection Bypass for Automation" at bounding box center [686, 342] width 146 height 12
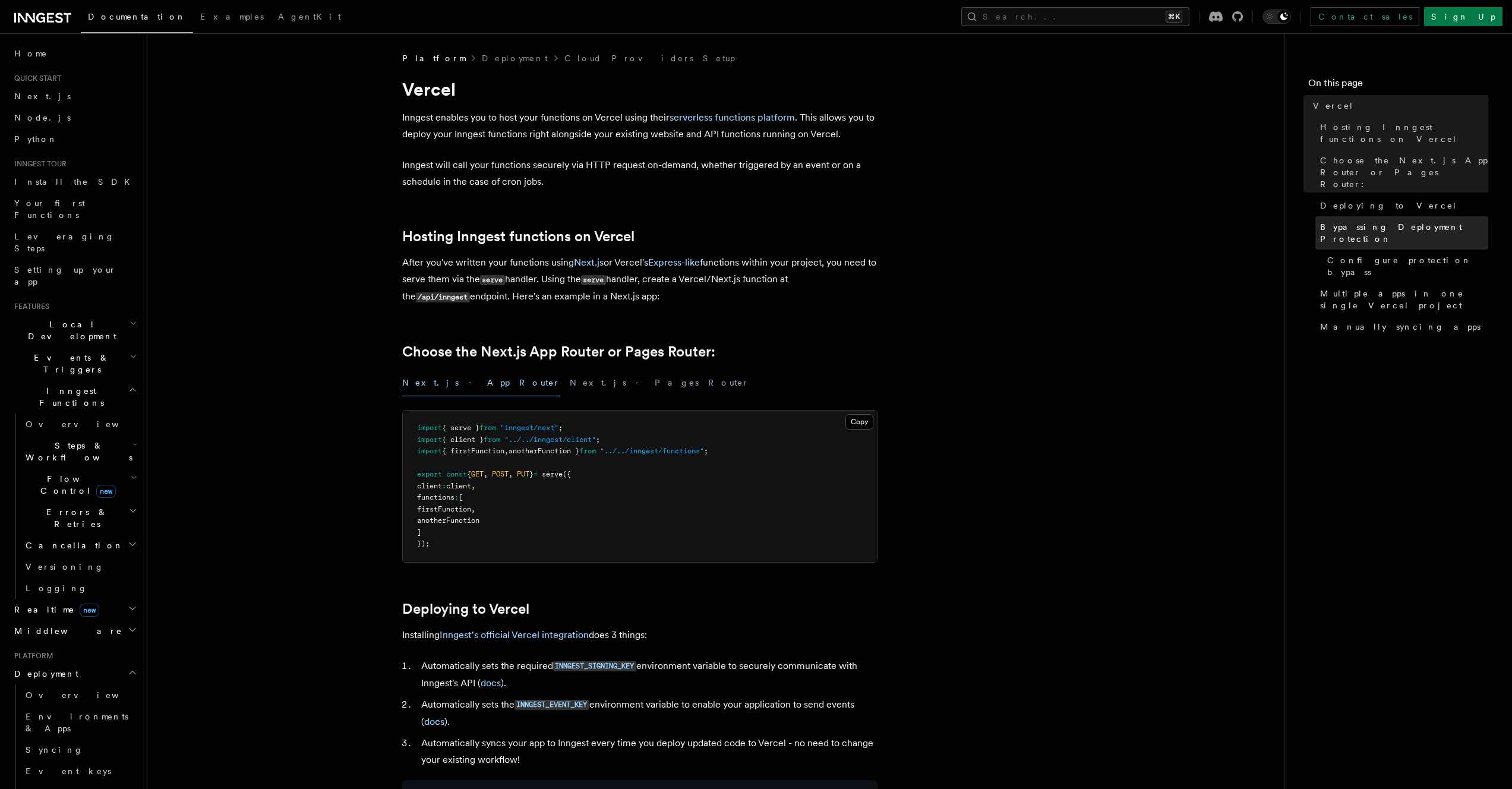
click at [1352, 221] on span "Bypassing Deployment Protection" at bounding box center [1403, 232] width 168 height 24
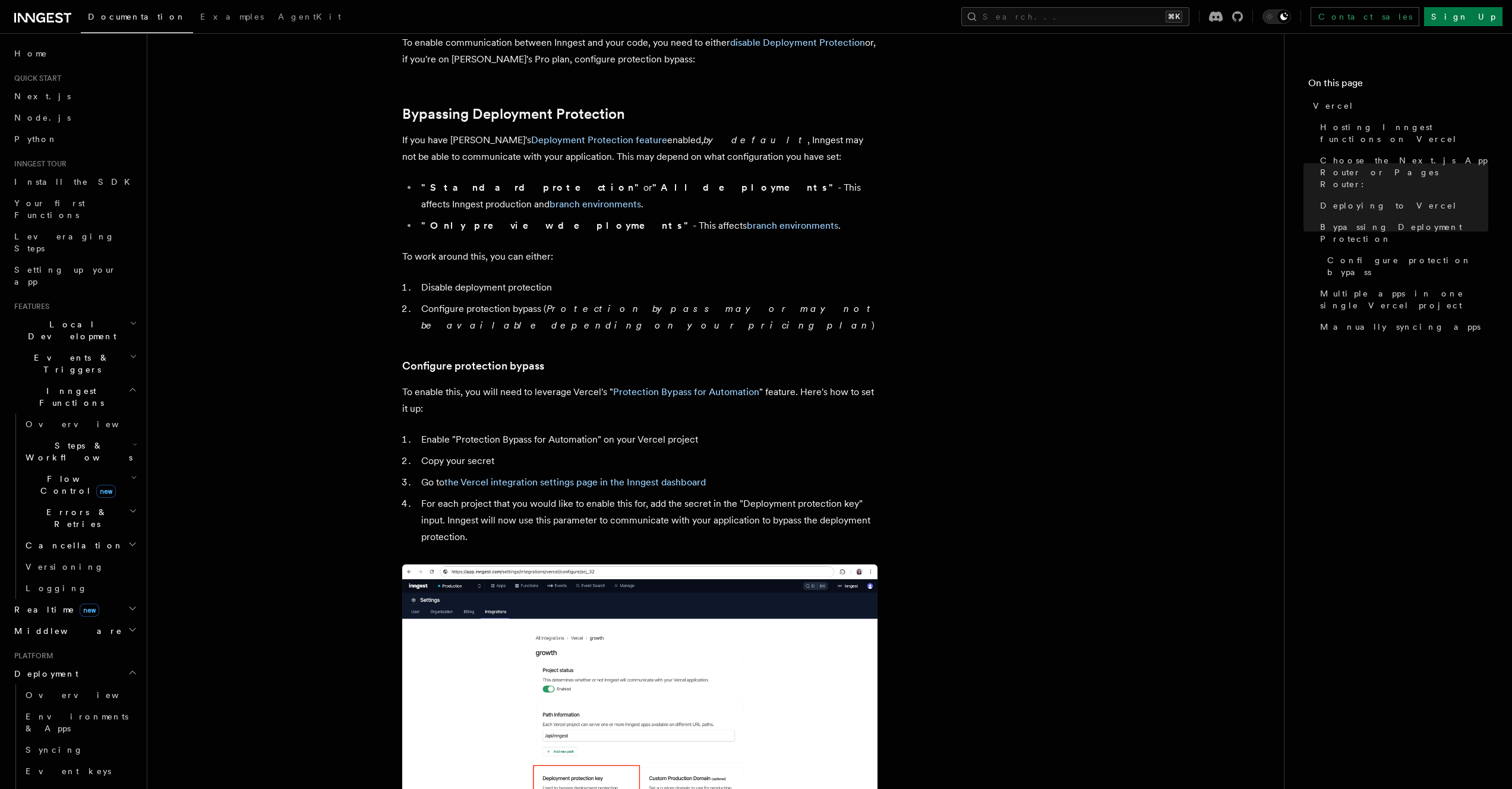
scroll to position [879, 0]
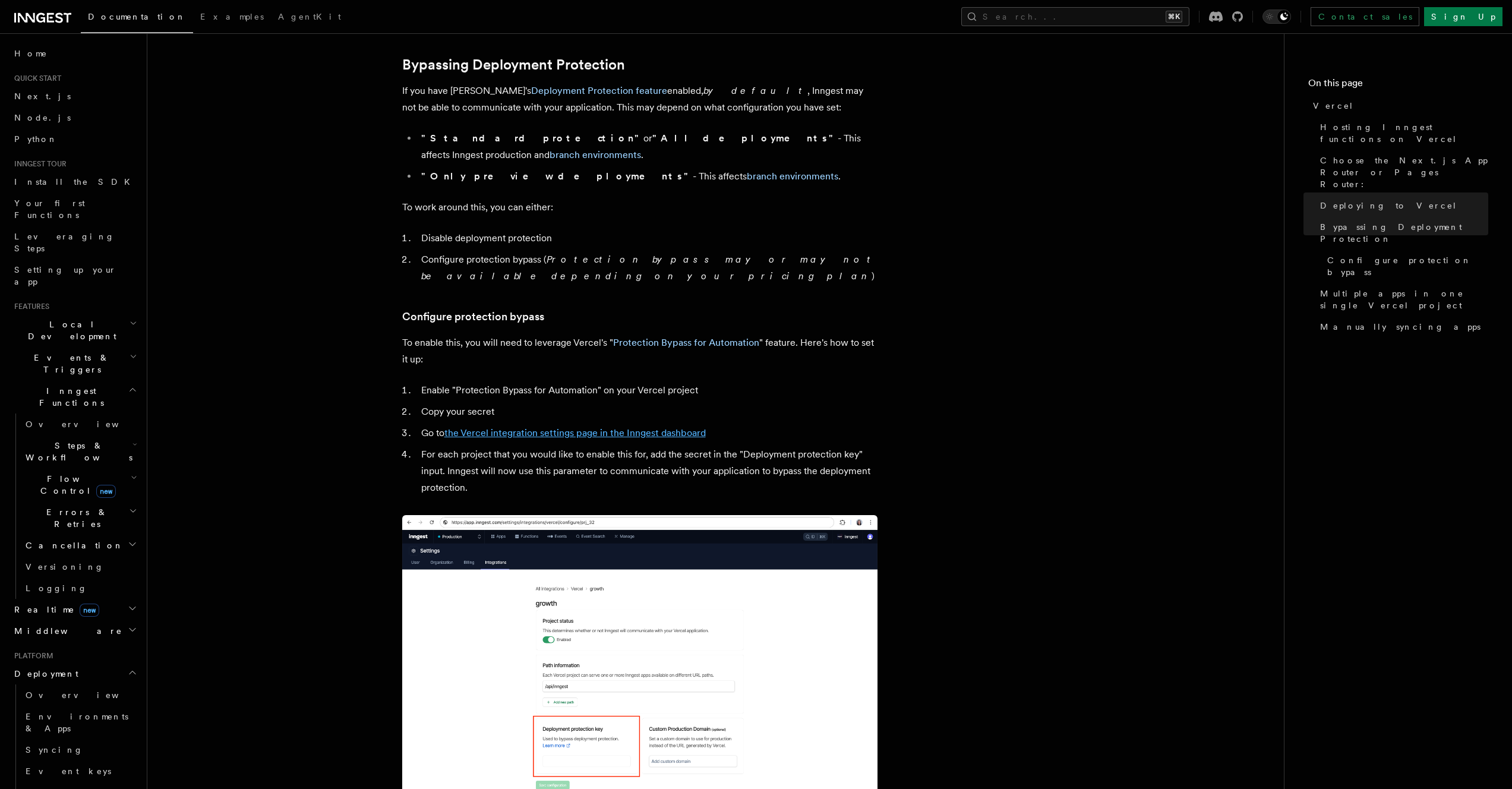
click at [561, 427] on link "the Vercel integration settings page in the Inngest dashboard" at bounding box center [575, 432] width 261 height 12
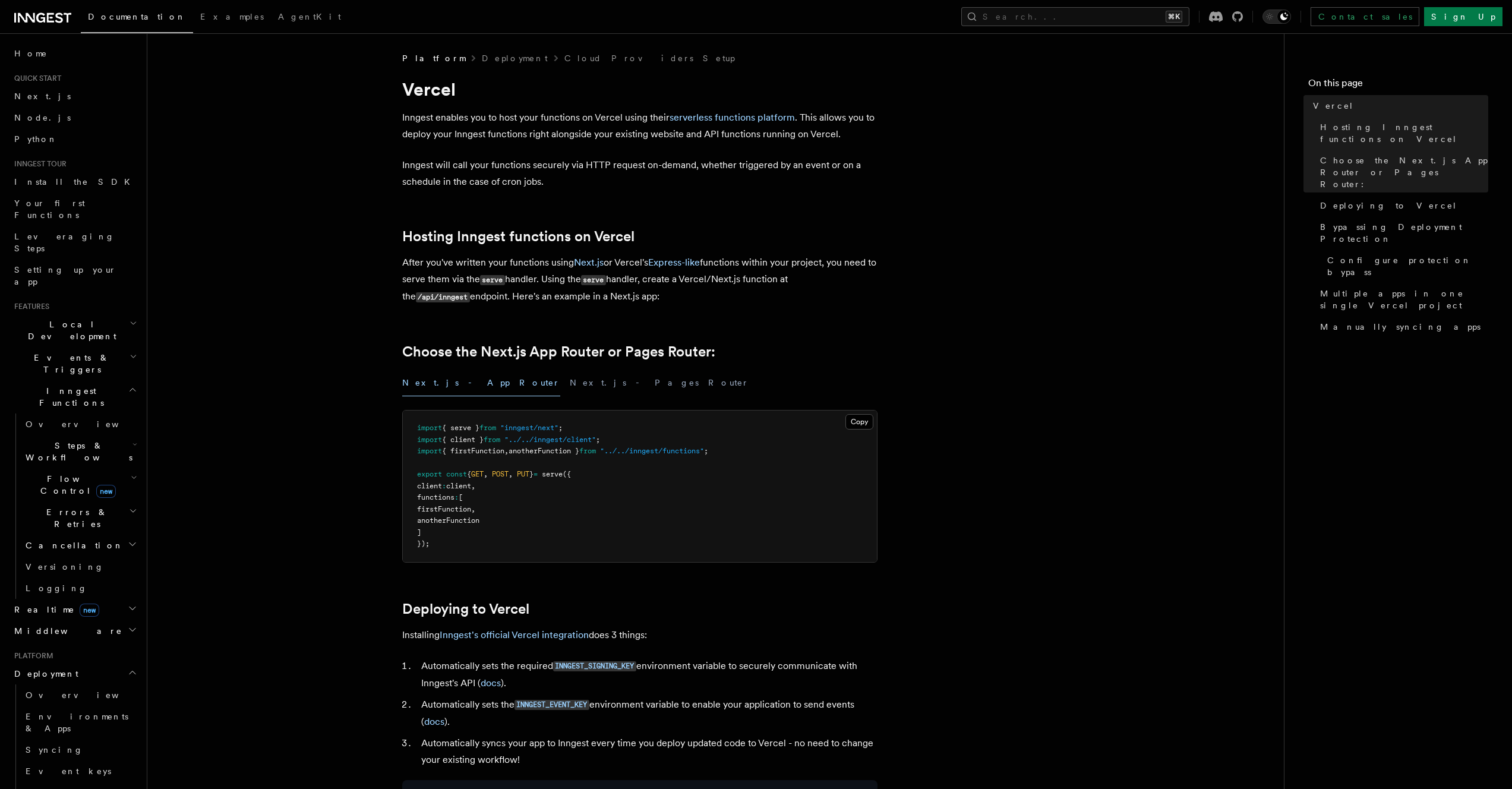
click at [38, 18] on icon at bounding box center [43, 18] width 57 height 15
